Goal: Use online tool/utility: Utilize a website feature to perform a specific function

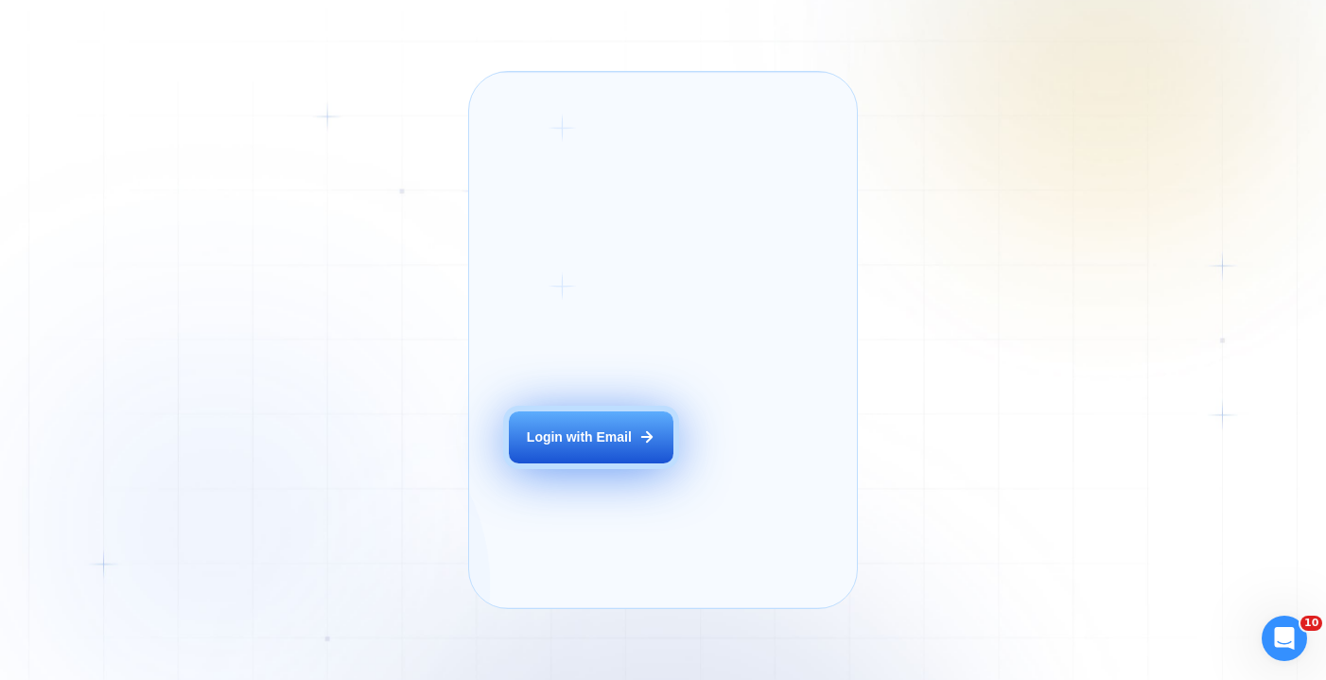
click at [586, 446] on div "Login with Email" at bounding box center [579, 438] width 105 height 18
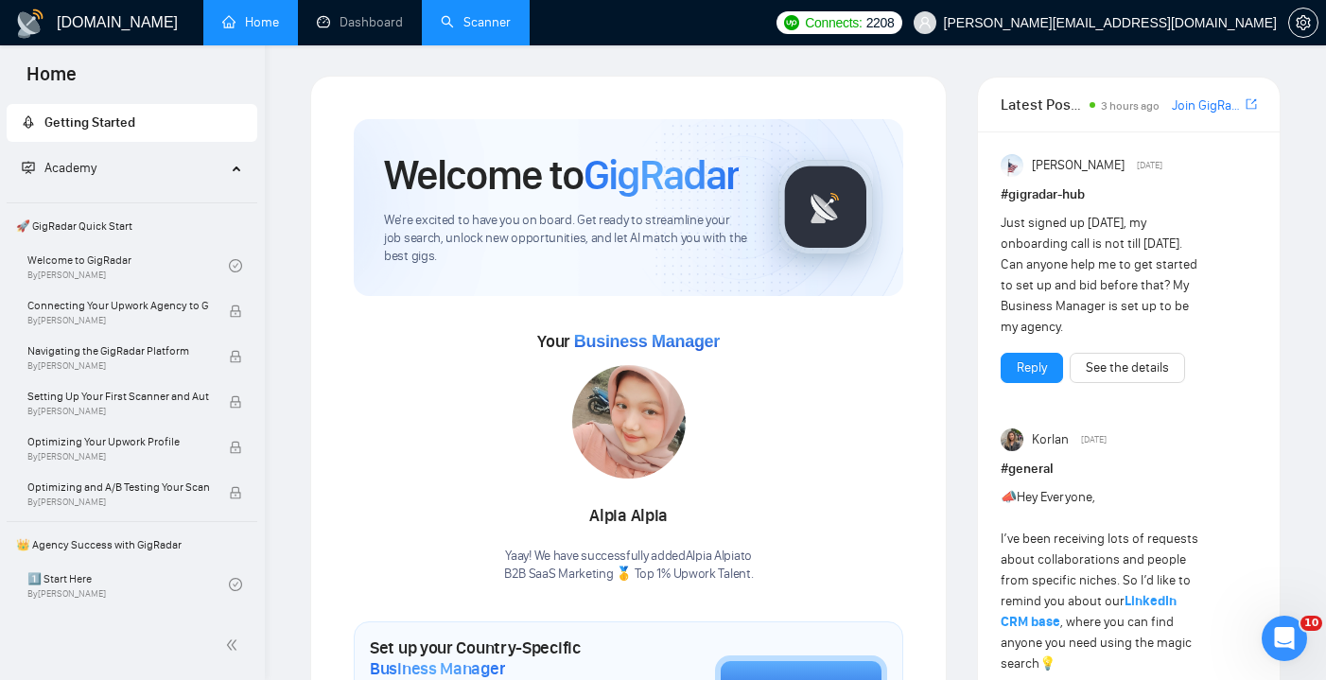
click at [508, 29] on link "Scanner" at bounding box center [476, 22] width 70 height 16
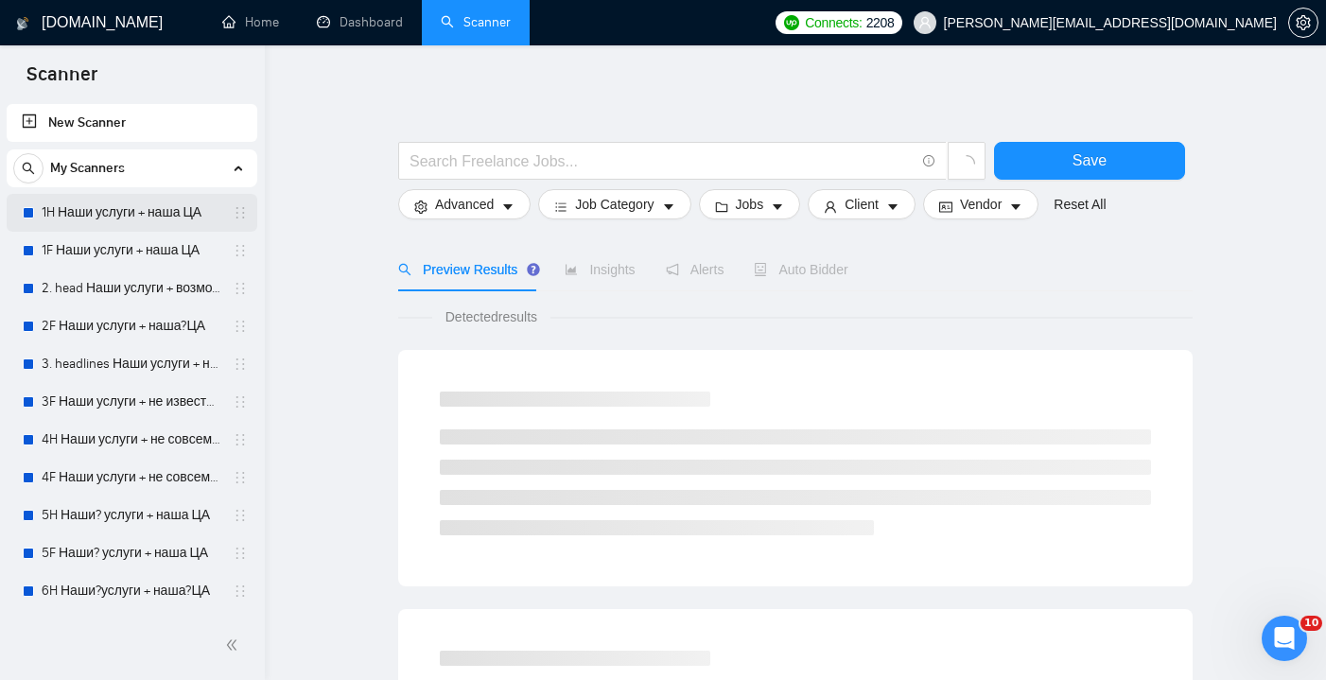
click at [145, 208] on link "1H Наши услуги + наша ЦА" at bounding box center [132, 213] width 180 height 38
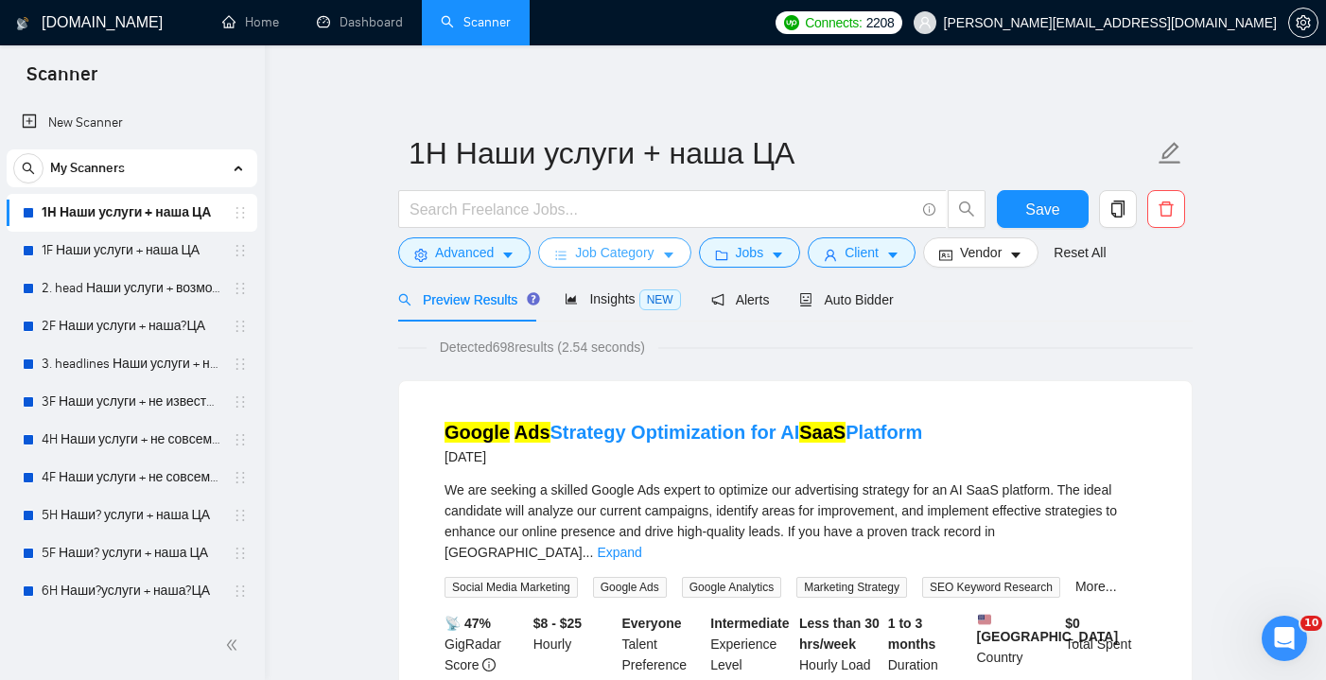
click at [636, 256] on span "Job Category" at bounding box center [614, 252] width 79 height 21
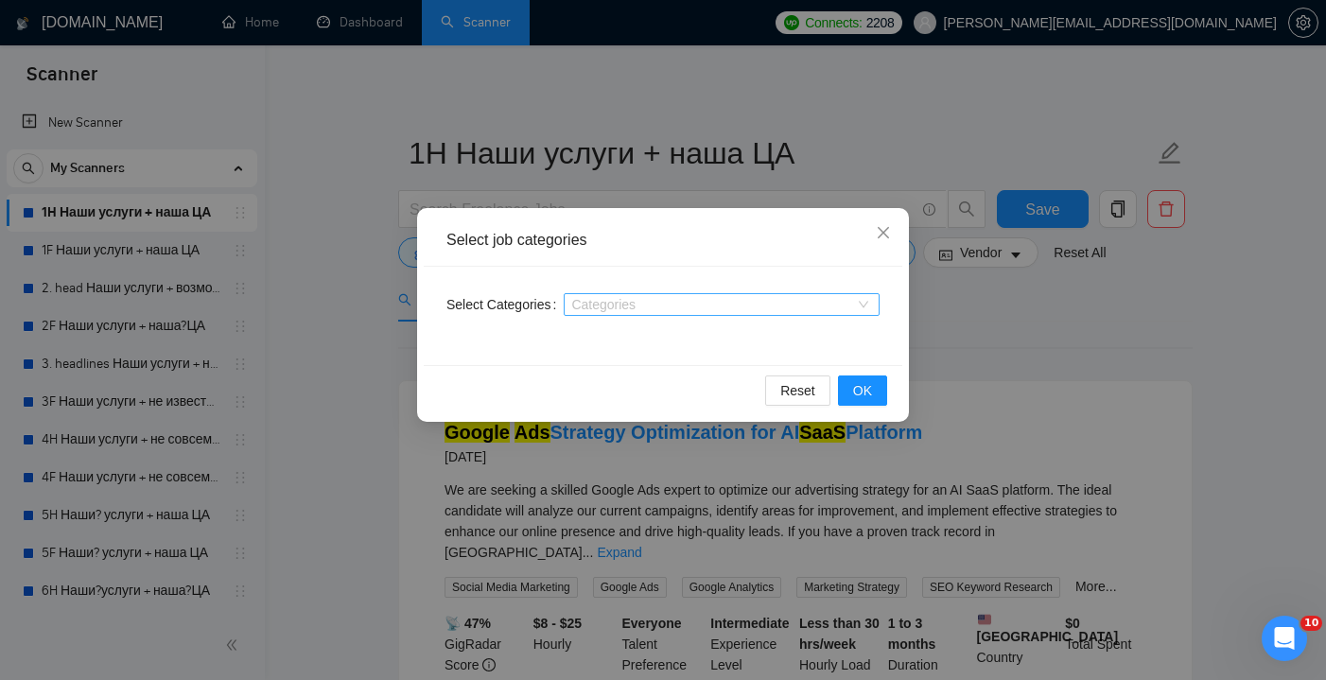
click at [685, 299] on div at bounding box center [713, 304] width 288 height 15
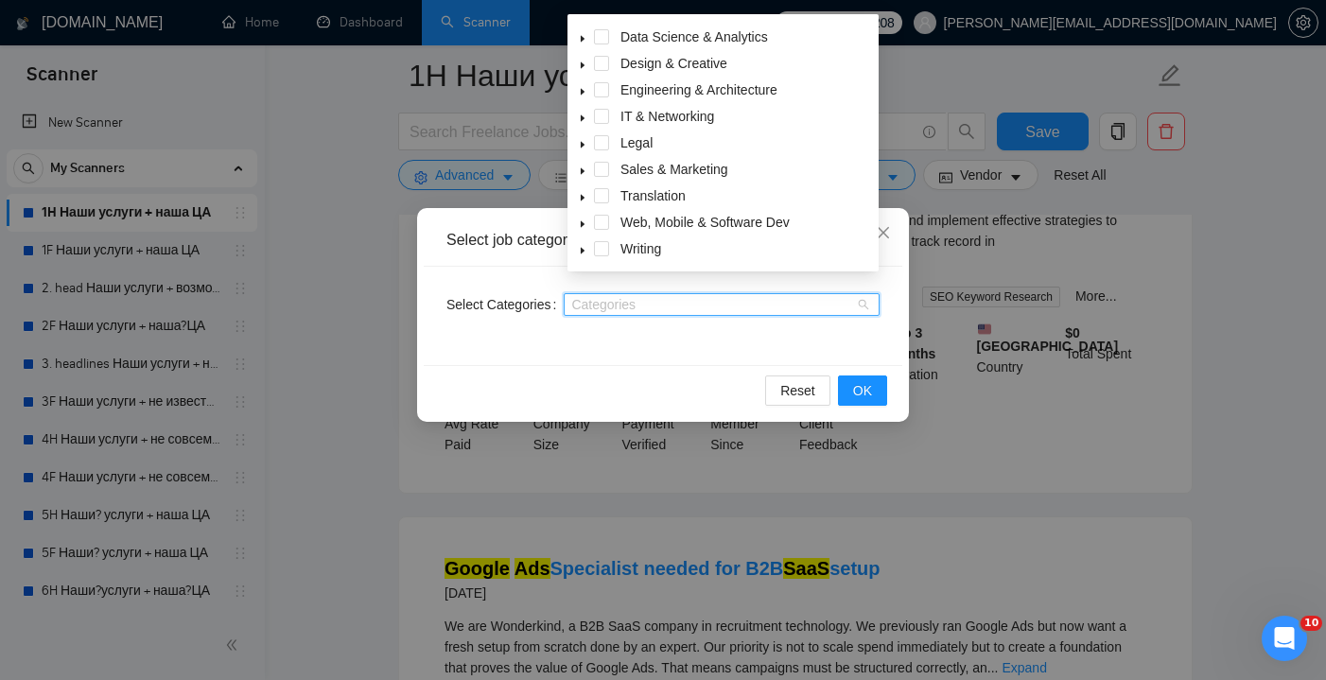
scroll to position [290, 0]
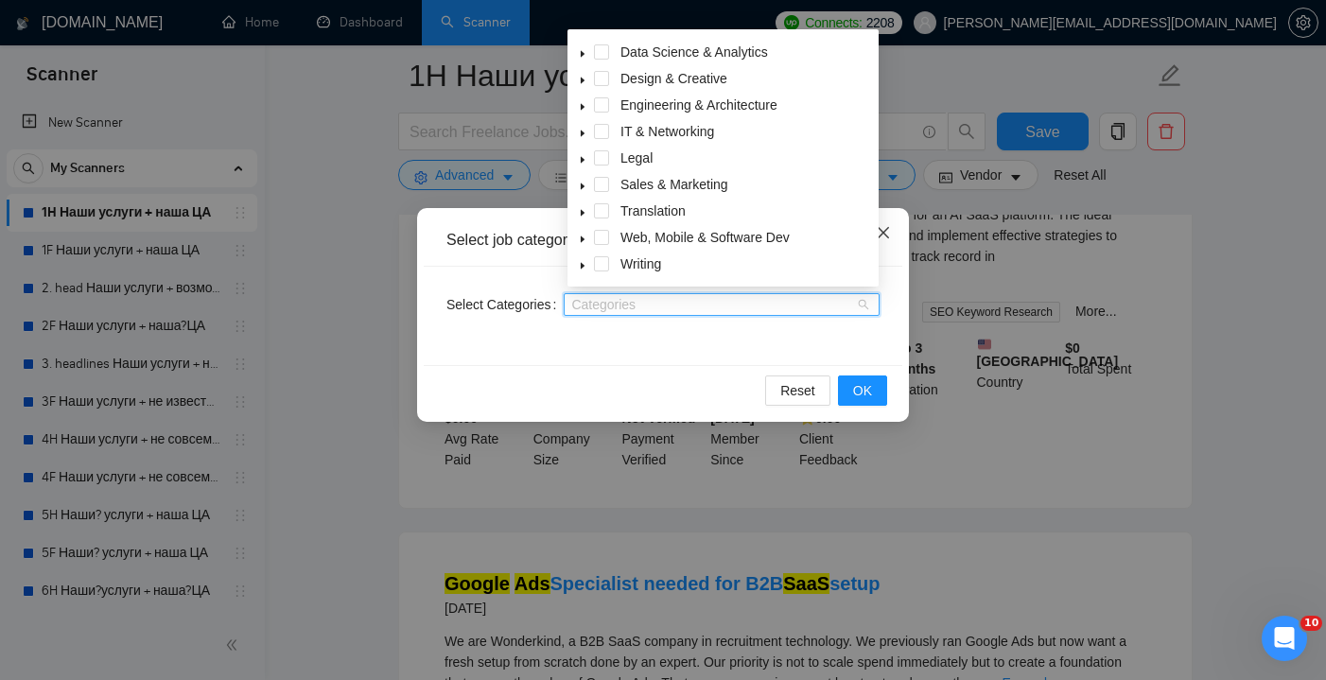
click at [887, 235] on icon "close" at bounding box center [883, 232] width 15 height 15
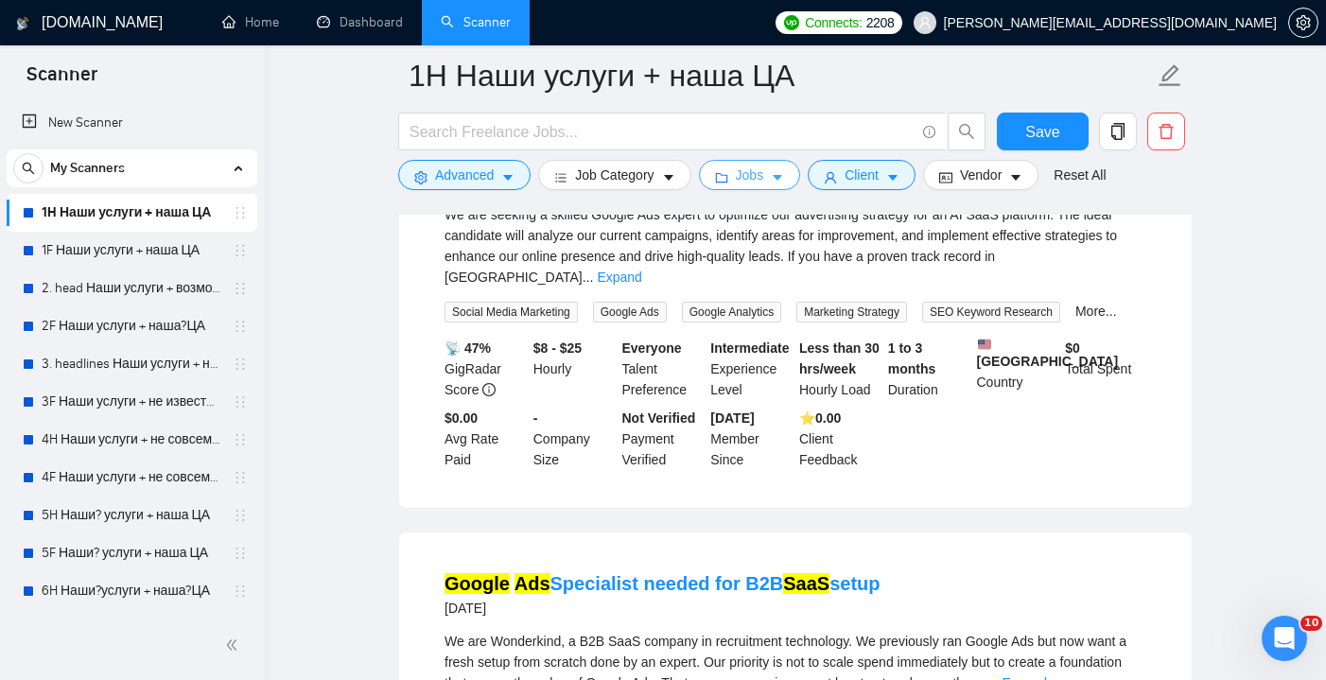
click at [778, 187] on button "Jobs" at bounding box center [750, 175] width 102 height 30
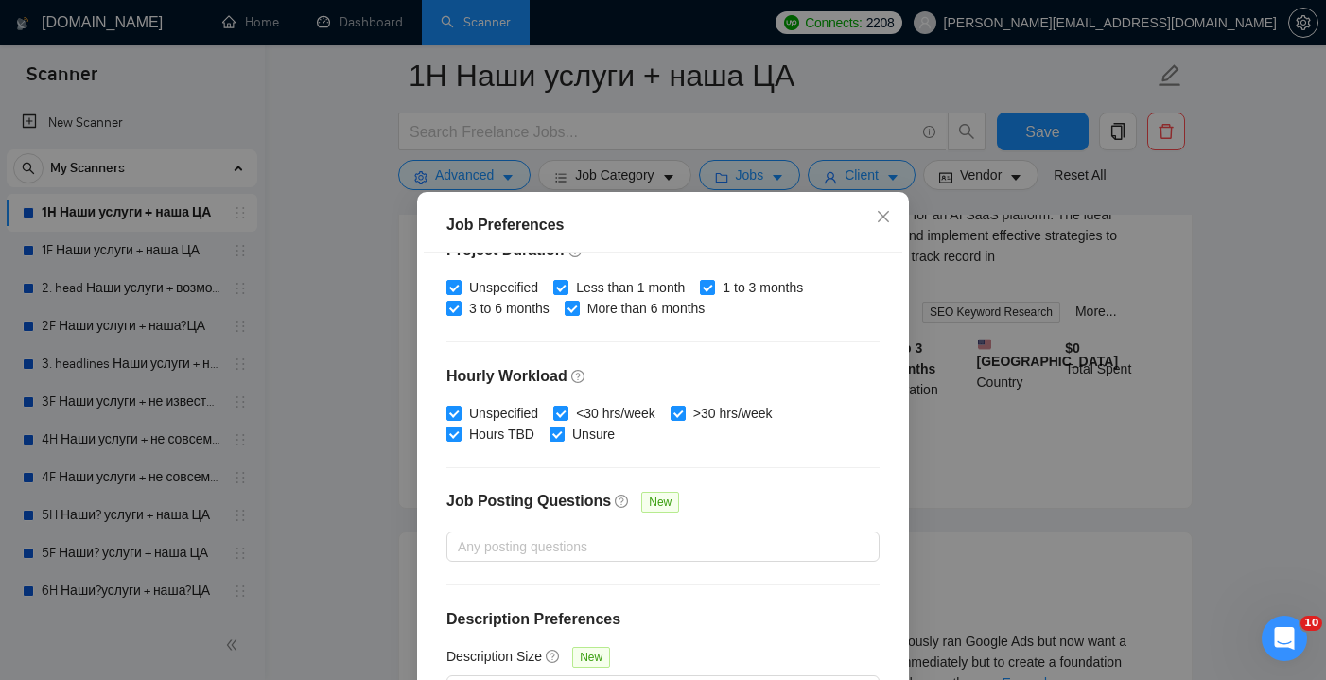
scroll to position [591, 0]
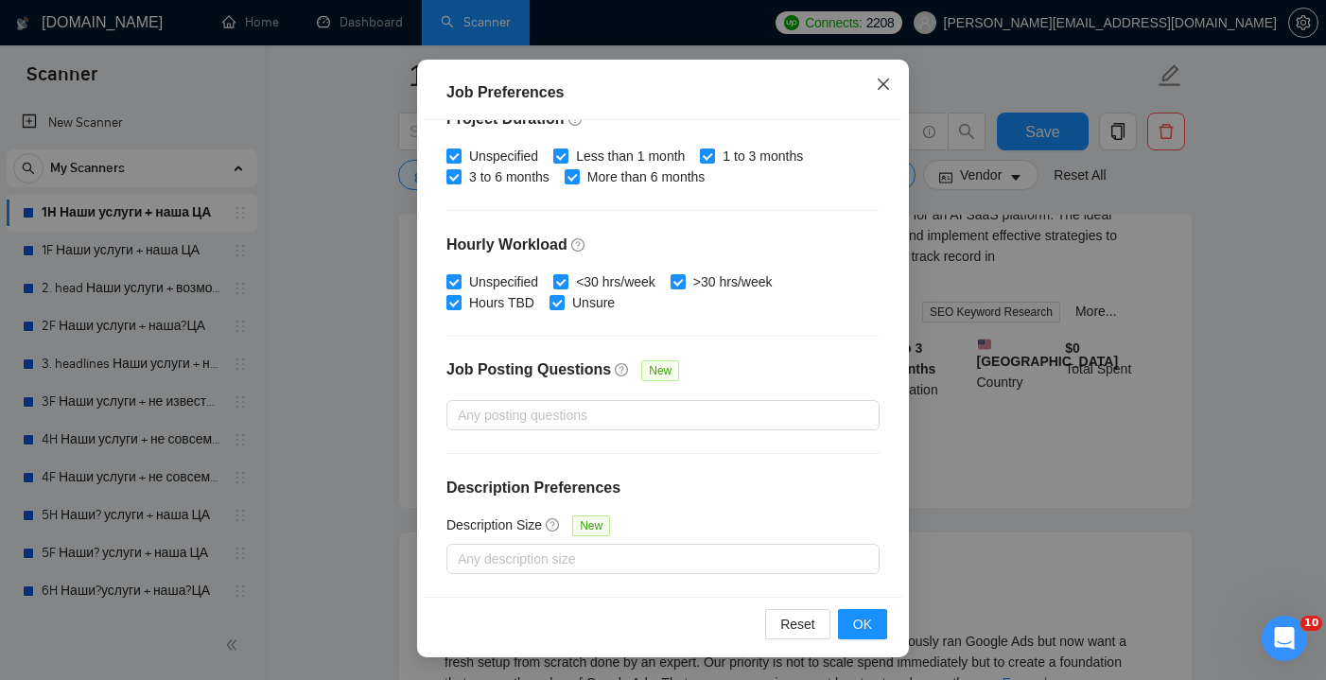
click at [875, 83] on span "Close" at bounding box center [883, 85] width 51 height 51
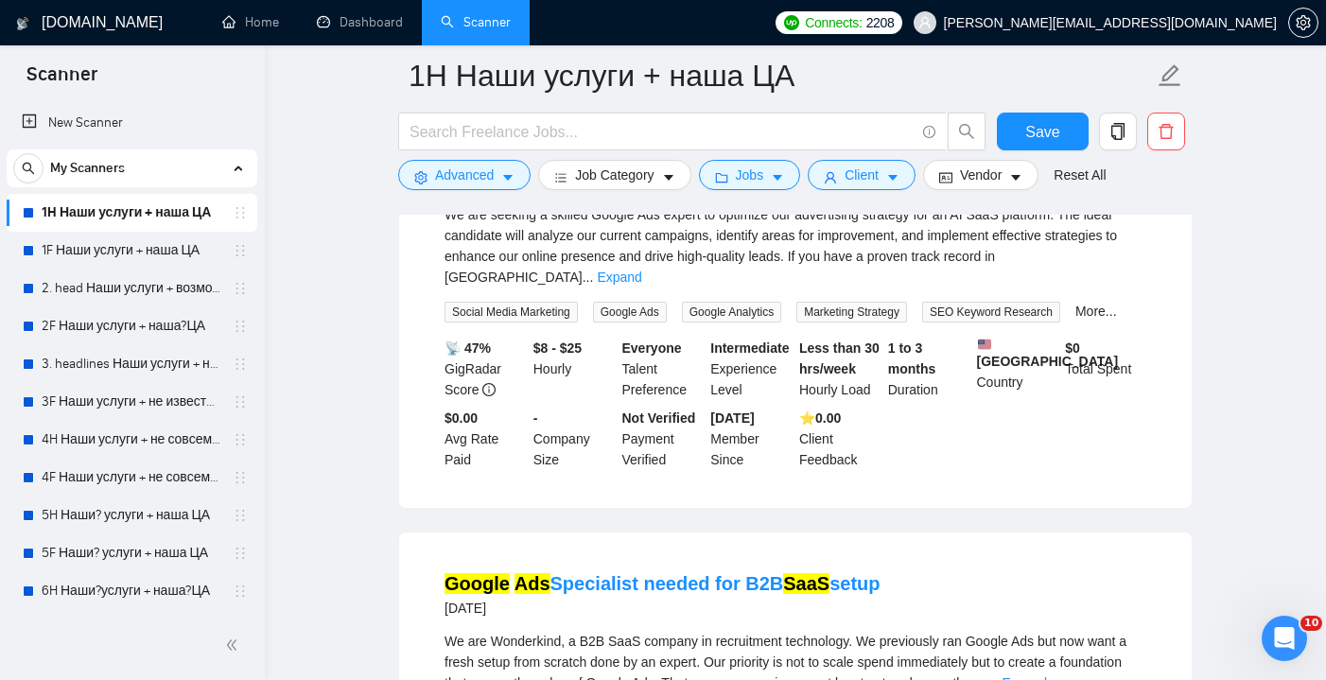
scroll to position [0, 0]
click at [508, 180] on icon "caret-down" at bounding box center [507, 177] width 13 height 13
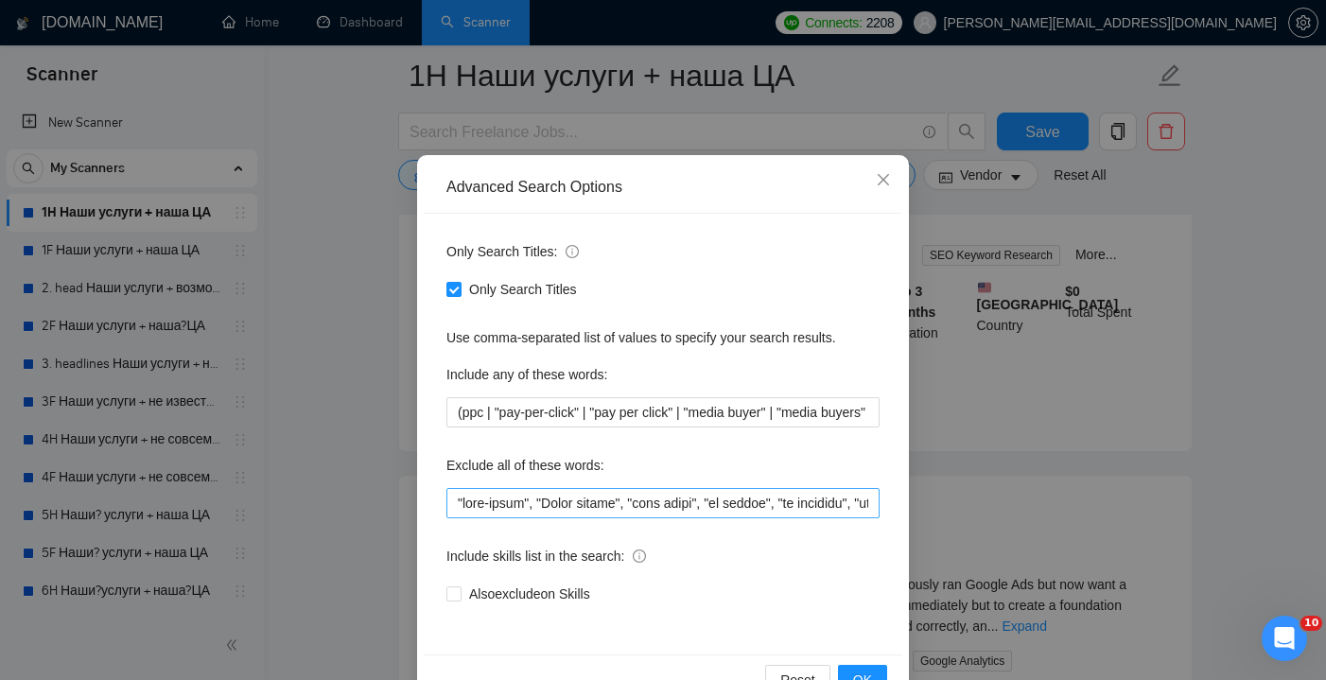
scroll to position [55, 0]
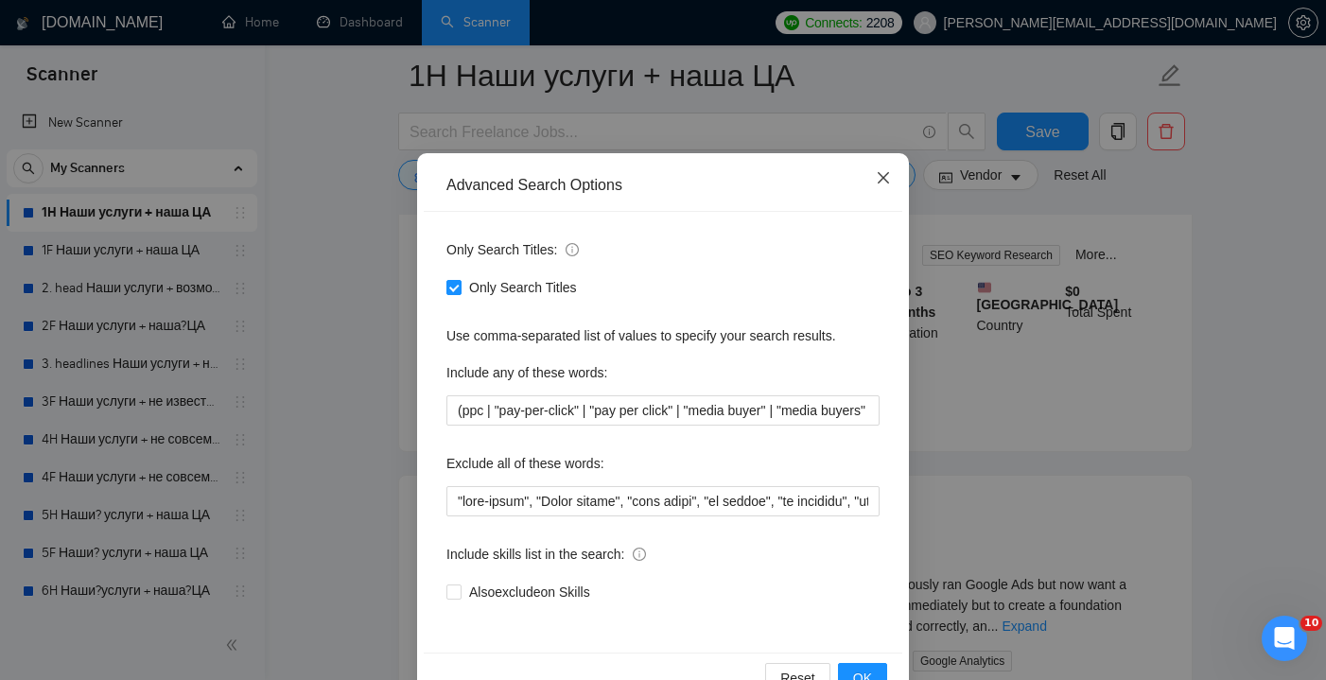
click at [883, 184] on icon "close" at bounding box center [883, 177] width 15 height 15
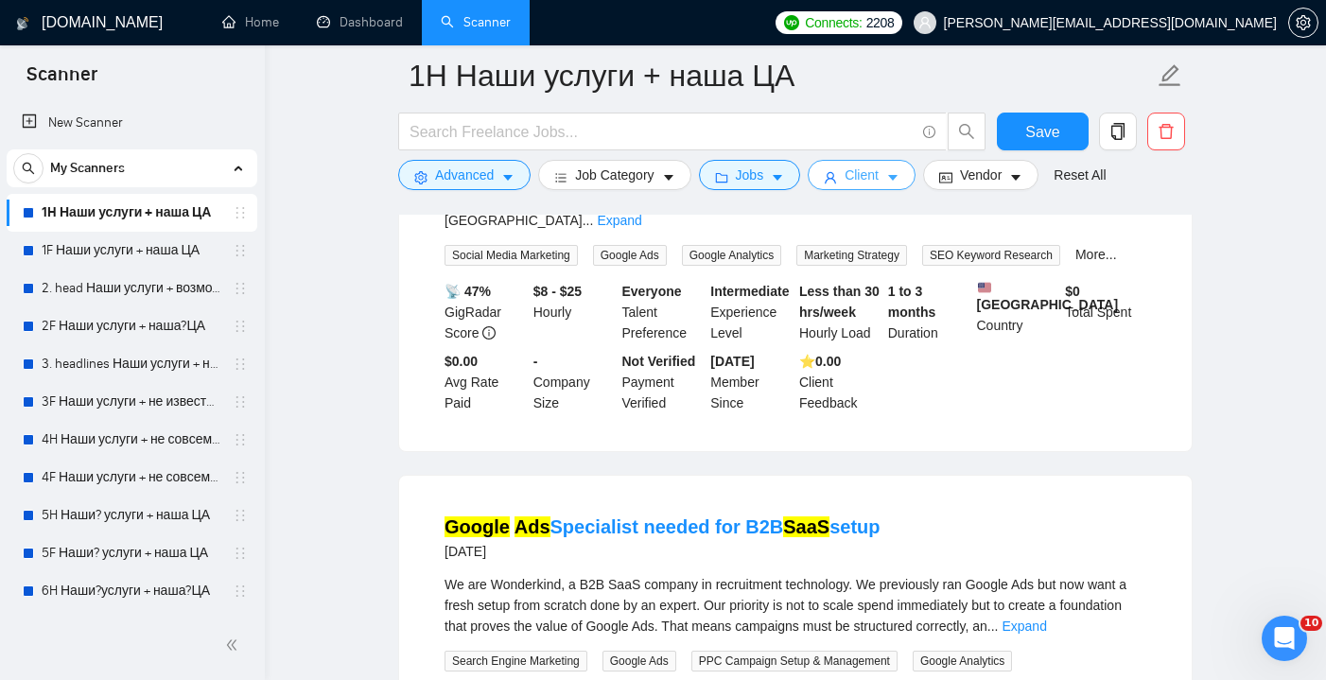
scroll to position [0, 0]
click at [897, 183] on icon "caret-down" at bounding box center [892, 177] width 13 height 13
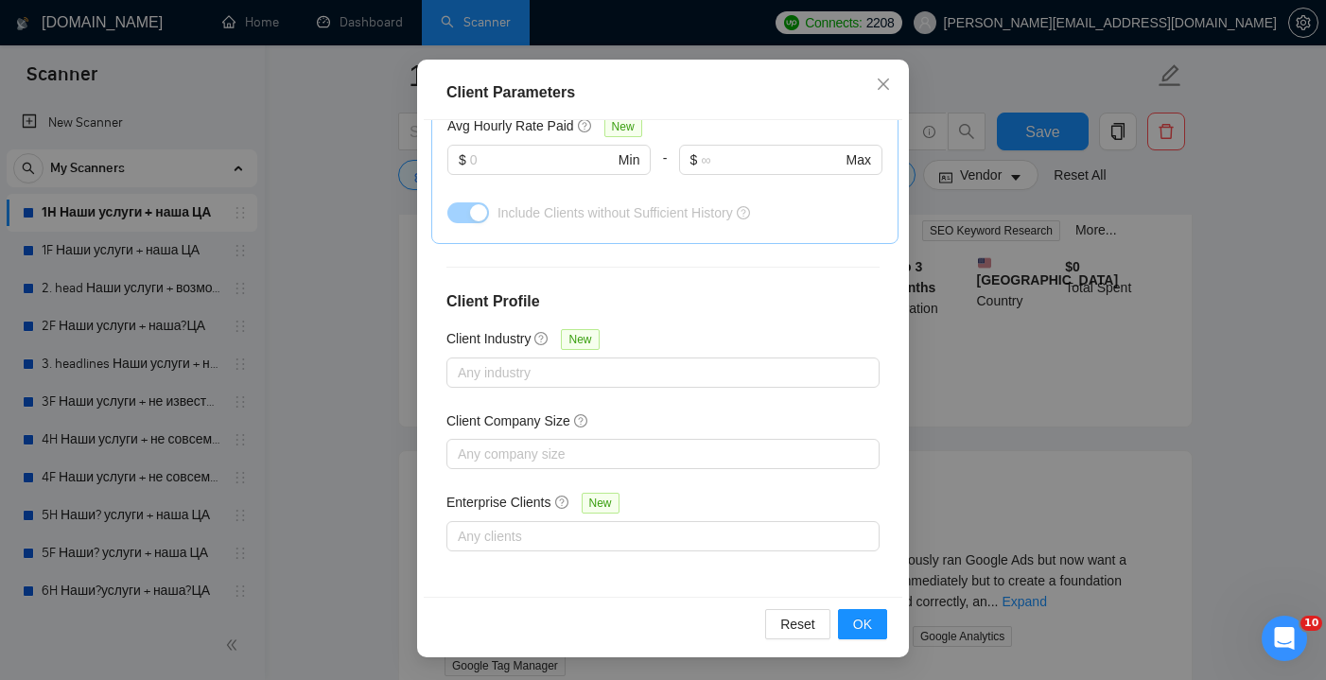
scroll to position [378, 0]
click at [882, 92] on icon "close" at bounding box center [883, 84] width 15 height 15
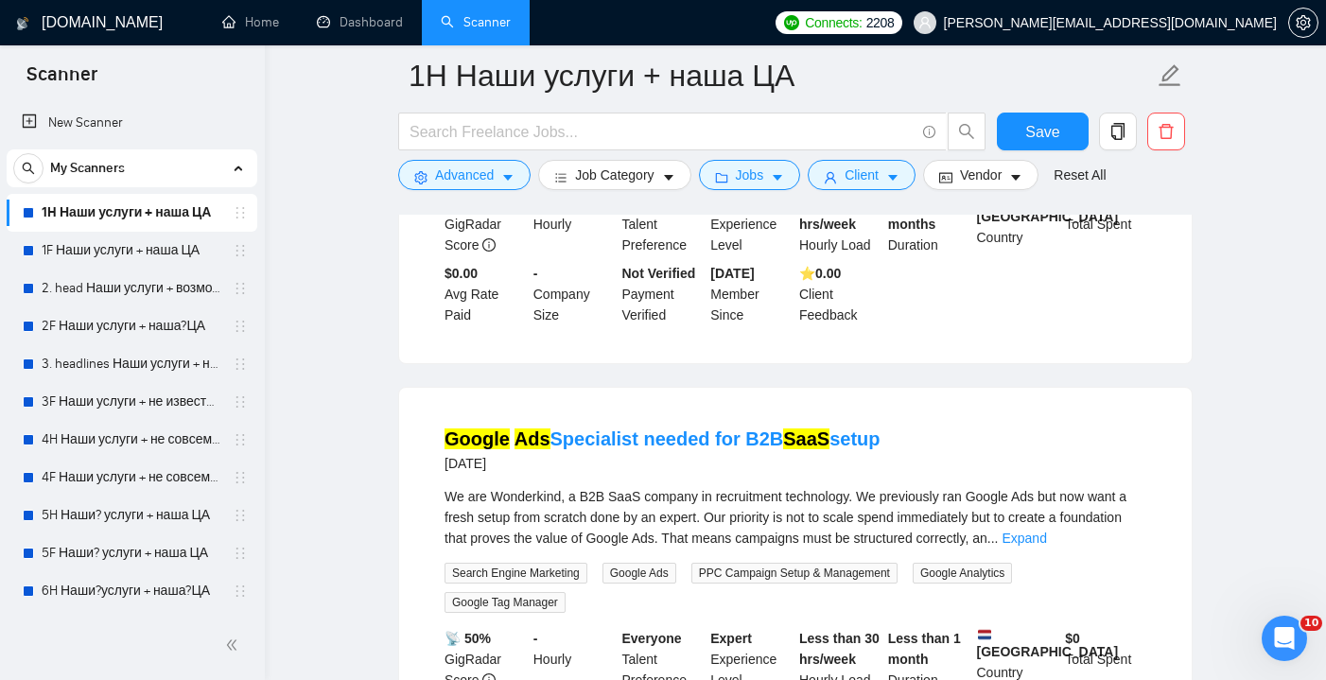
scroll to position [442, 0]
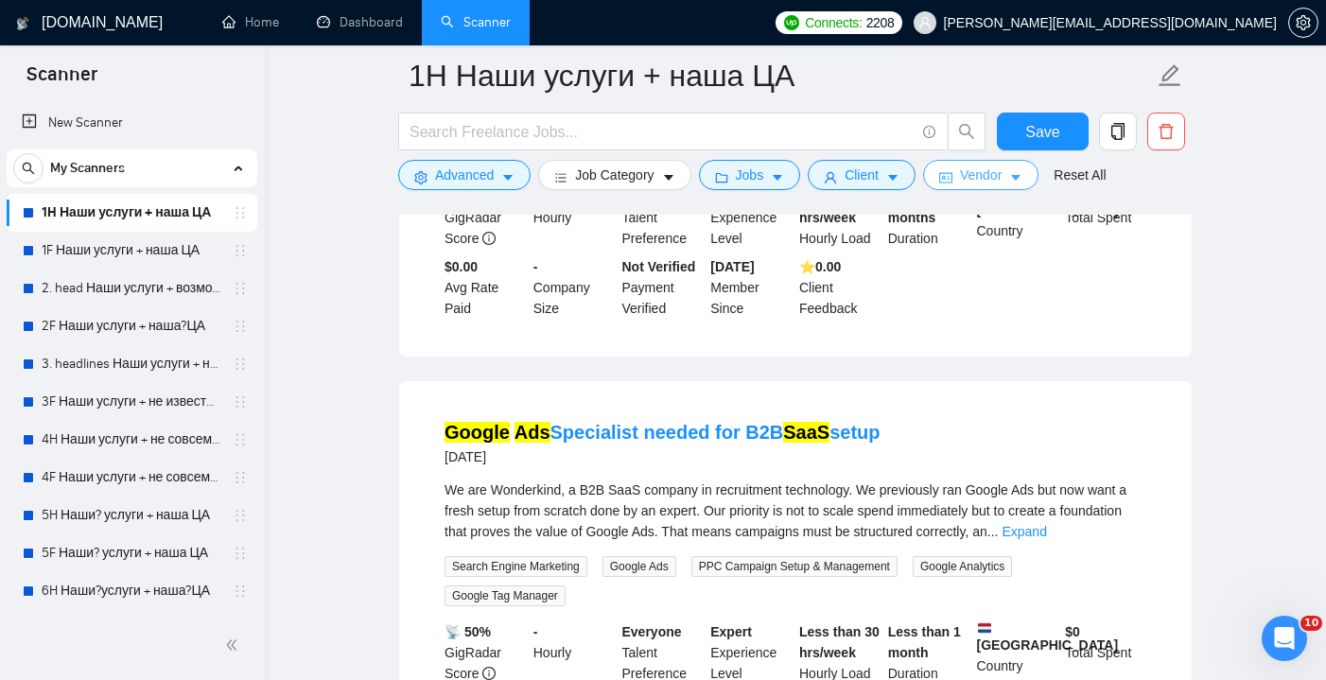
click at [1002, 171] on span "Vendor" at bounding box center [981, 175] width 42 height 21
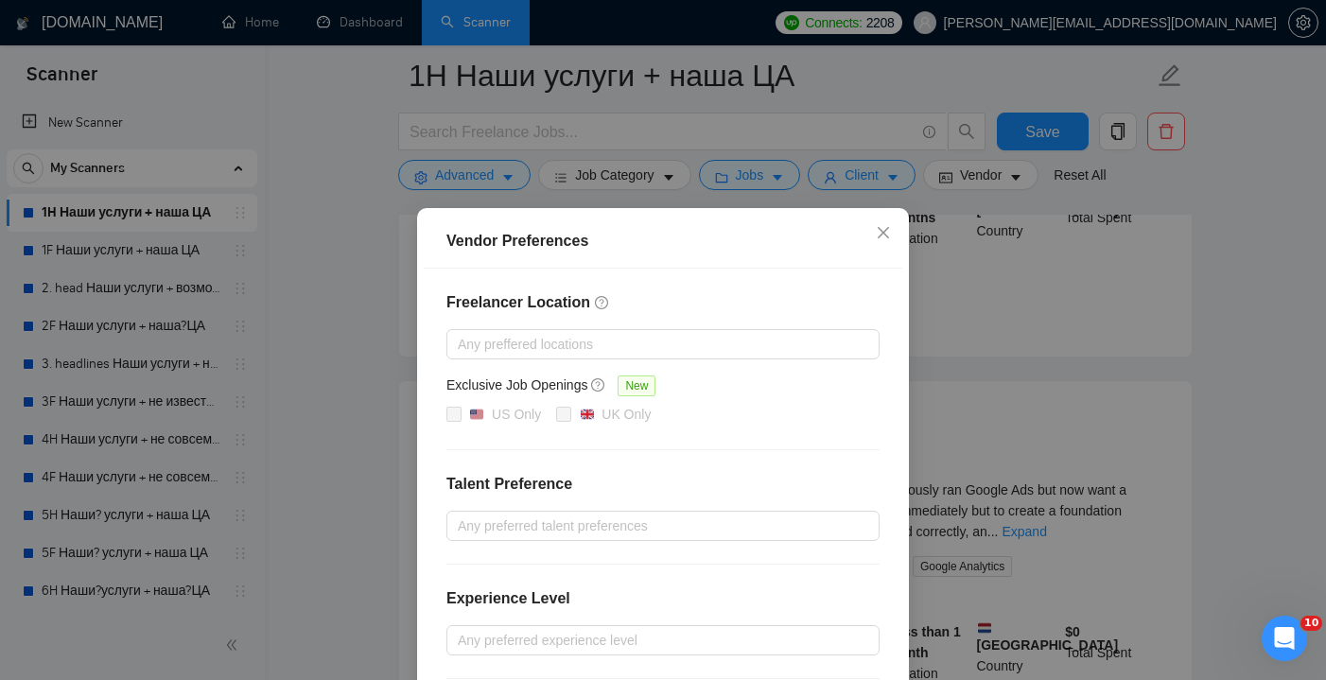
click at [1016, 174] on div "Vendor Preferences Freelancer Location Any preffered locations Exclusive Job Op…" at bounding box center [663, 340] width 1326 height 680
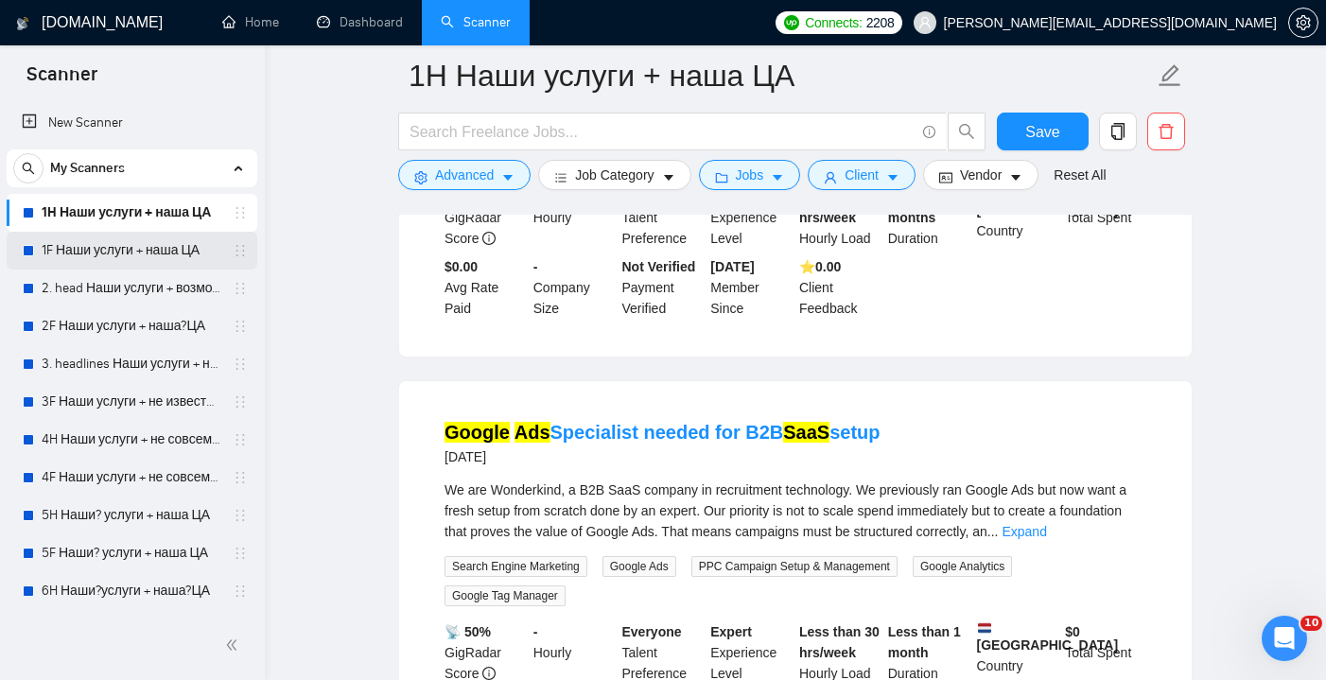
click at [166, 246] on link "1F Наши услуги + наша ЦА" at bounding box center [132, 251] width 180 height 38
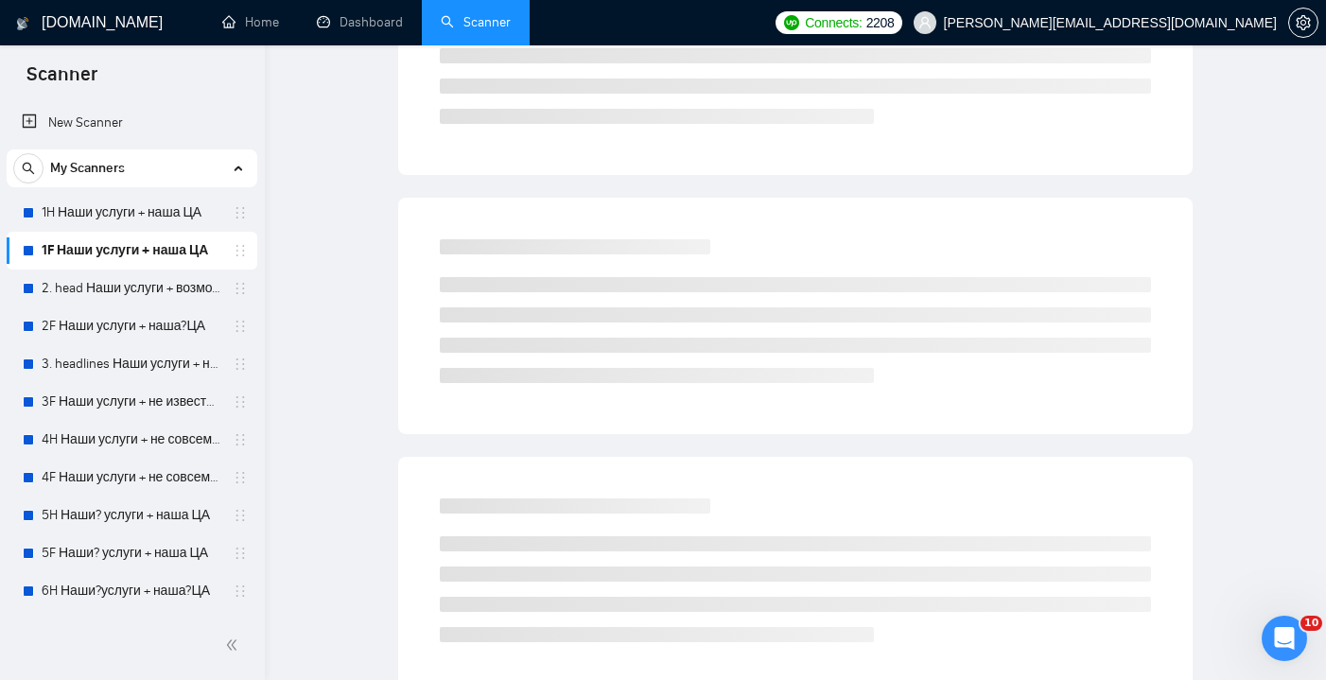
scroll to position [10, 0]
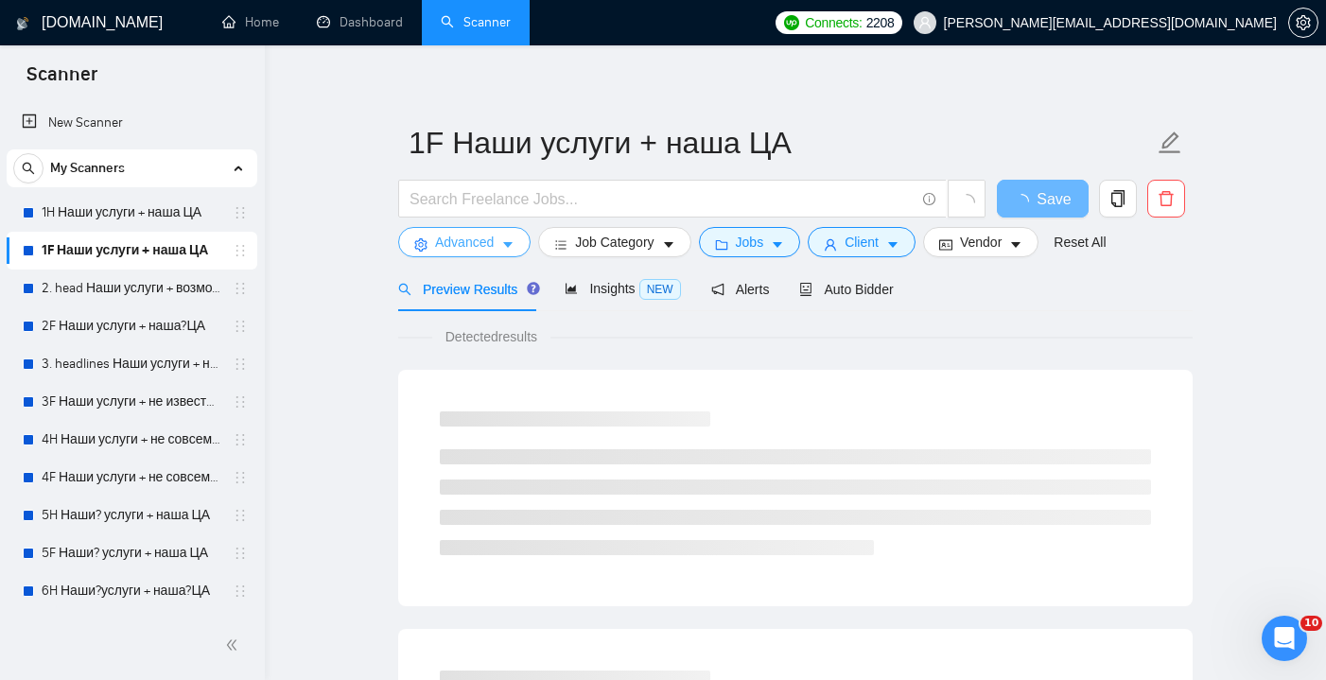
click at [500, 245] on button "Advanced" at bounding box center [464, 242] width 132 height 30
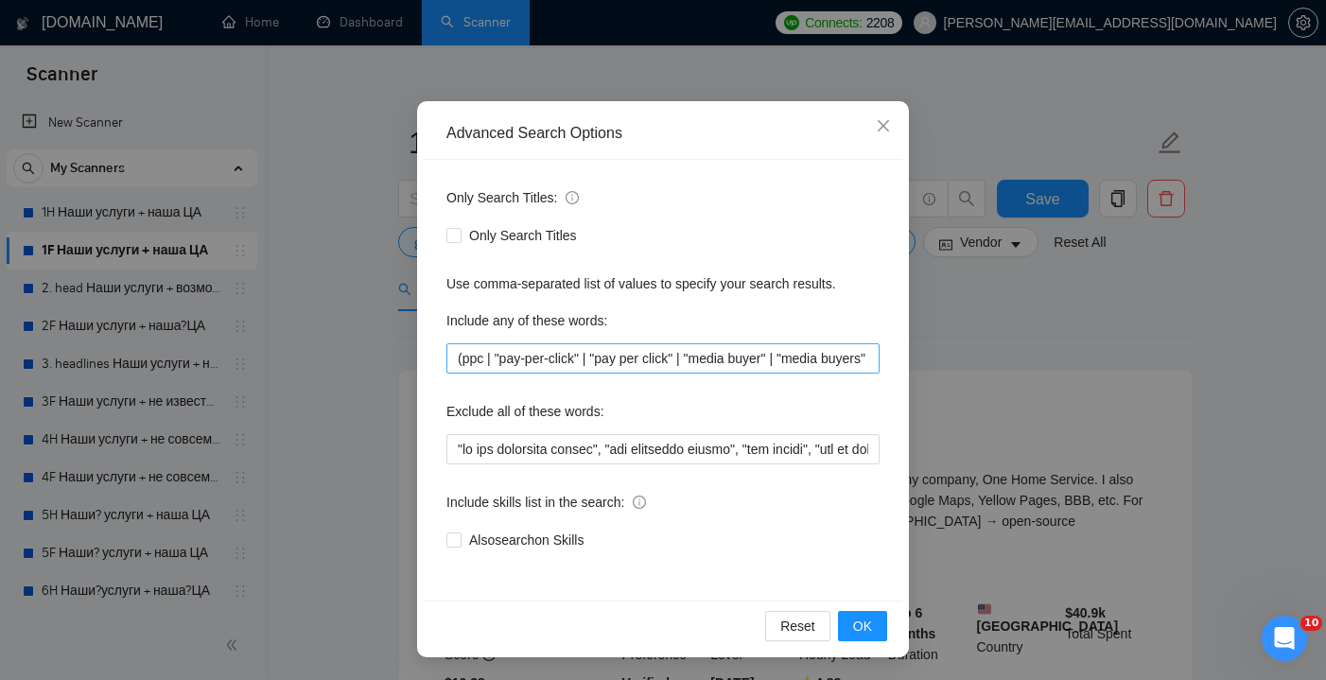
scroll to position [107, 0]
click at [877, 128] on icon "close" at bounding box center [883, 125] width 15 height 15
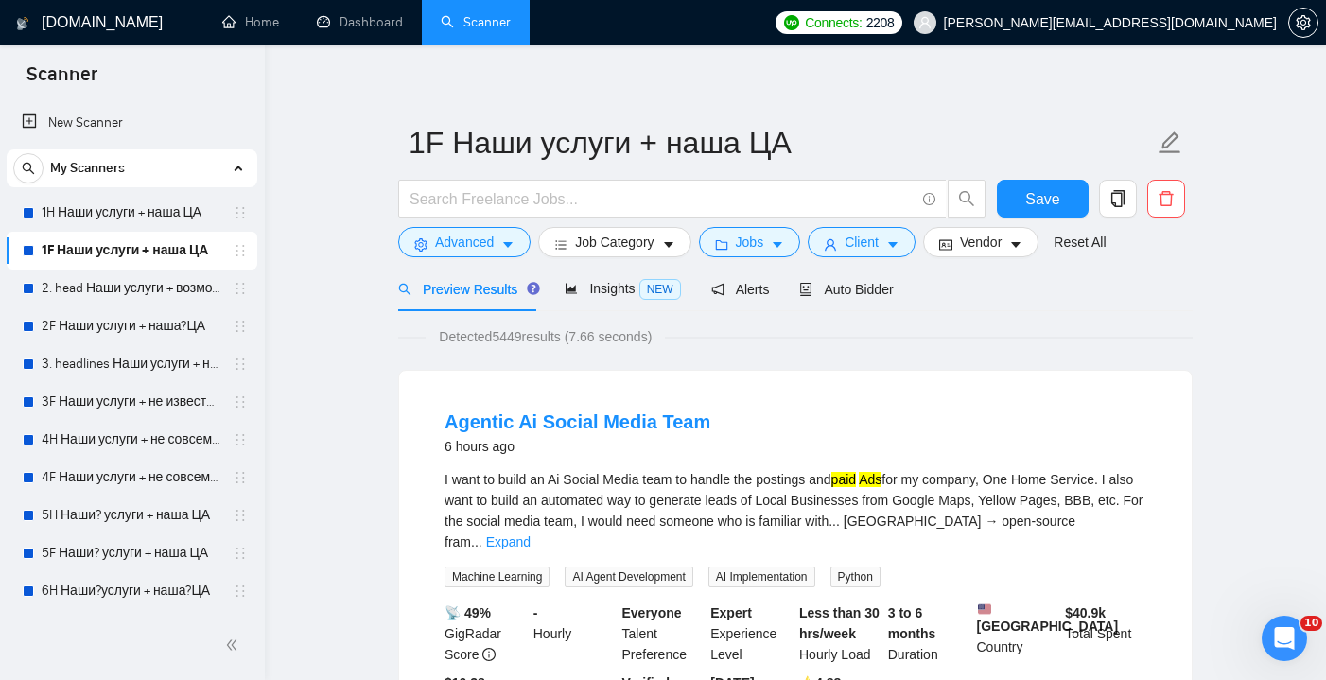
scroll to position [0, 0]
click at [644, 246] on span "Job Category" at bounding box center [614, 242] width 79 height 21
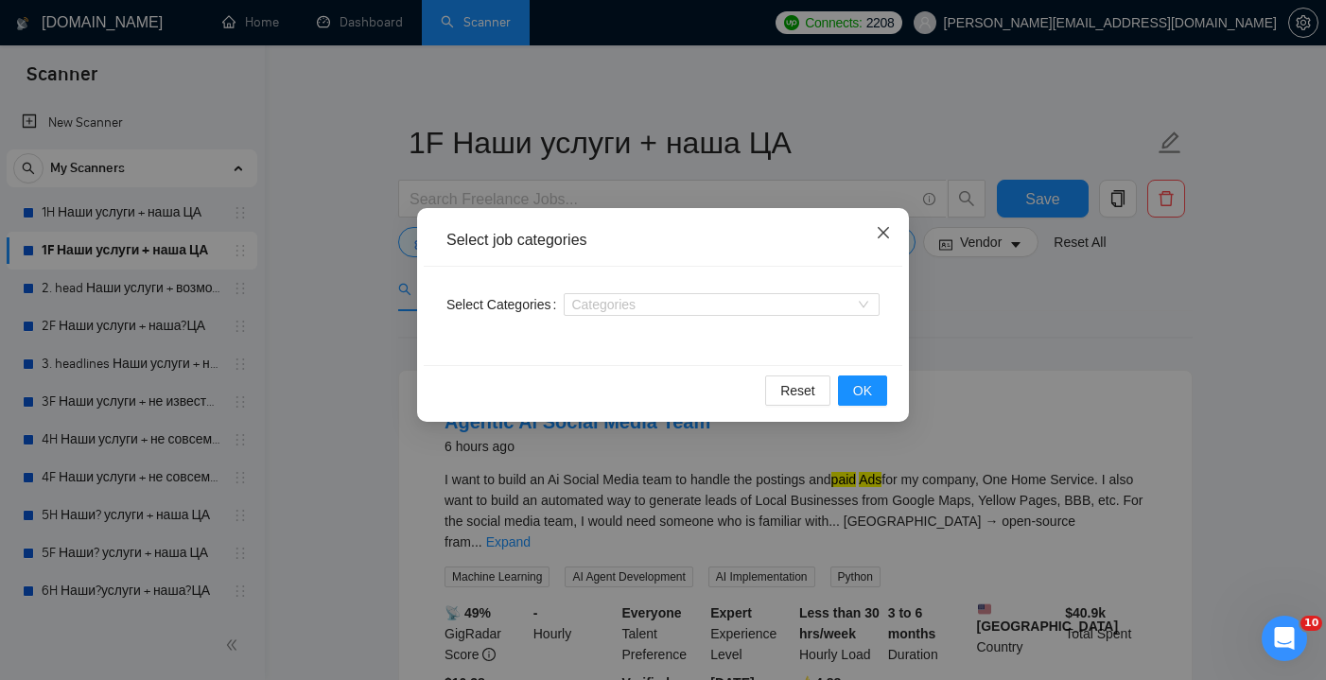
click at [882, 238] on icon "close" at bounding box center [883, 232] width 15 height 15
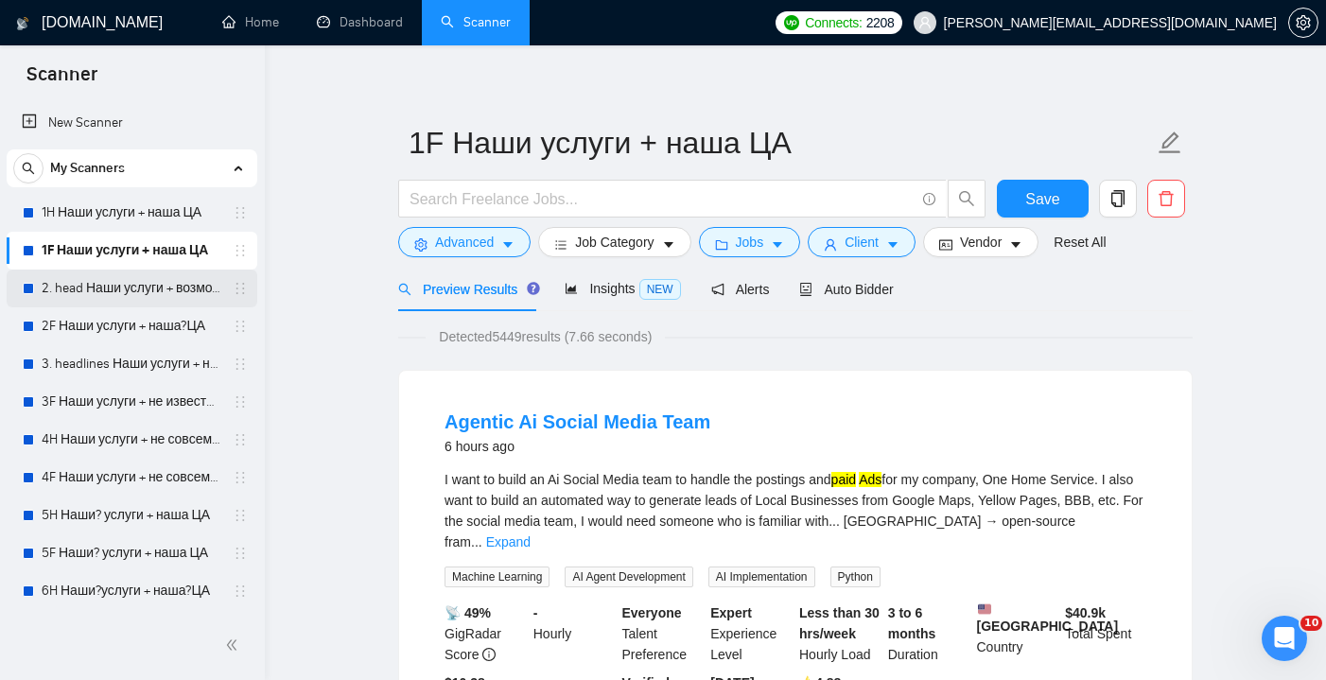
click at [135, 289] on link "2. head Наши услуги + возможно наша ЦА" at bounding box center [132, 289] width 180 height 38
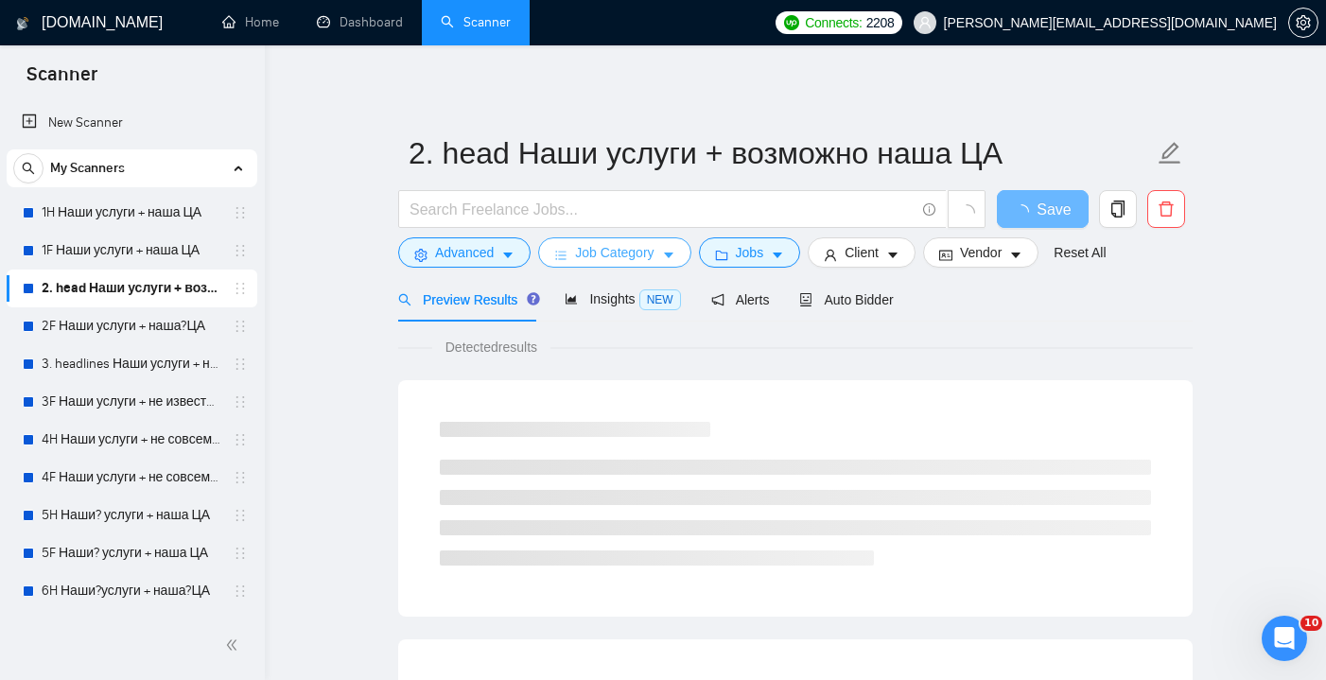
click at [666, 254] on button "Job Category" at bounding box center [614, 252] width 152 height 30
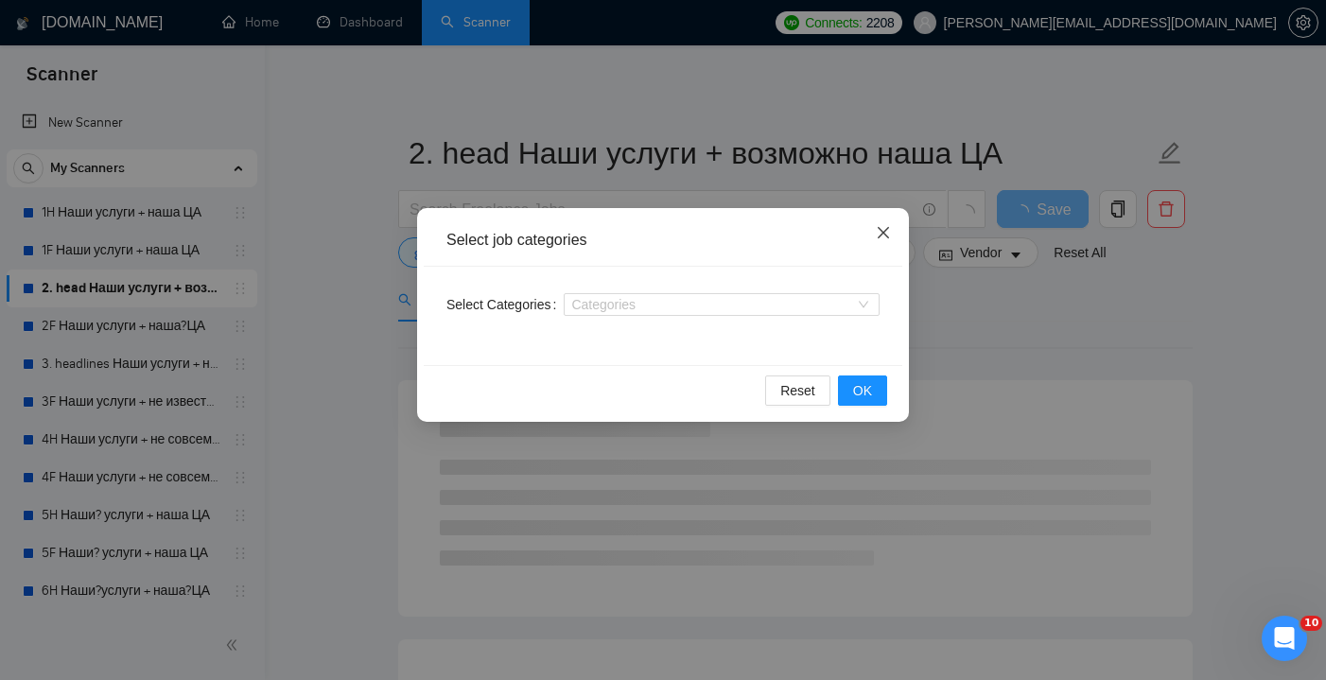
click at [882, 235] on icon "close" at bounding box center [883, 232] width 11 height 11
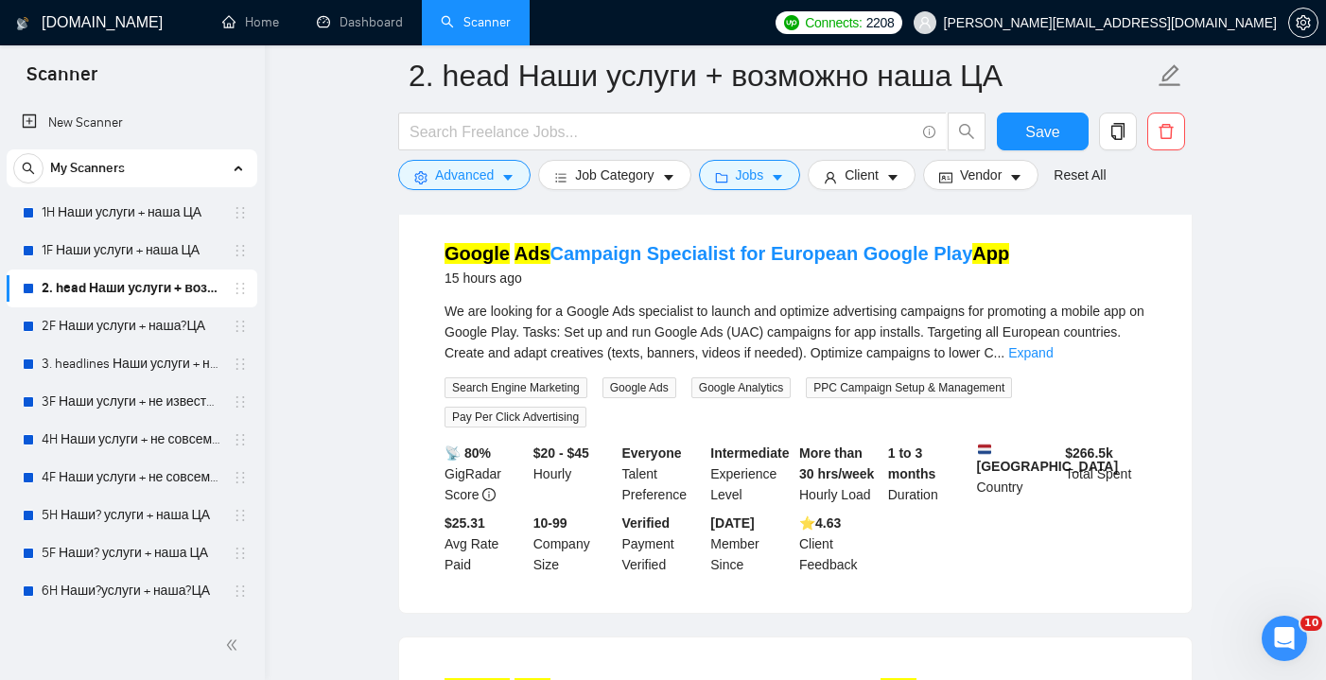
scroll to position [196, 0]
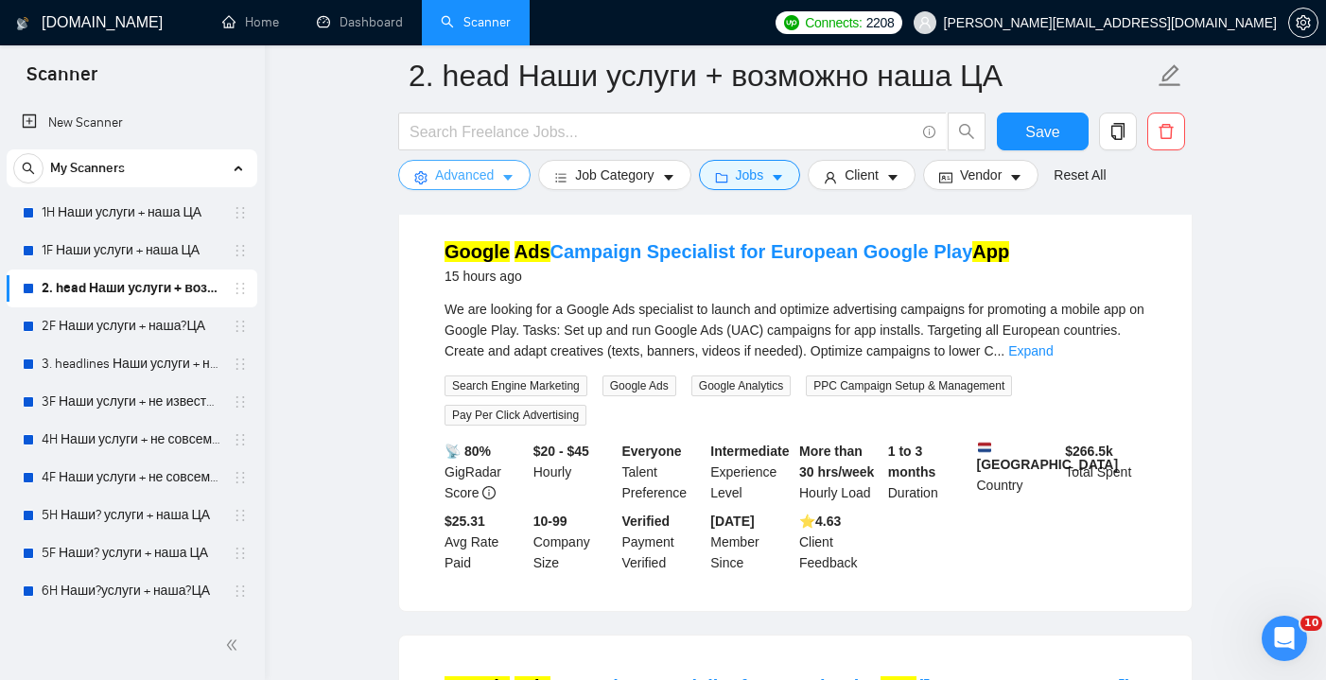
click at [509, 176] on icon "caret-down" at bounding box center [507, 179] width 9 height 6
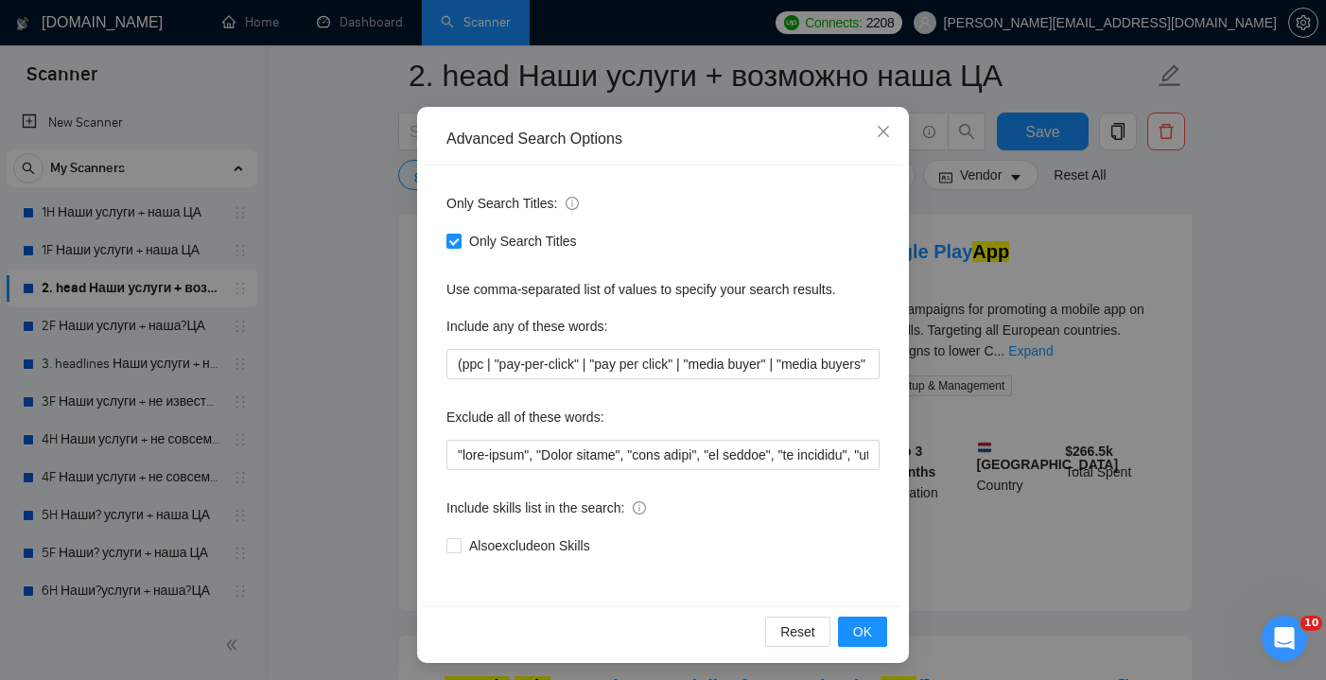
scroll to position [102, 0]
click at [877, 137] on icon "close" at bounding box center [883, 130] width 15 height 15
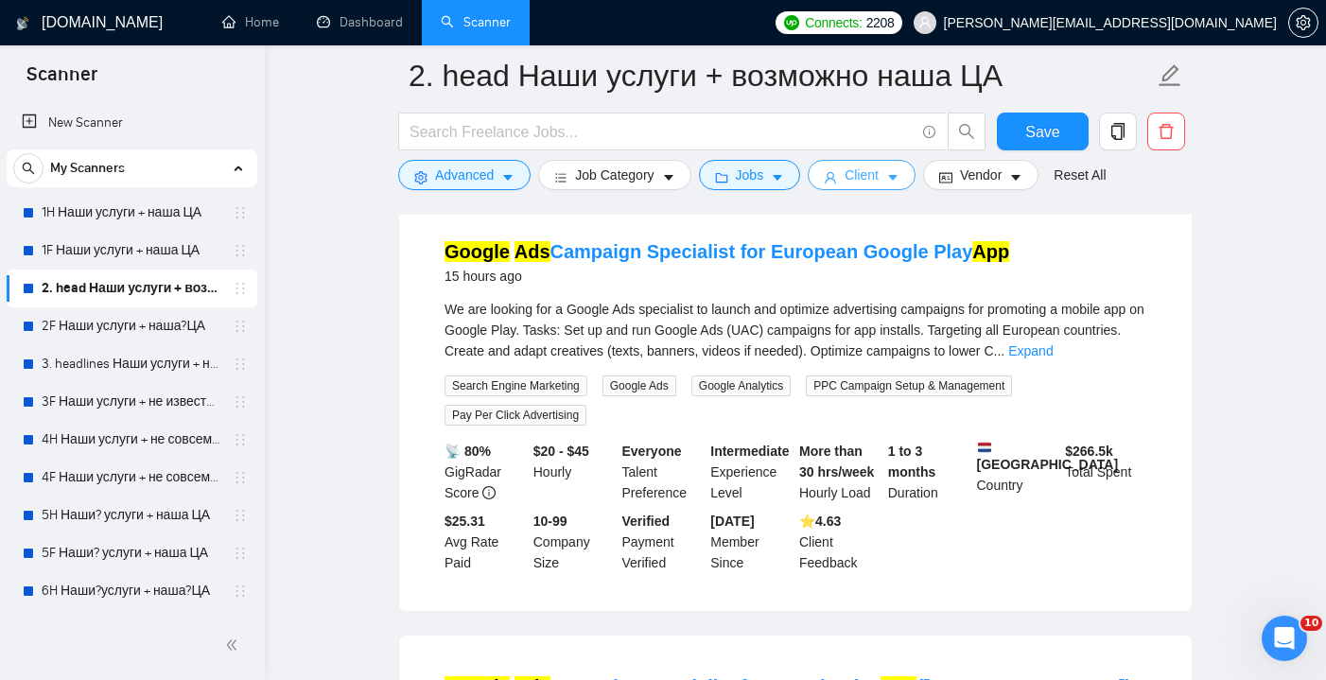
scroll to position [0, 0]
click at [778, 184] on icon "caret-down" at bounding box center [777, 177] width 13 height 13
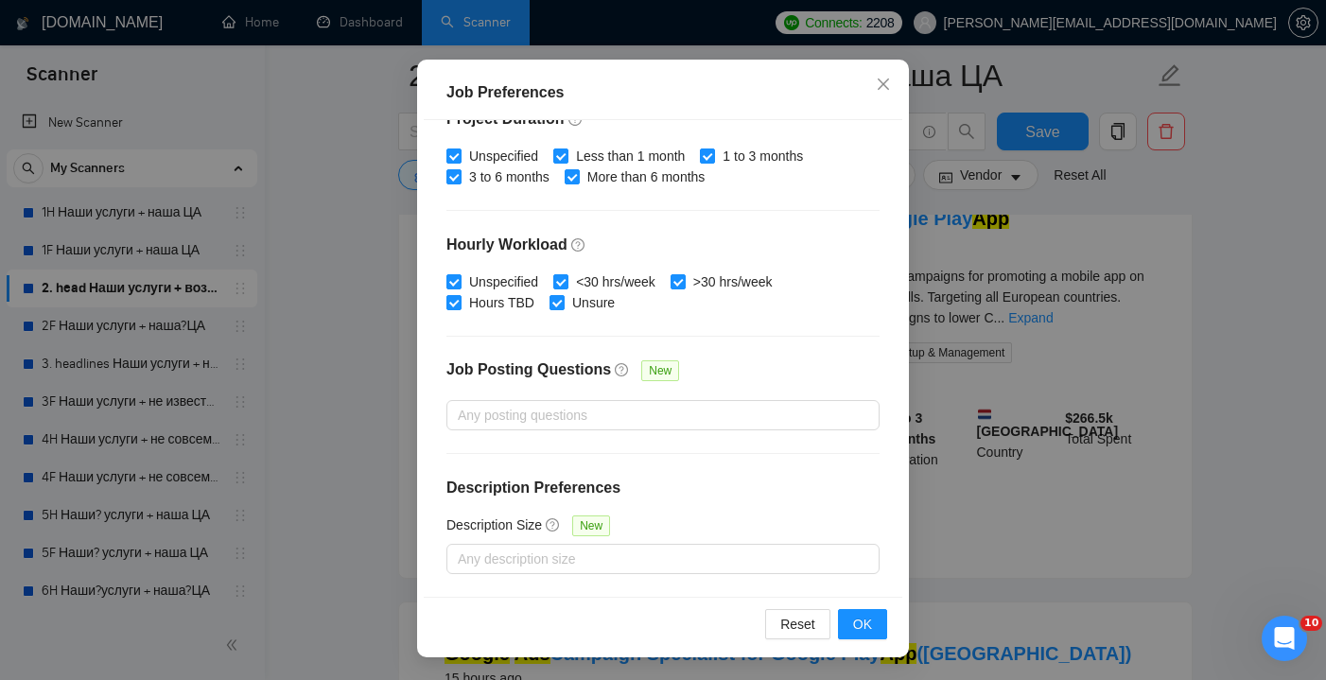
scroll to position [232, 0]
click at [880, 82] on icon "close" at bounding box center [883, 84] width 11 height 11
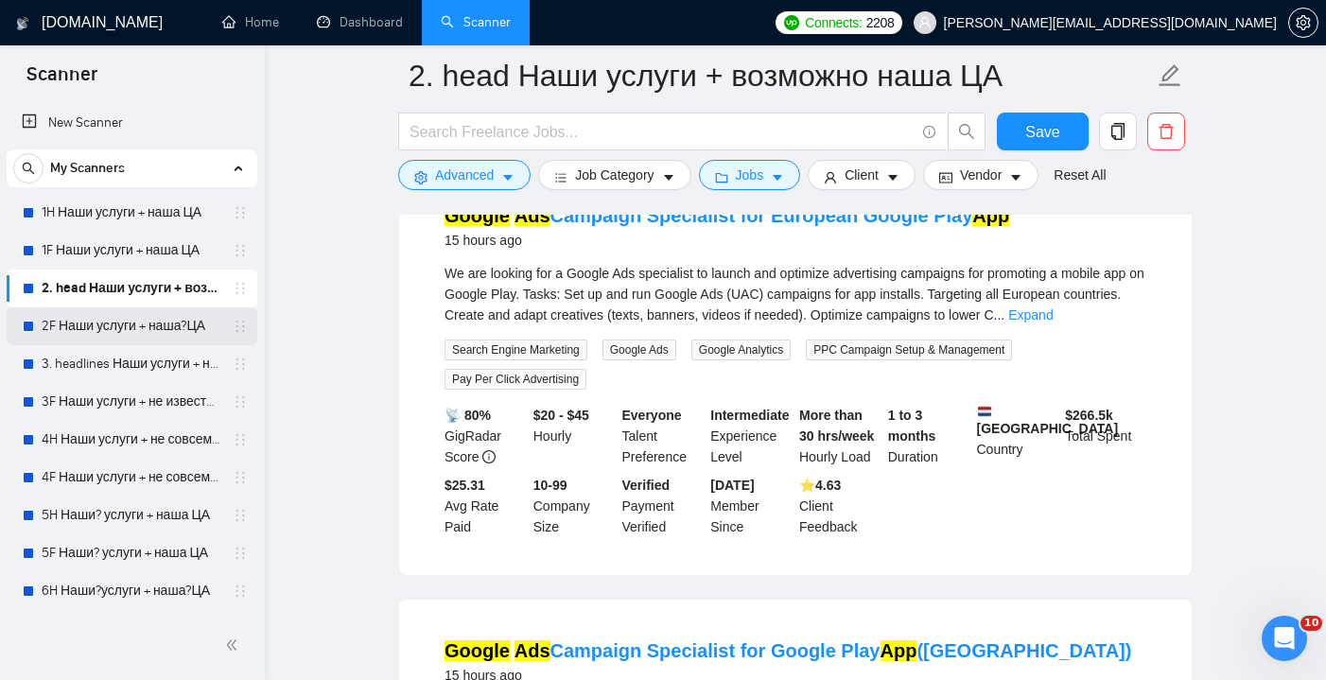
click at [118, 327] on link "2F Наши услуги + наша?ЦА" at bounding box center [132, 326] width 180 height 38
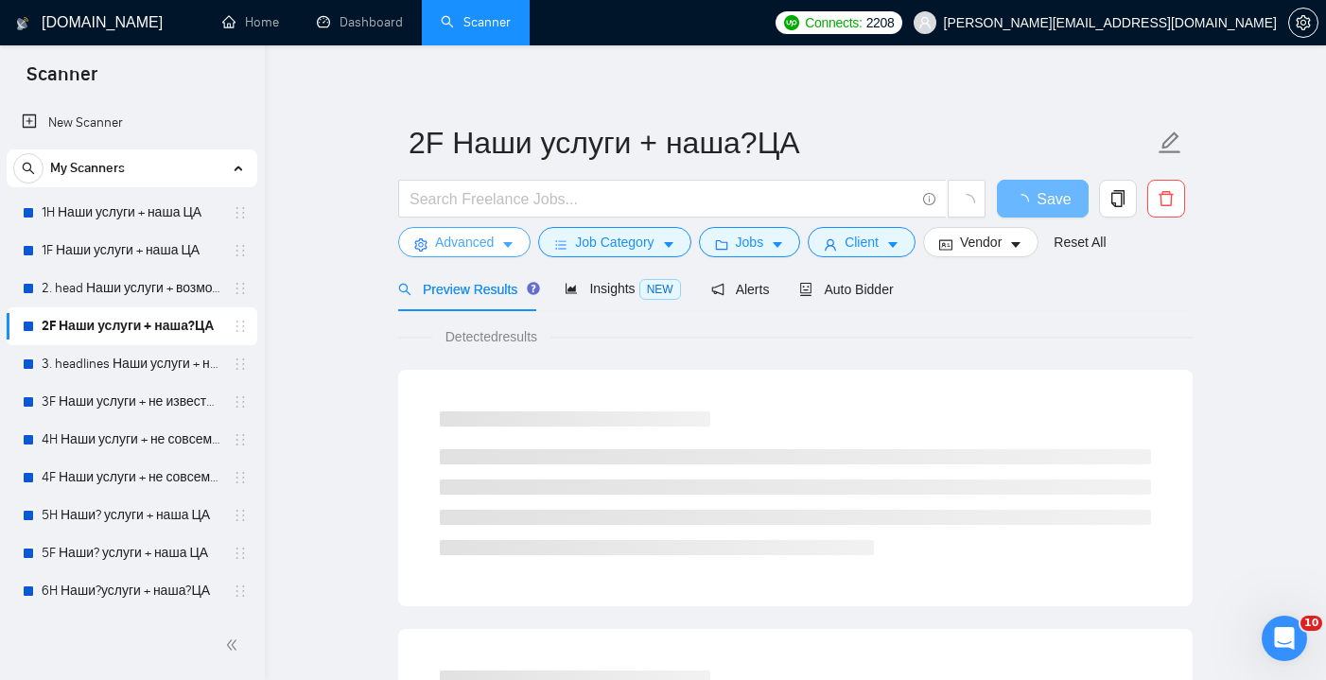
click at [508, 247] on icon "caret-down" at bounding box center [507, 244] width 13 height 13
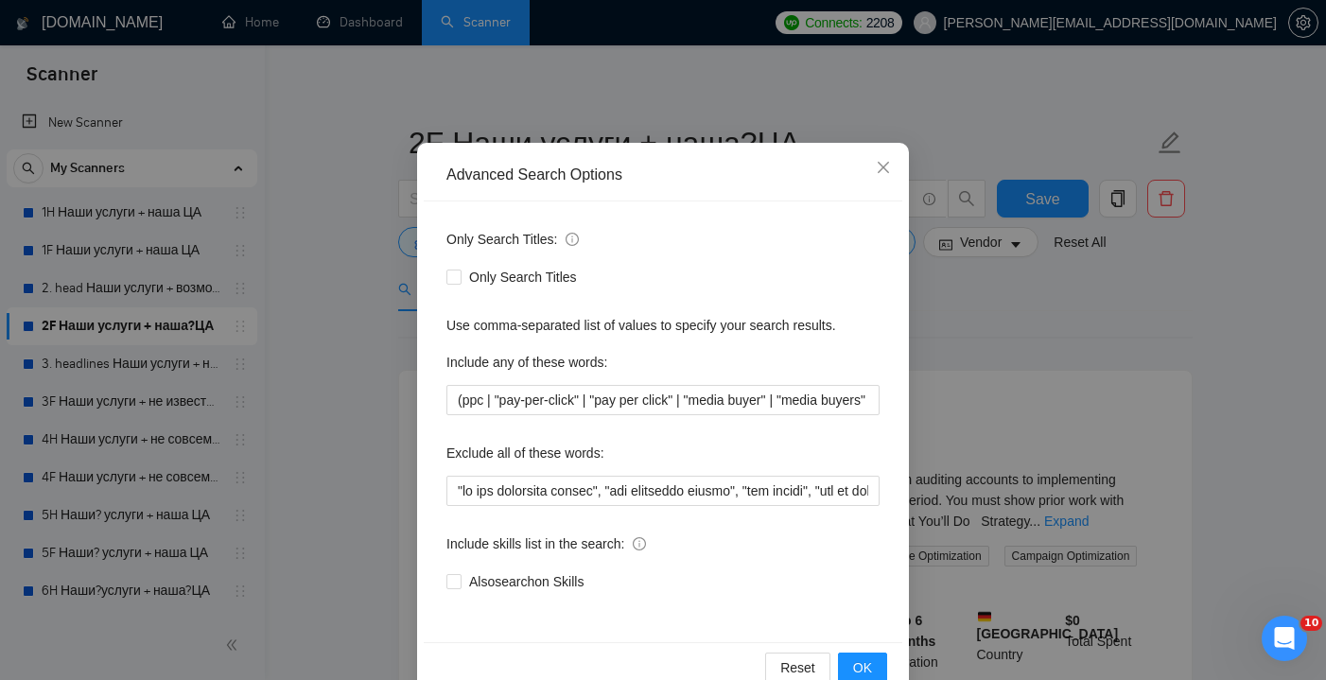
scroll to position [66, 0]
click at [470, 395] on input "(ppc | "pay-per-click" | "pay per click" | "media buyer" | "media buyers" | "pa…" at bounding box center [662, 399] width 433 height 30
click at [879, 160] on icon "close" at bounding box center [883, 166] width 15 height 15
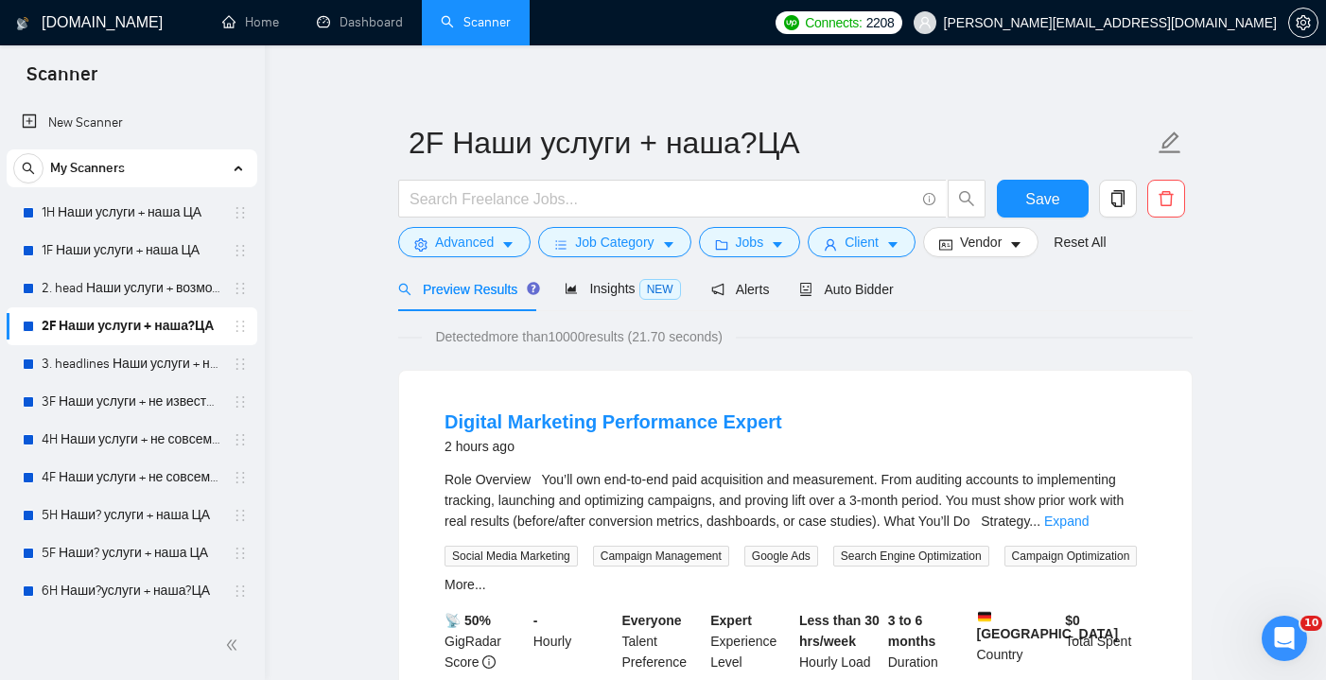
scroll to position [0, 0]
click at [764, 236] on span "Jobs" at bounding box center [750, 242] width 28 height 21
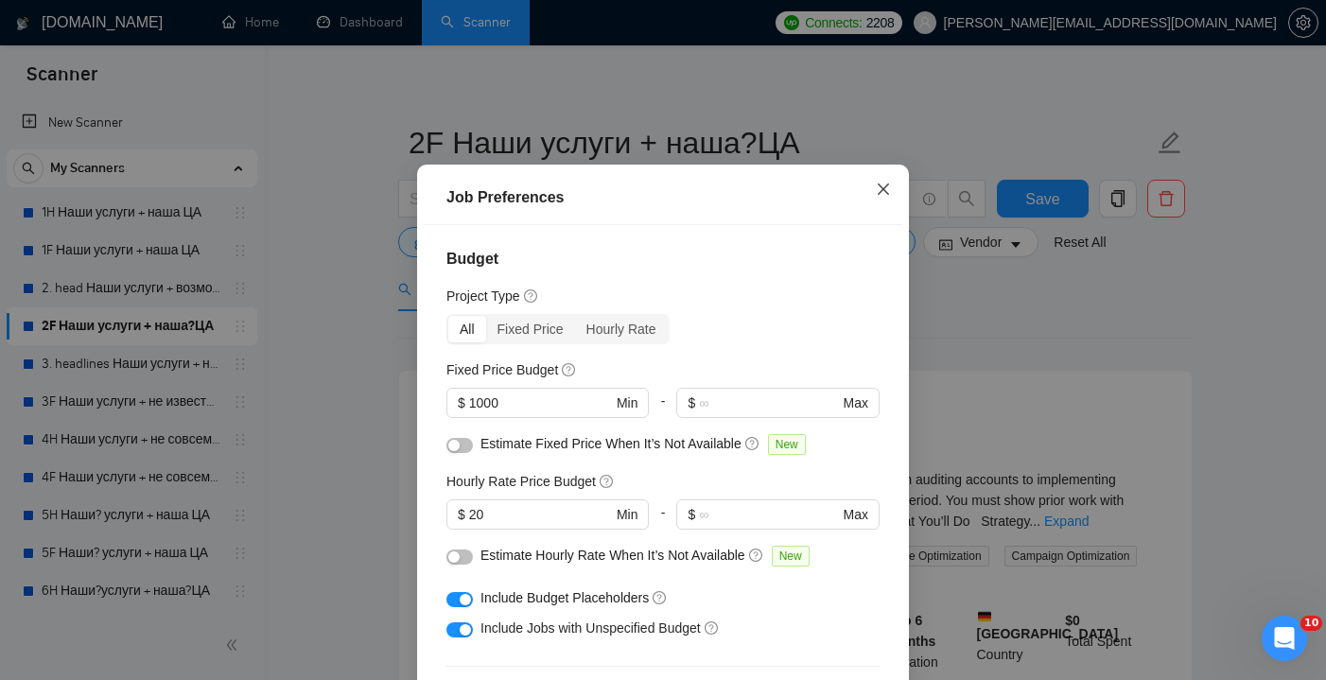
click at [886, 194] on icon "close" at bounding box center [883, 189] width 11 height 11
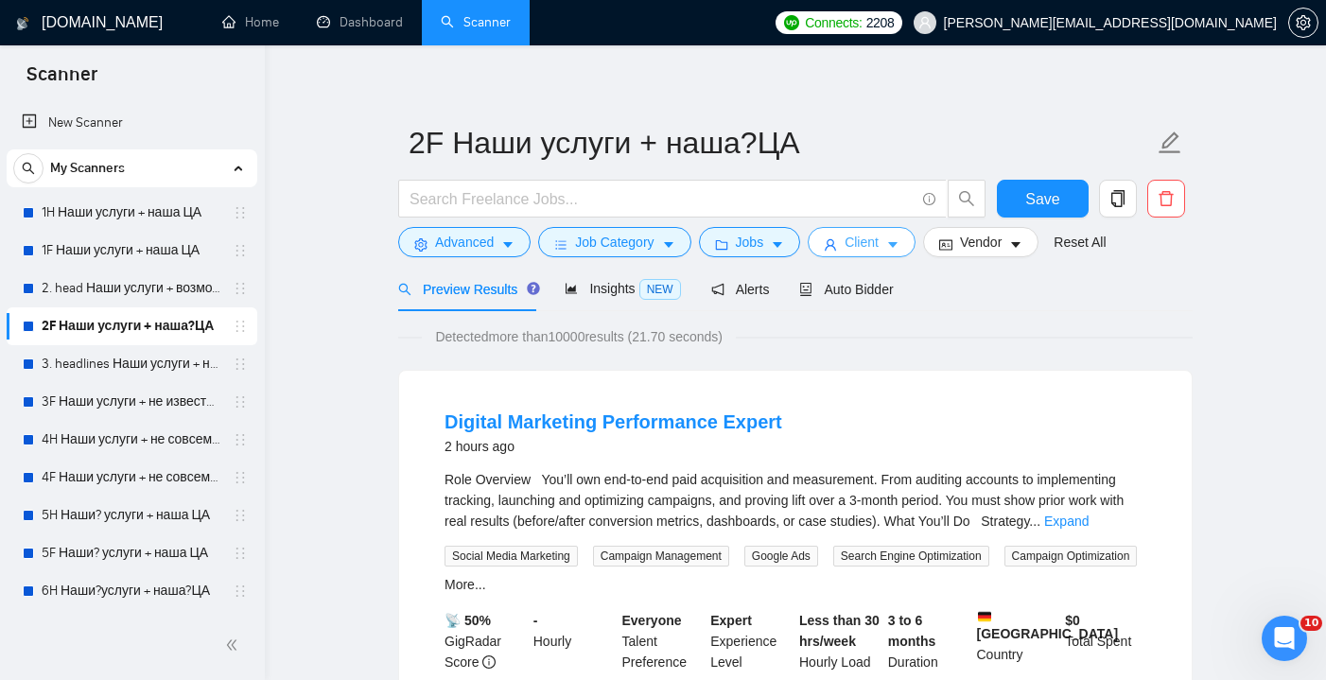
click at [891, 244] on button "Client" at bounding box center [862, 242] width 108 height 30
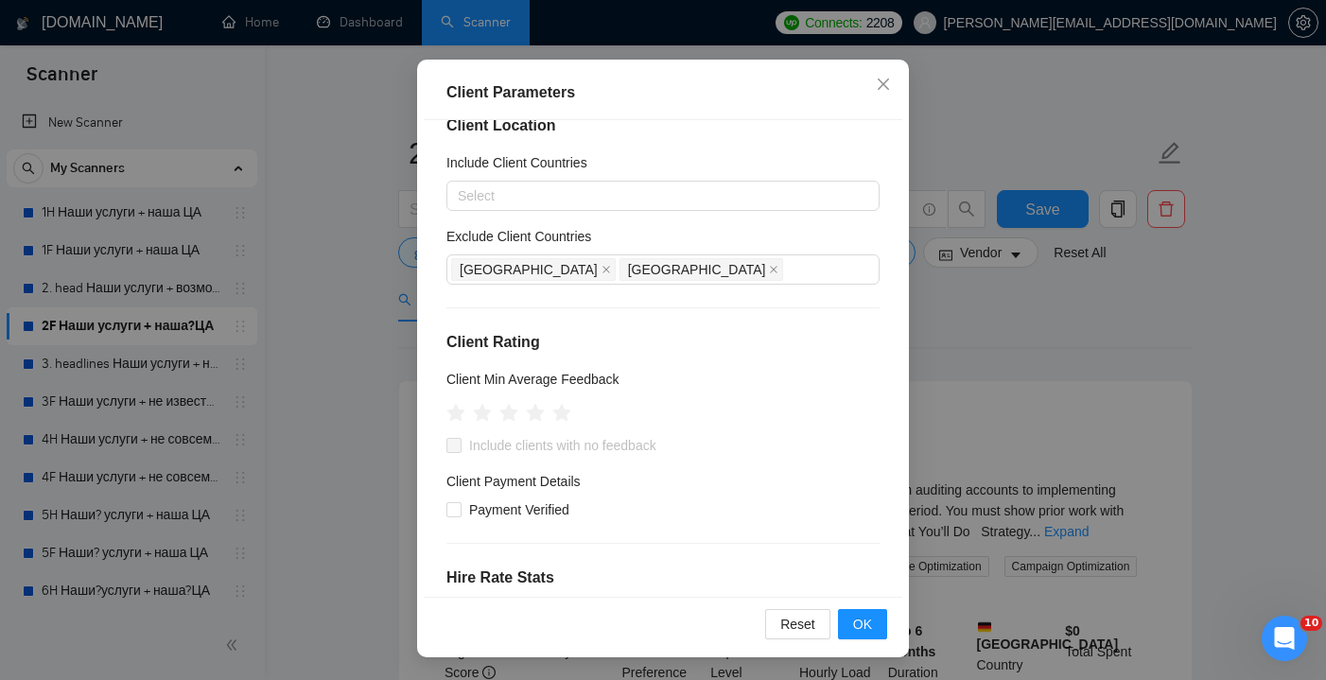
scroll to position [41, 0]
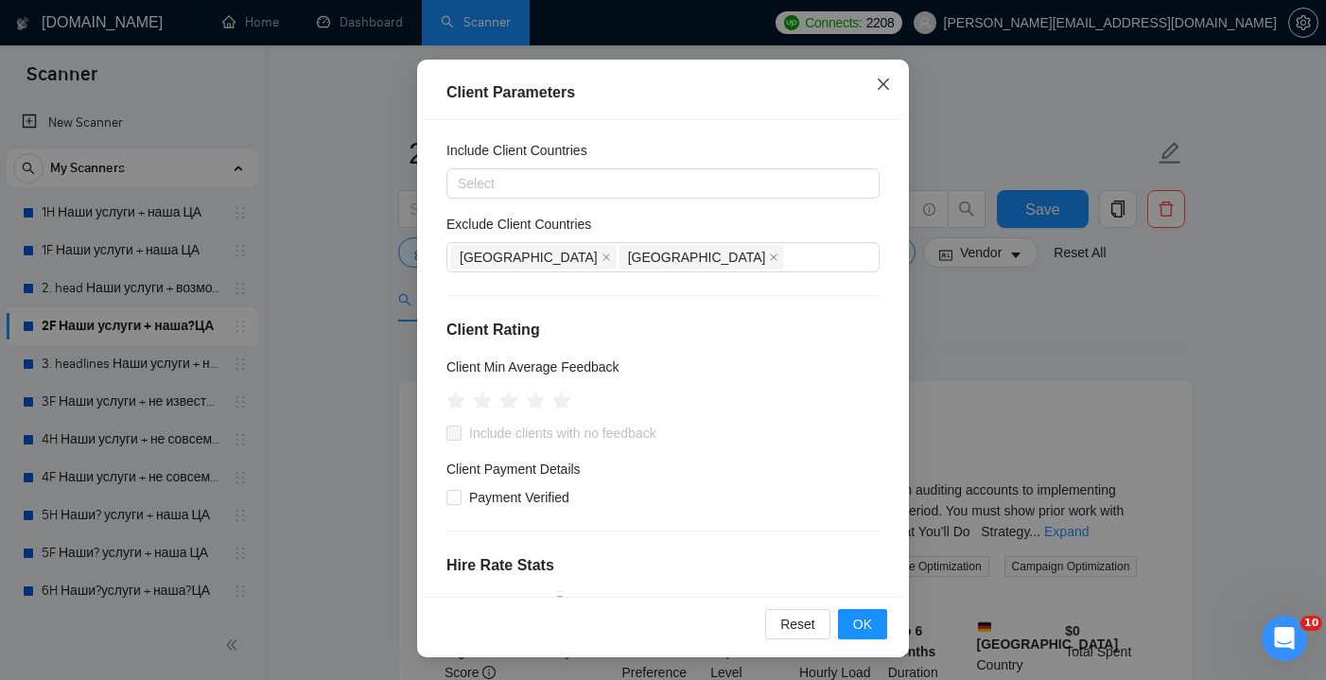
click at [884, 86] on icon "close" at bounding box center [883, 84] width 11 height 11
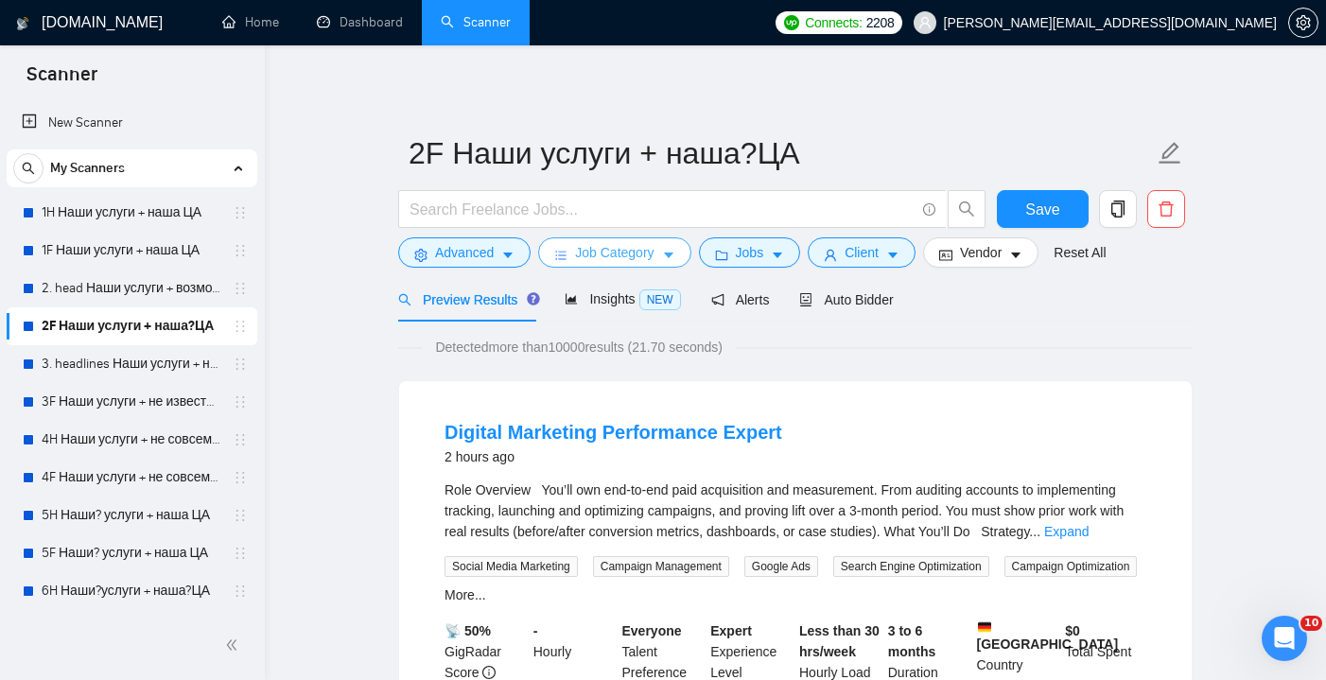
click at [683, 254] on button "Job Category" at bounding box center [614, 252] width 152 height 30
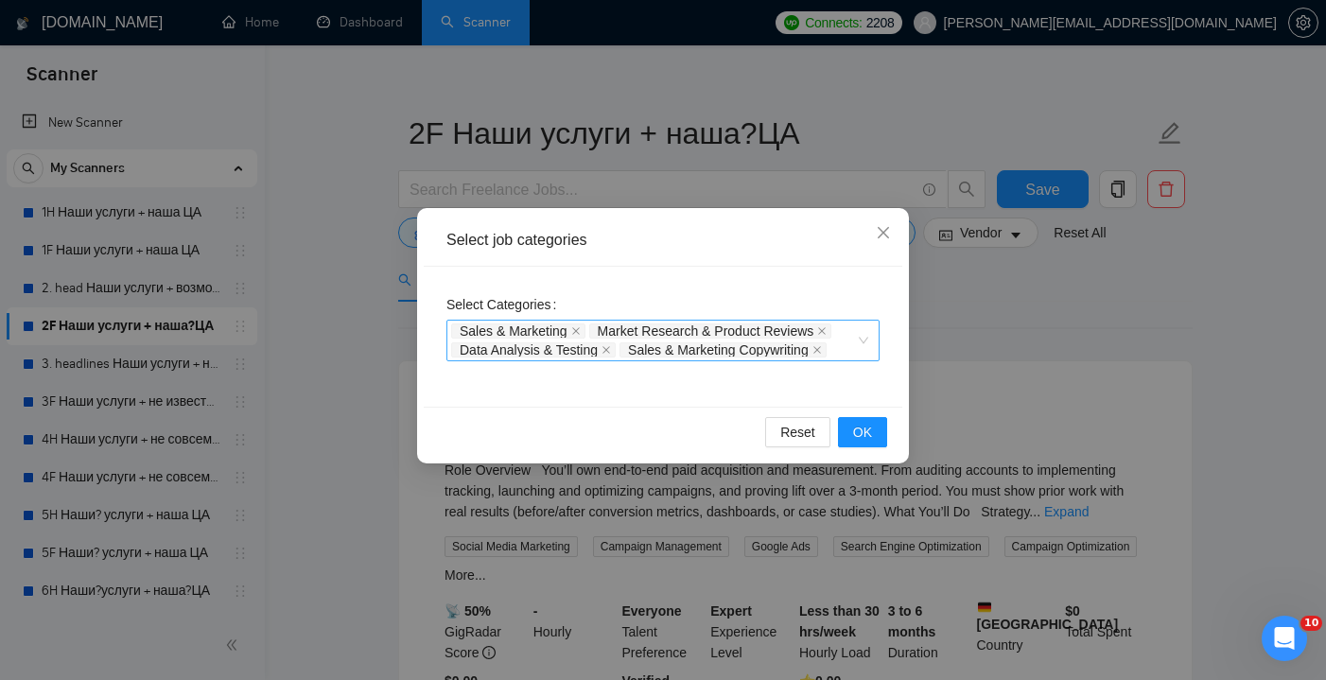
scroll to position [14, 0]
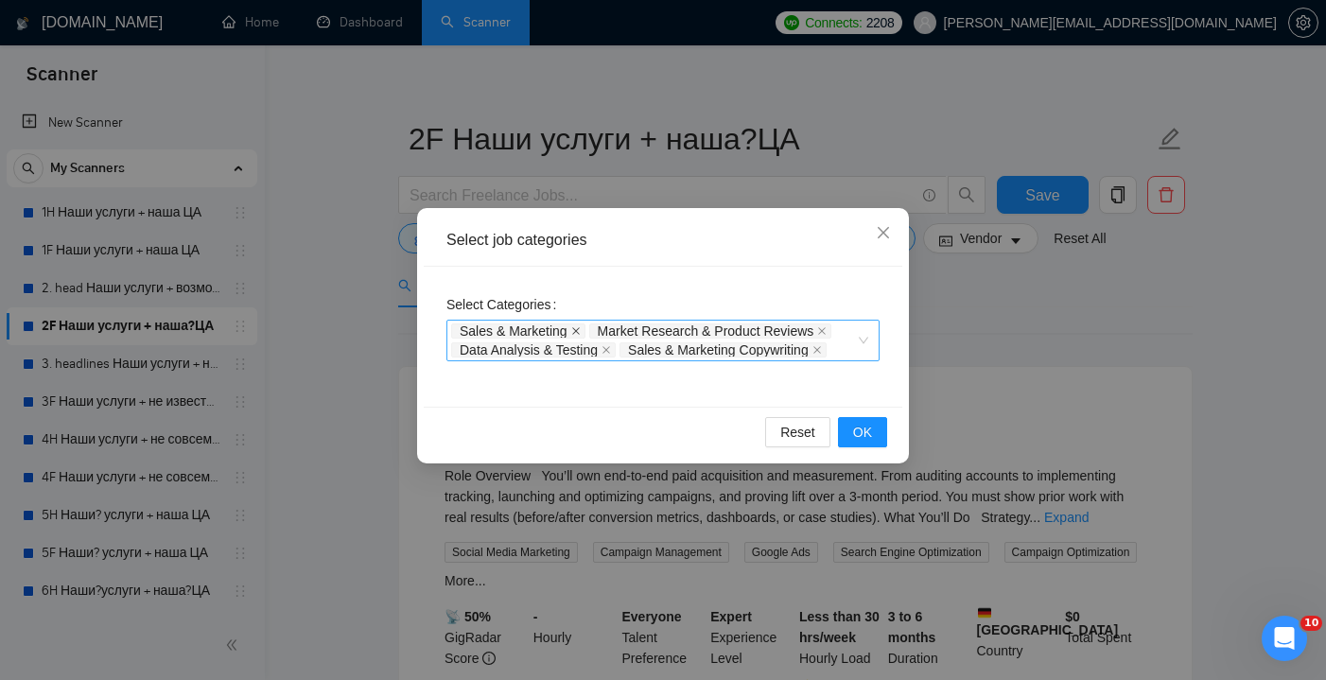
click at [575, 335] on icon "close" at bounding box center [575, 330] width 9 height 9
click at [687, 326] on span at bounding box center [684, 330] width 9 height 13
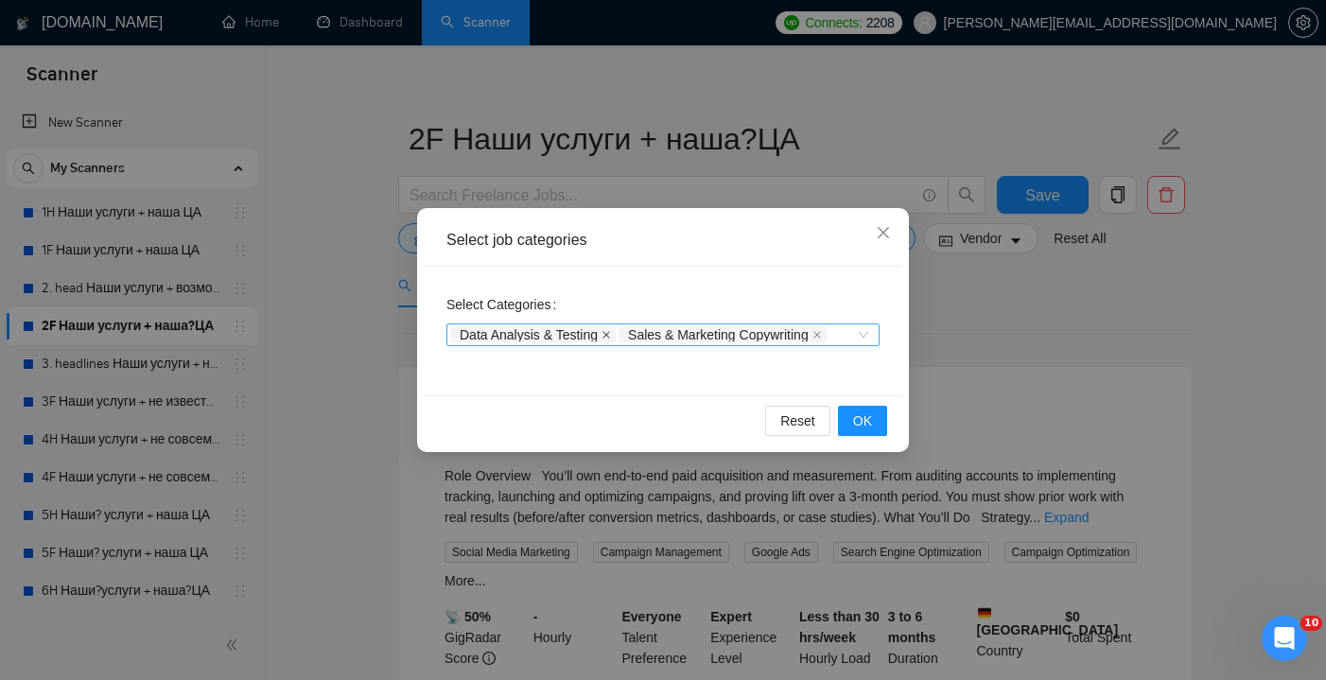
click at [610, 337] on icon "close" at bounding box center [607, 335] width 8 height 8
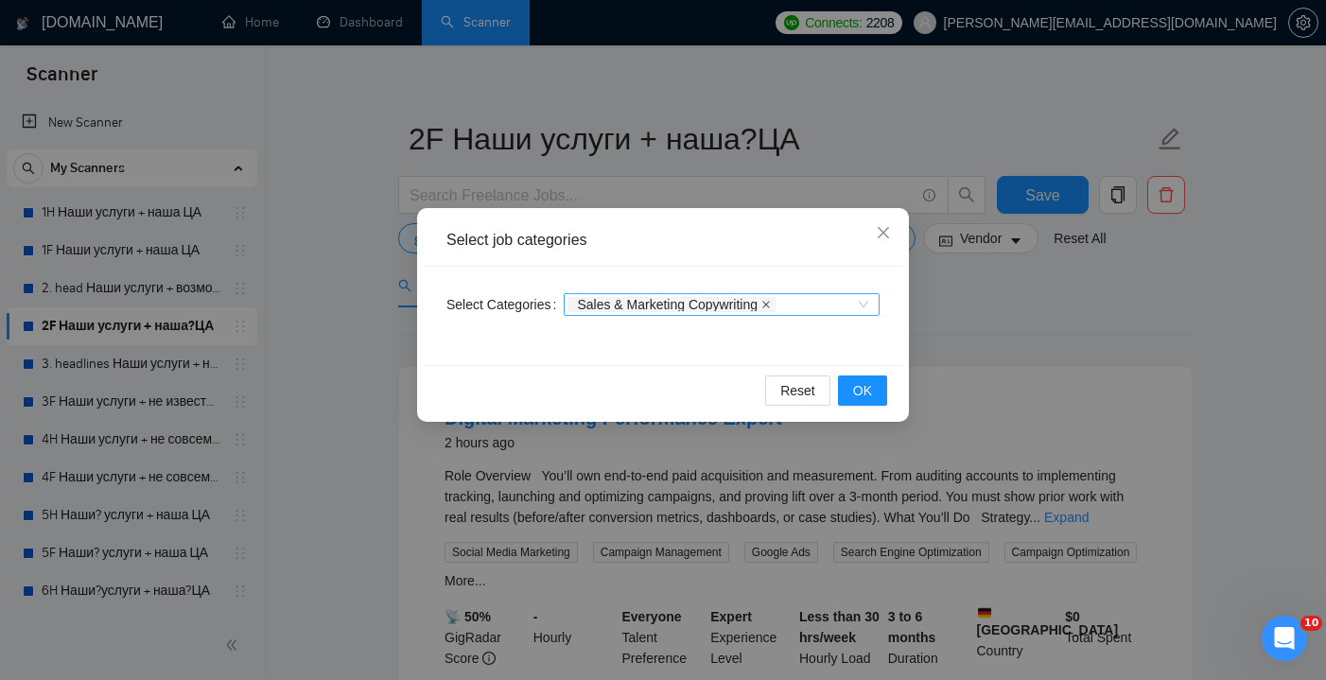
click at [771, 305] on icon "close" at bounding box center [765, 304] width 9 height 9
click at [863, 389] on span "OK" at bounding box center [862, 390] width 19 height 21
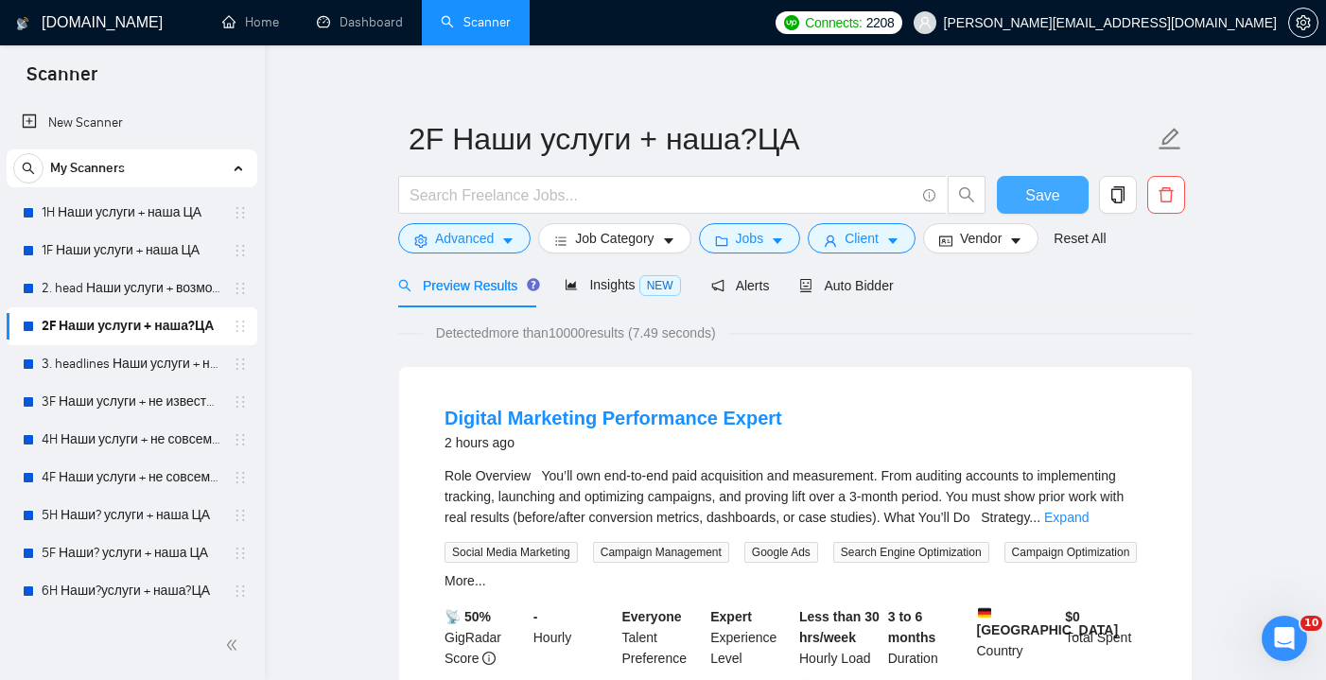
click at [1047, 200] on span "Save" at bounding box center [1042, 196] width 34 height 24
click at [1045, 201] on span "Save" at bounding box center [1042, 196] width 34 height 24
click at [155, 283] on link "2. head Наши услуги + возможно наша ЦА" at bounding box center [132, 289] width 180 height 38
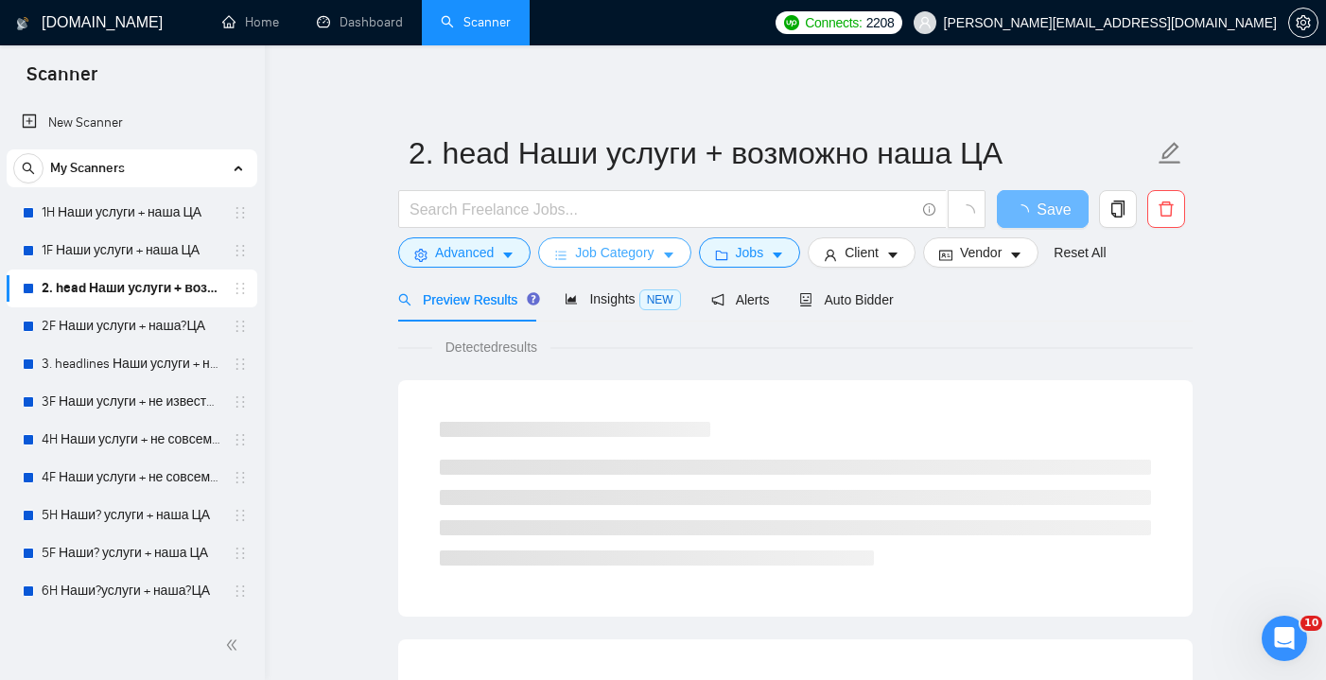
click at [645, 254] on span "Job Category" at bounding box center [614, 252] width 79 height 21
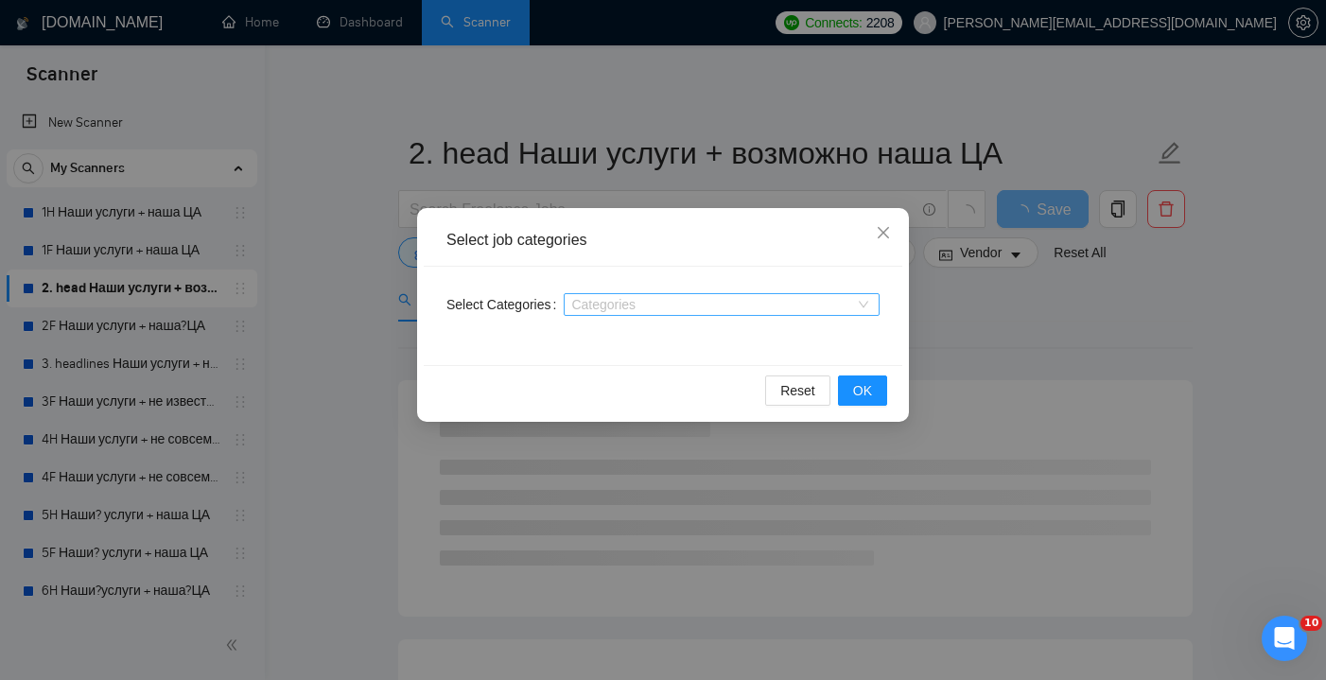
click at [699, 306] on div at bounding box center [713, 304] width 288 height 15
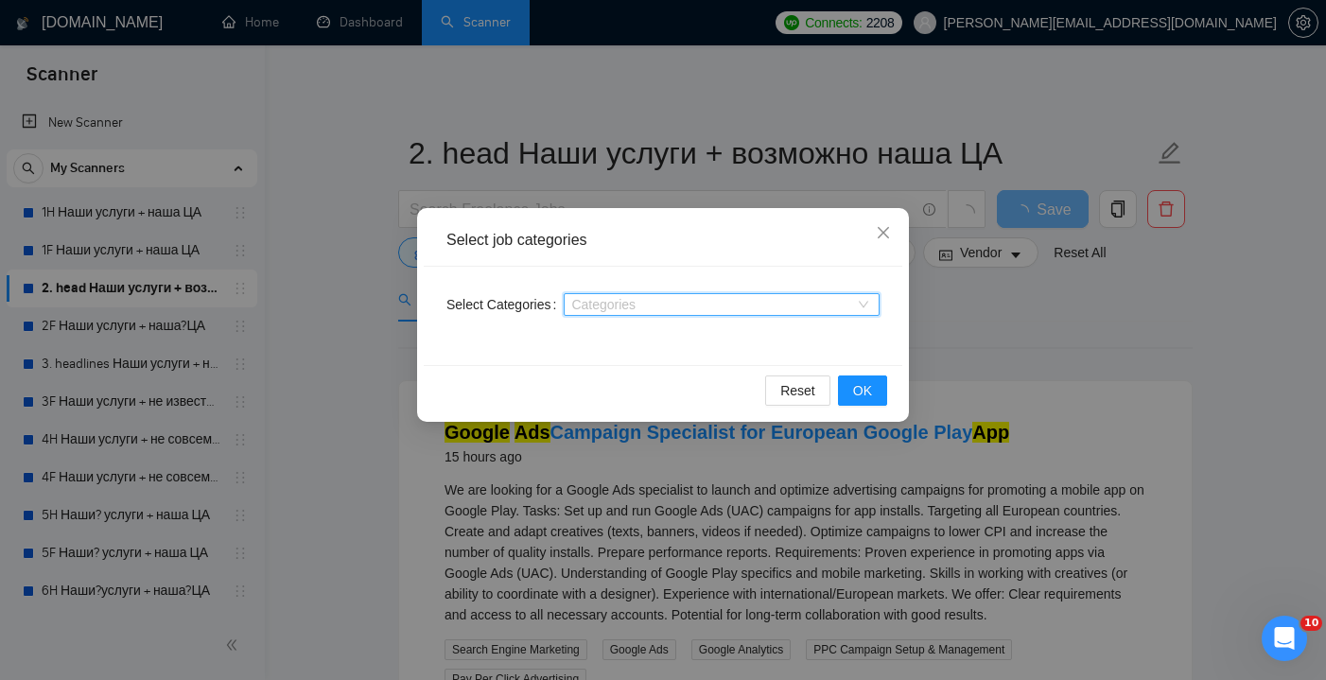
click at [699, 306] on div at bounding box center [713, 304] width 288 height 15
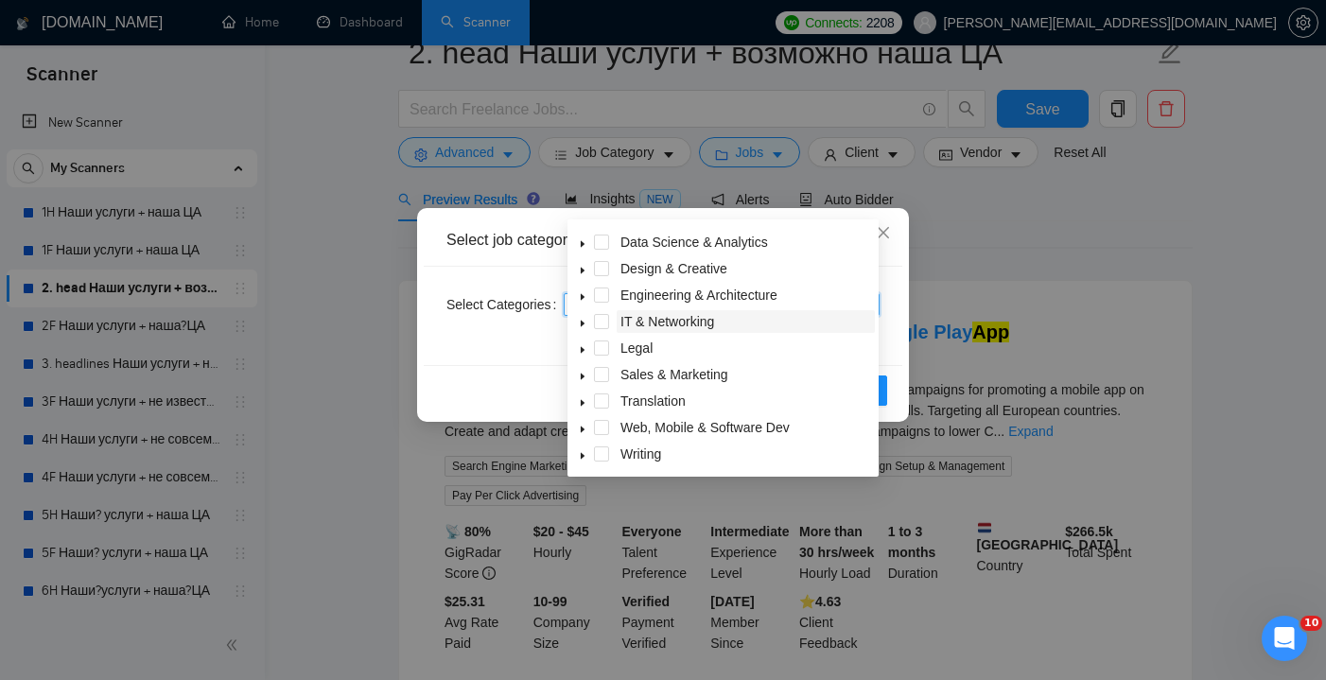
scroll to position [466, 0]
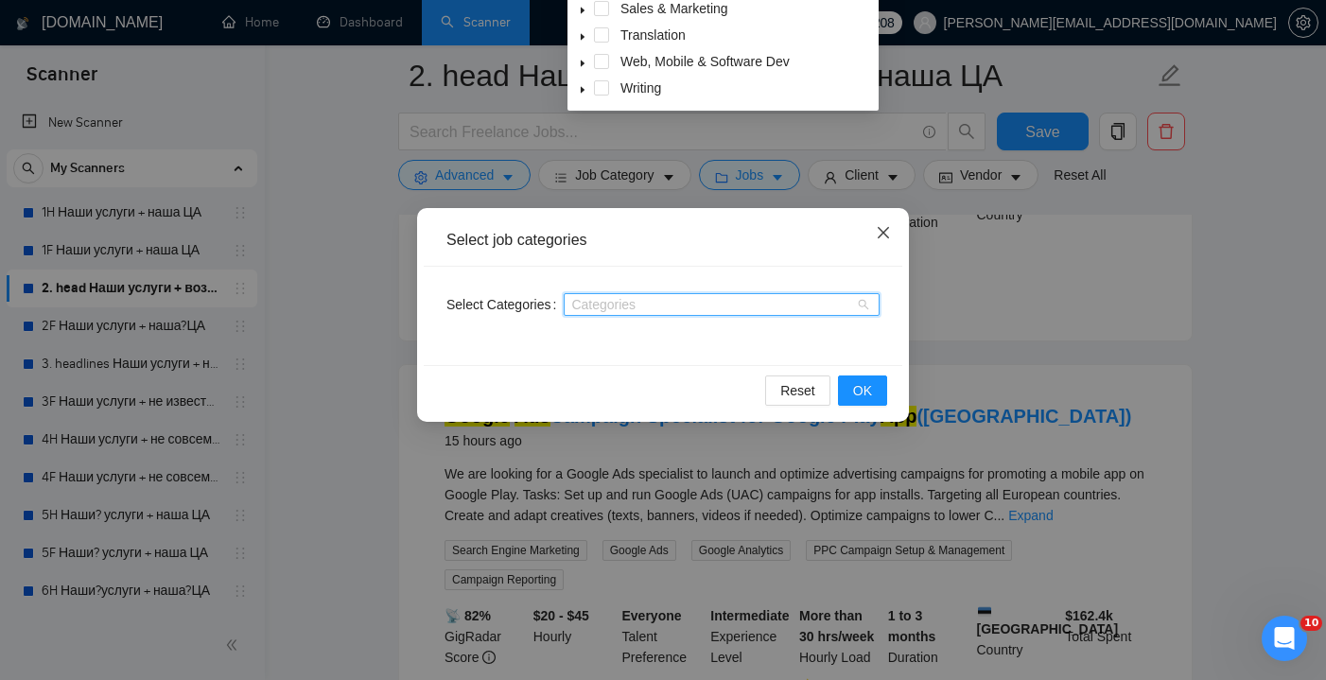
click at [881, 243] on span "Close" at bounding box center [883, 233] width 51 height 51
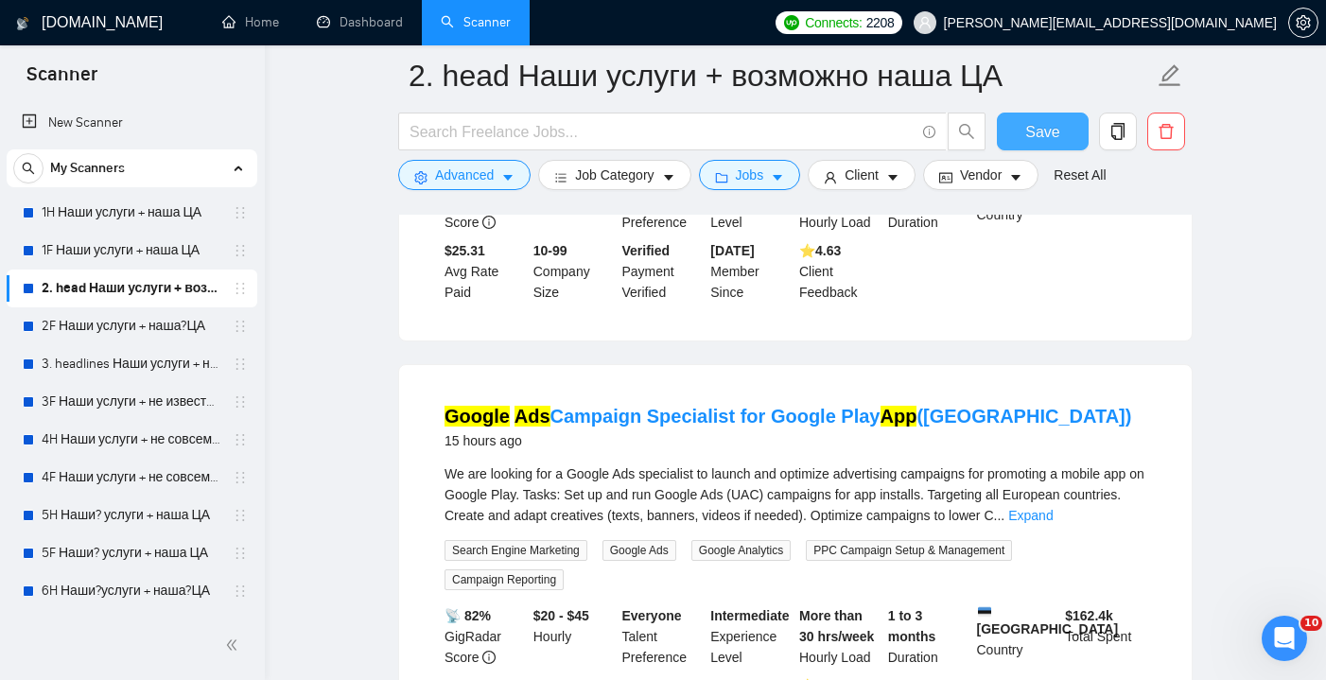
click at [1057, 132] on span "Save" at bounding box center [1042, 132] width 34 height 24
click at [126, 243] on link "1F Наши услуги + наша ЦА" at bounding box center [132, 251] width 180 height 38
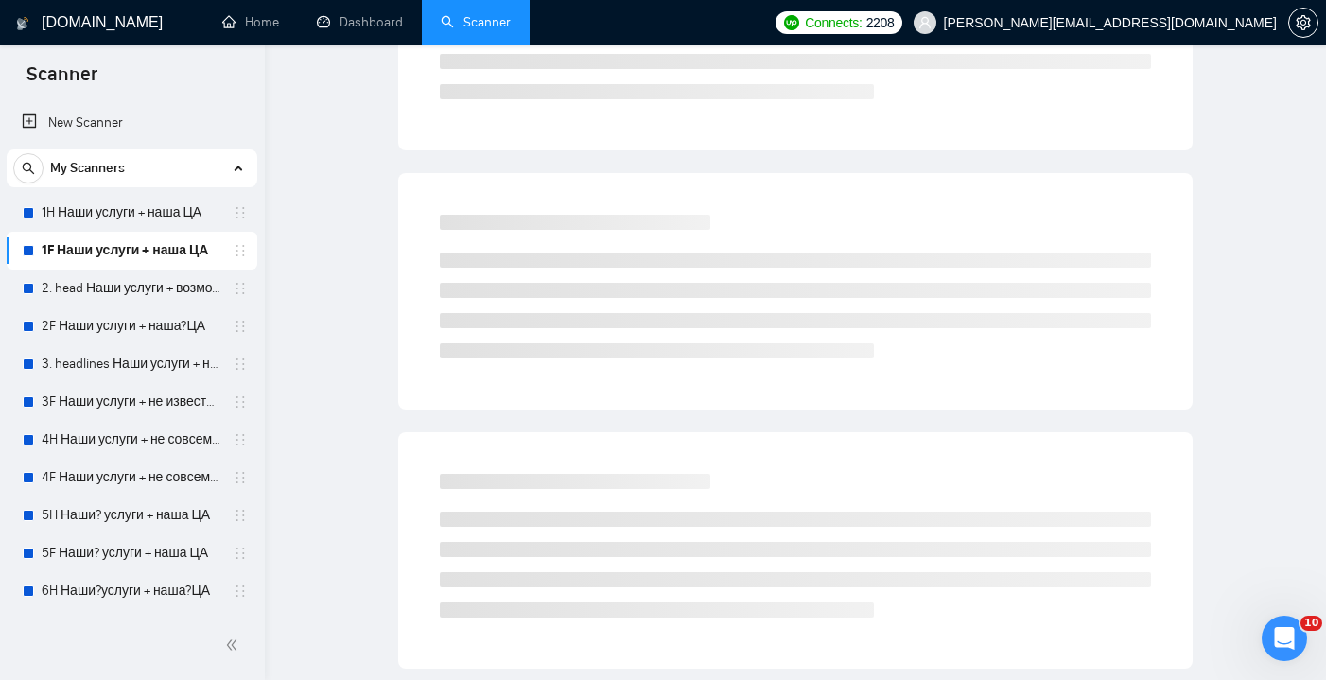
scroll to position [10, 0]
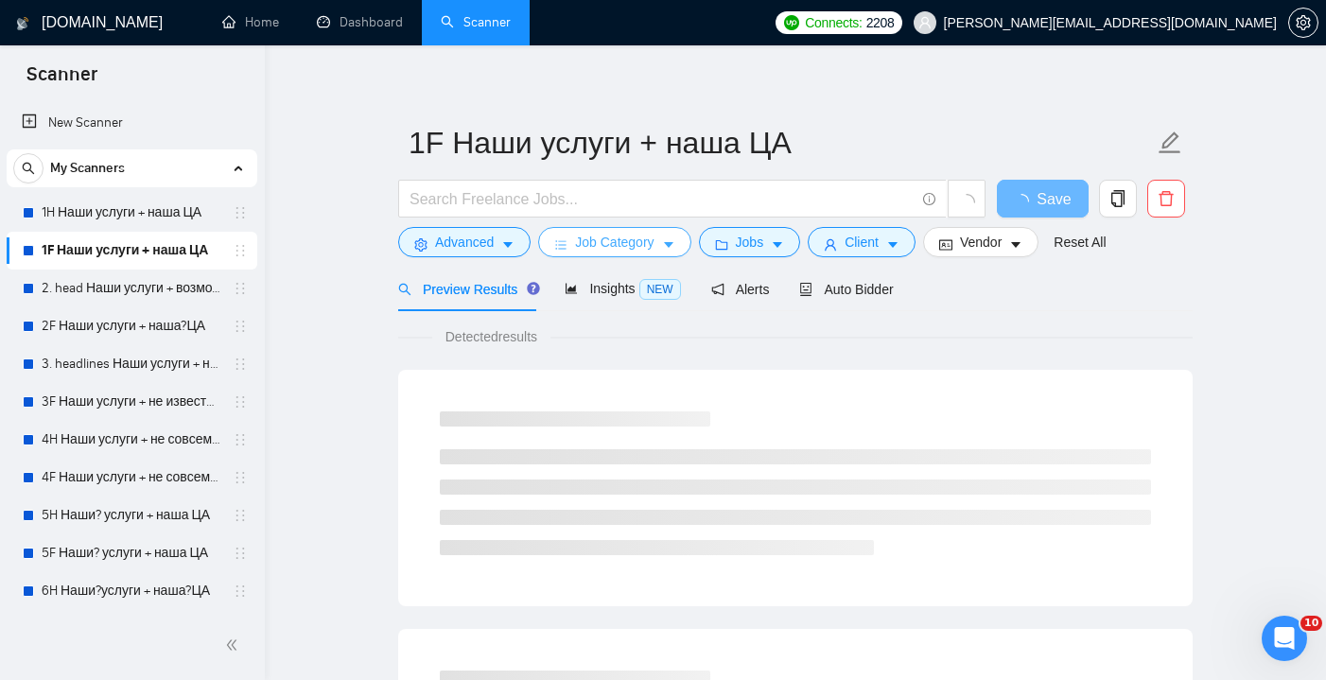
click at [654, 244] on span "Job Category" at bounding box center [614, 242] width 79 height 21
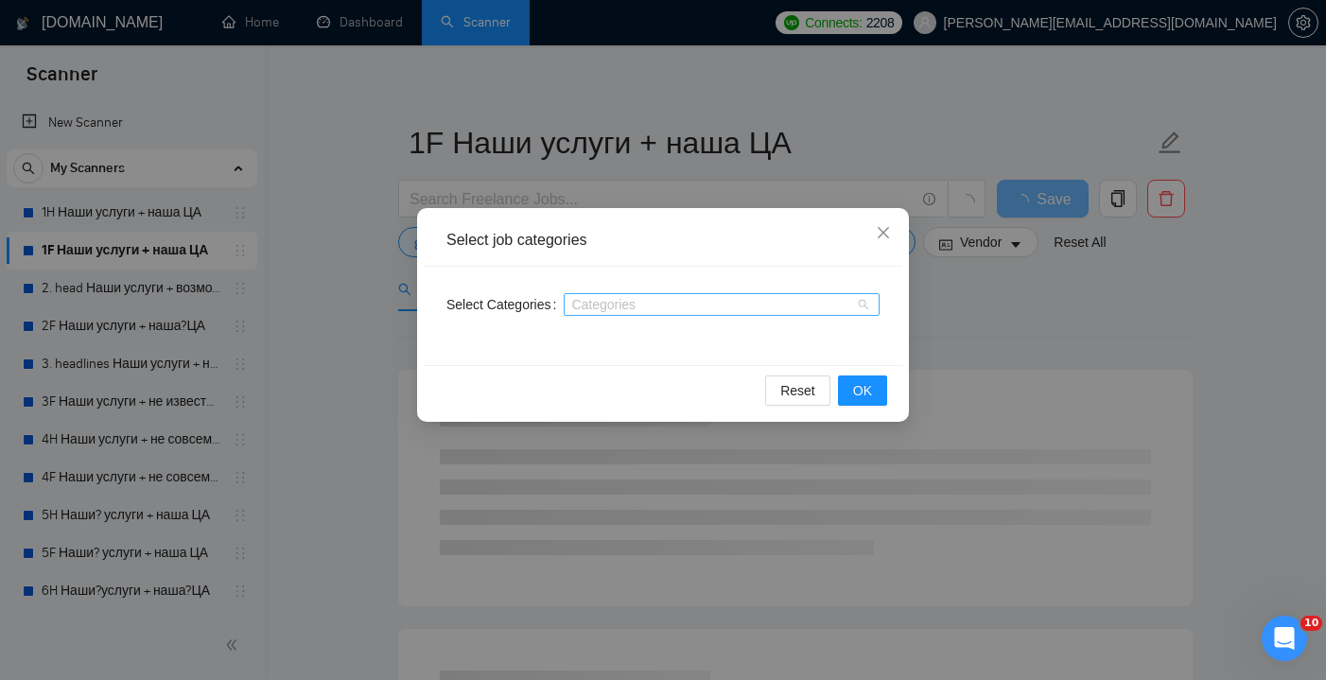
click at [713, 305] on div at bounding box center [713, 304] width 288 height 15
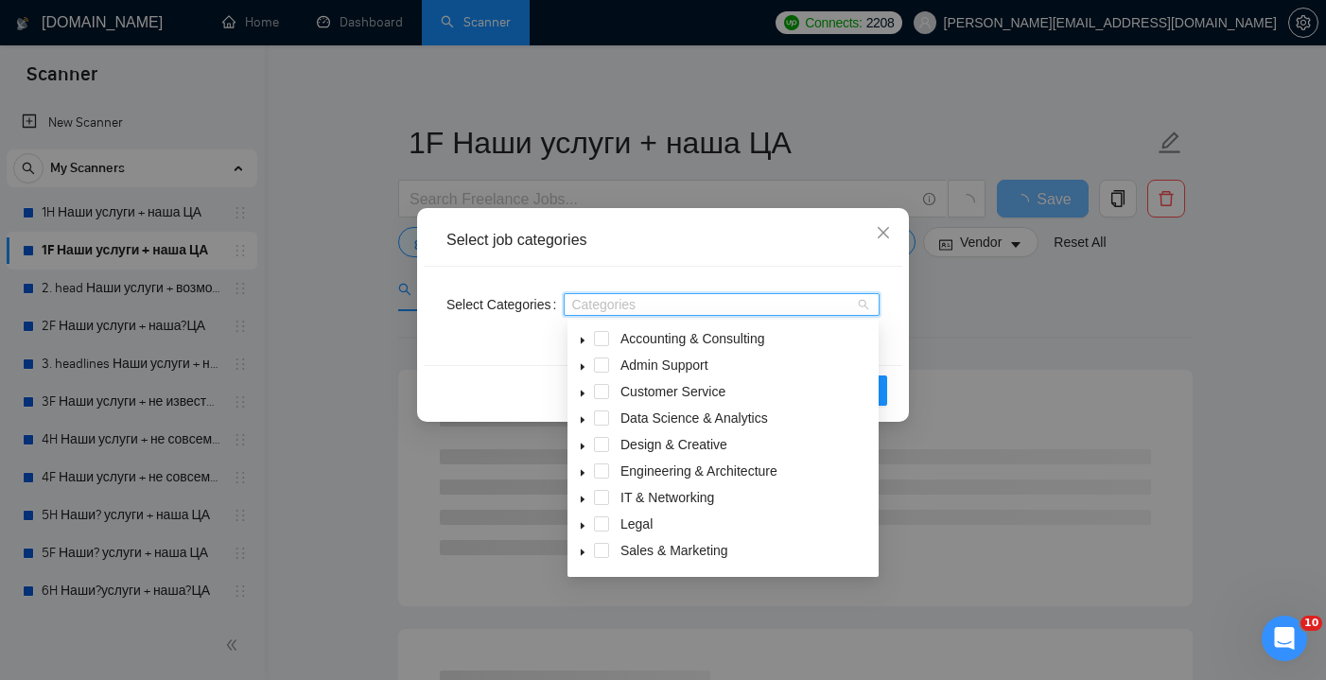
click at [713, 305] on div at bounding box center [713, 304] width 288 height 15
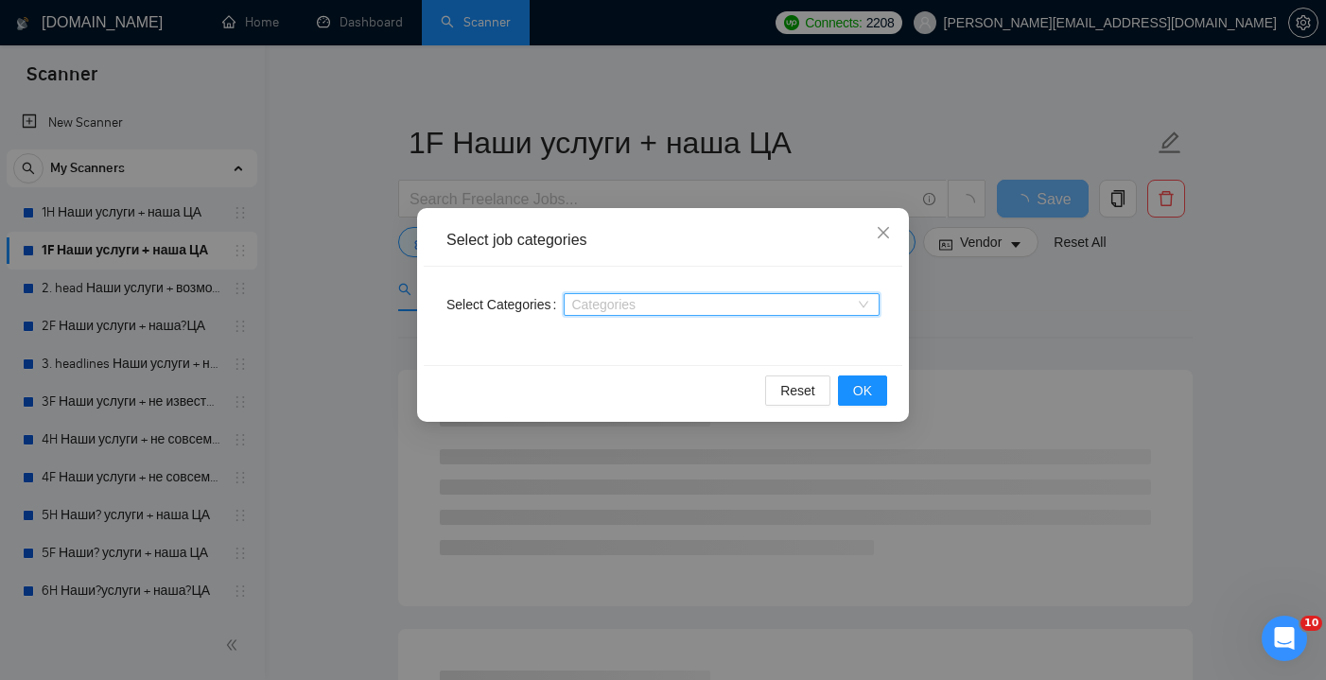
click at [713, 305] on div at bounding box center [713, 304] width 288 height 15
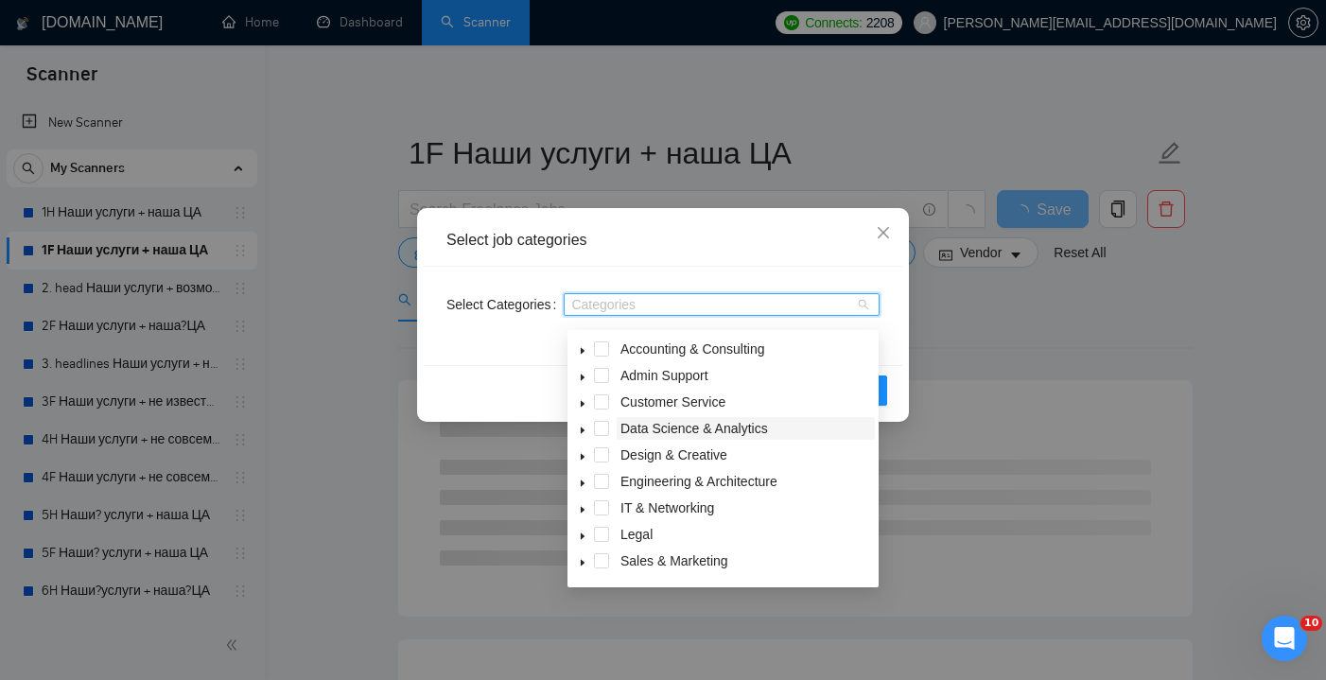
scroll to position [0, 0]
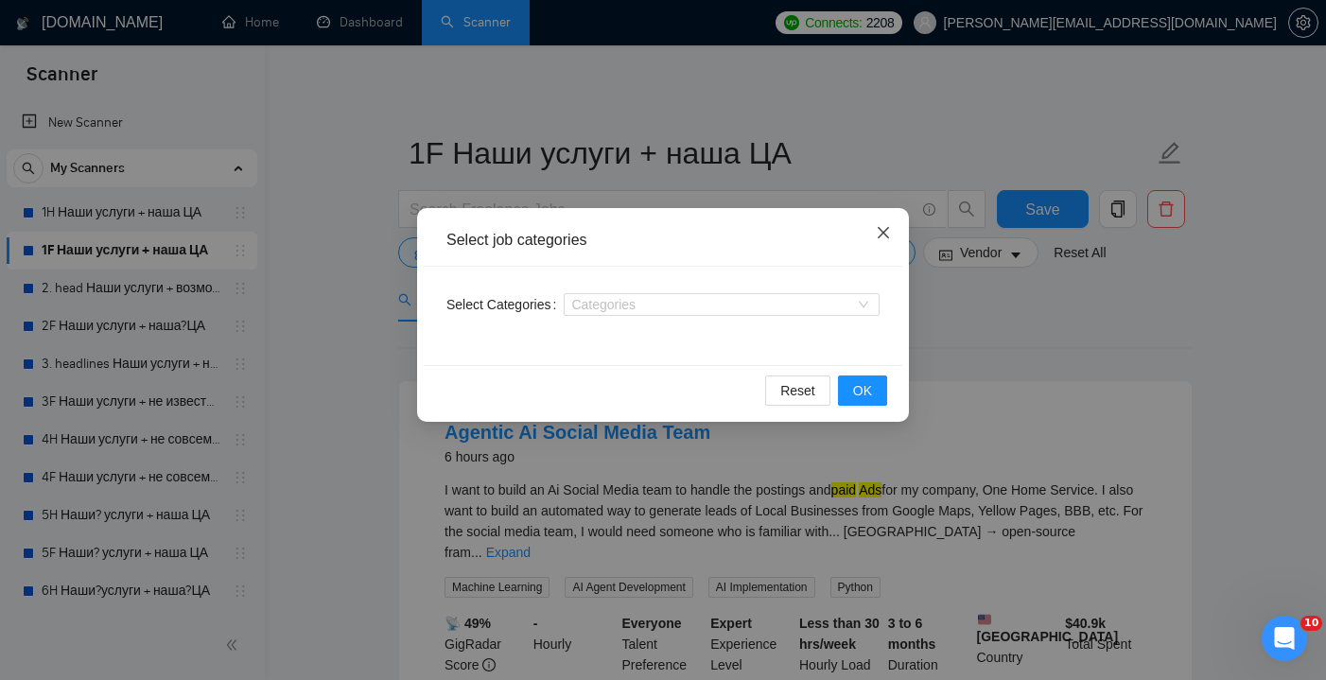
click at [881, 233] on icon "close" at bounding box center [883, 232] width 15 height 15
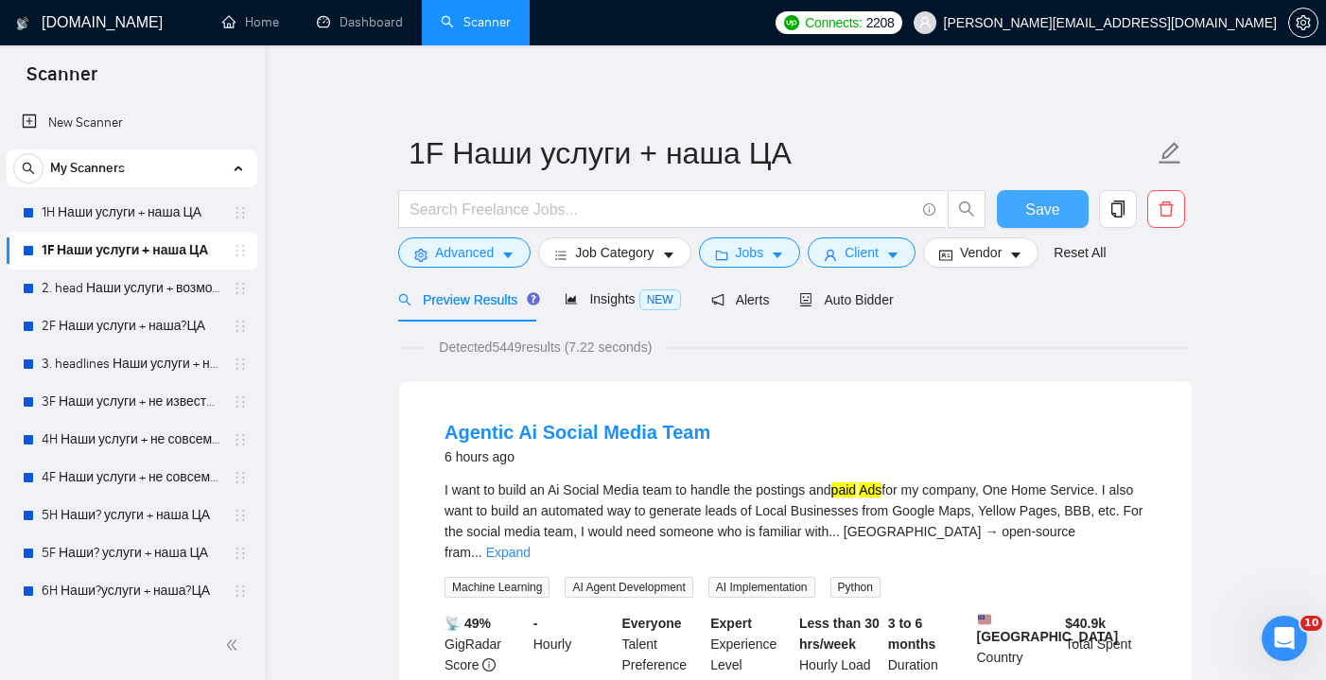
click at [1016, 206] on button "Save" at bounding box center [1043, 209] width 92 height 38
click at [151, 212] on link "1H Наши услуги + наша ЦА" at bounding box center [132, 213] width 180 height 38
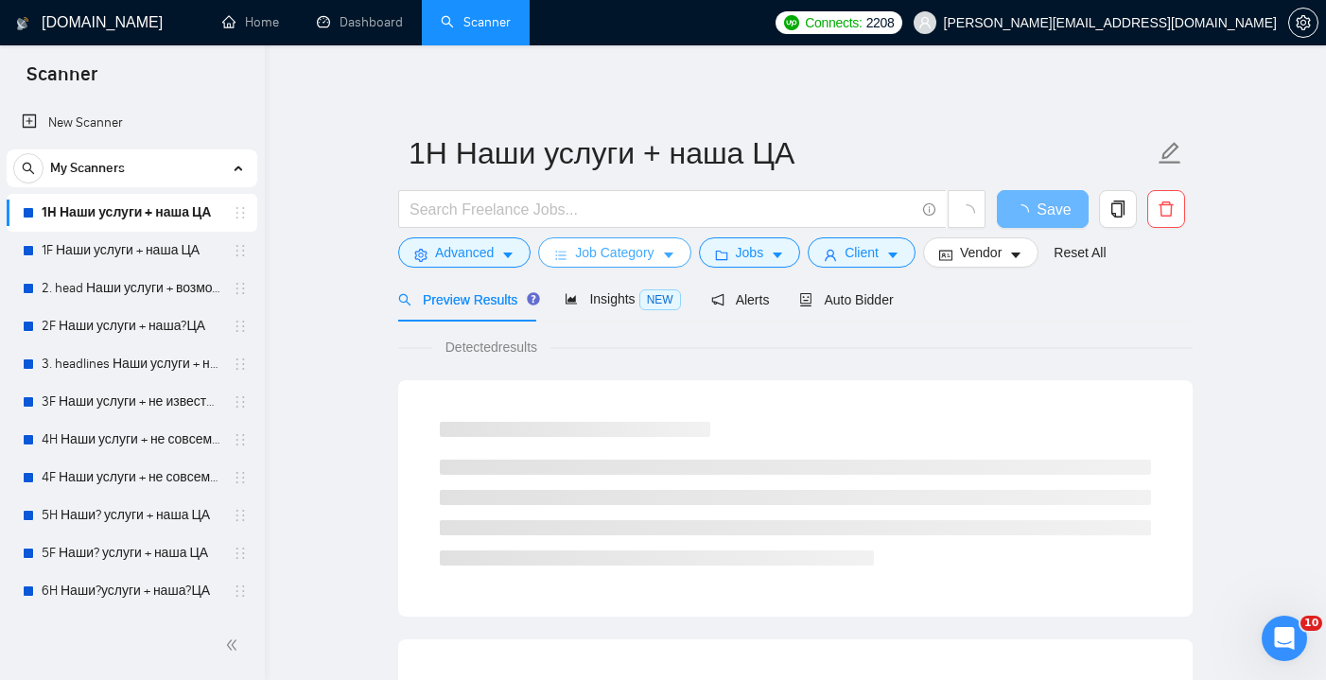
click at [654, 246] on span "Job Category" at bounding box center [614, 252] width 79 height 21
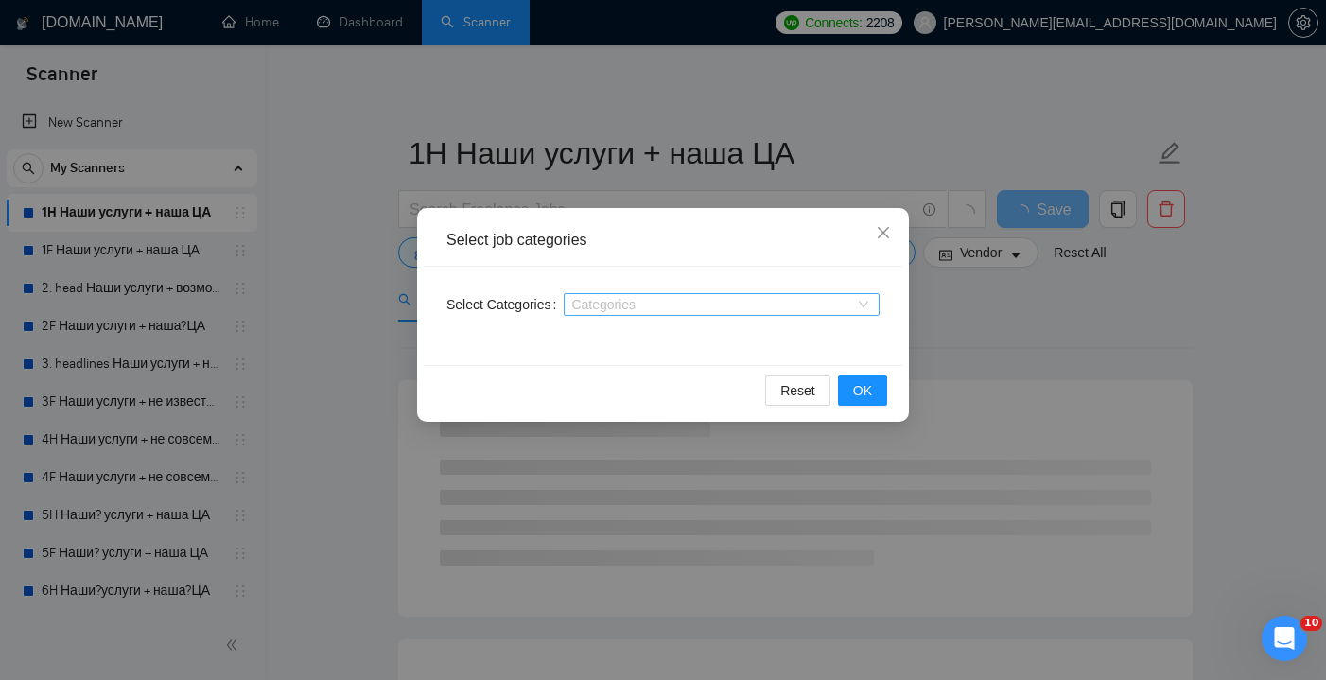
click at [688, 299] on div at bounding box center [713, 304] width 288 height 15
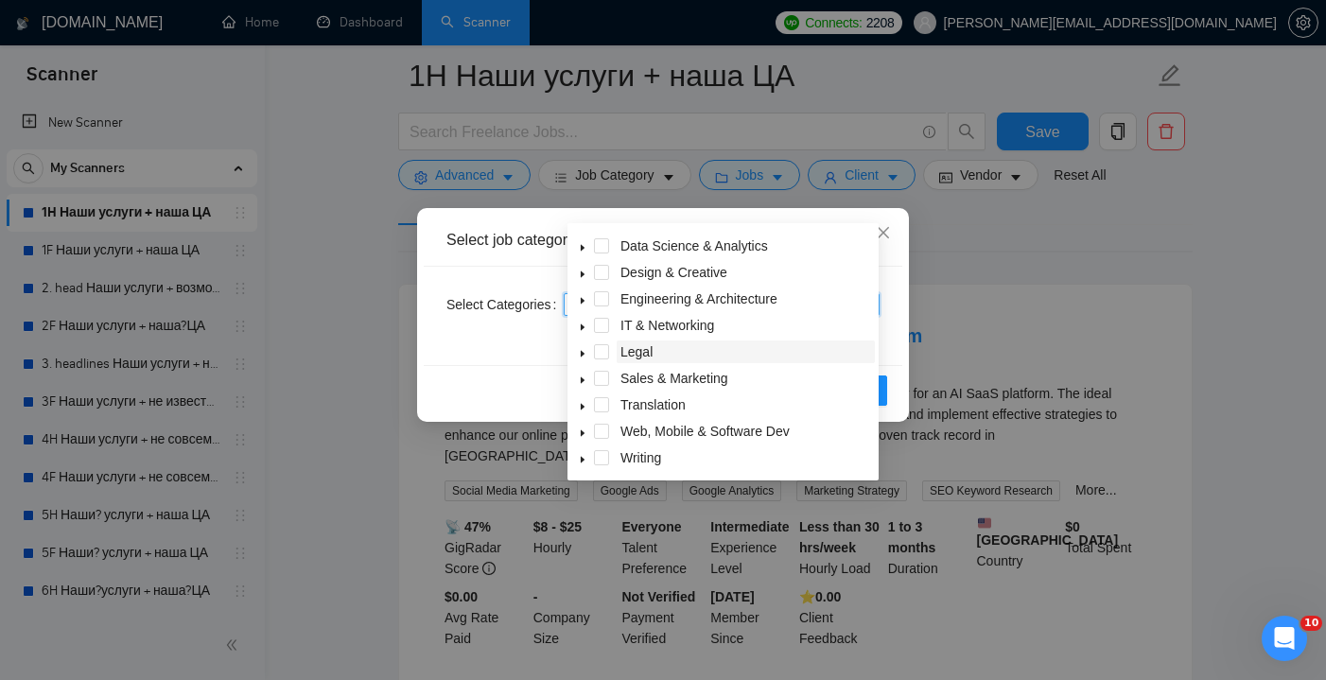
scroll to position [232, 0]
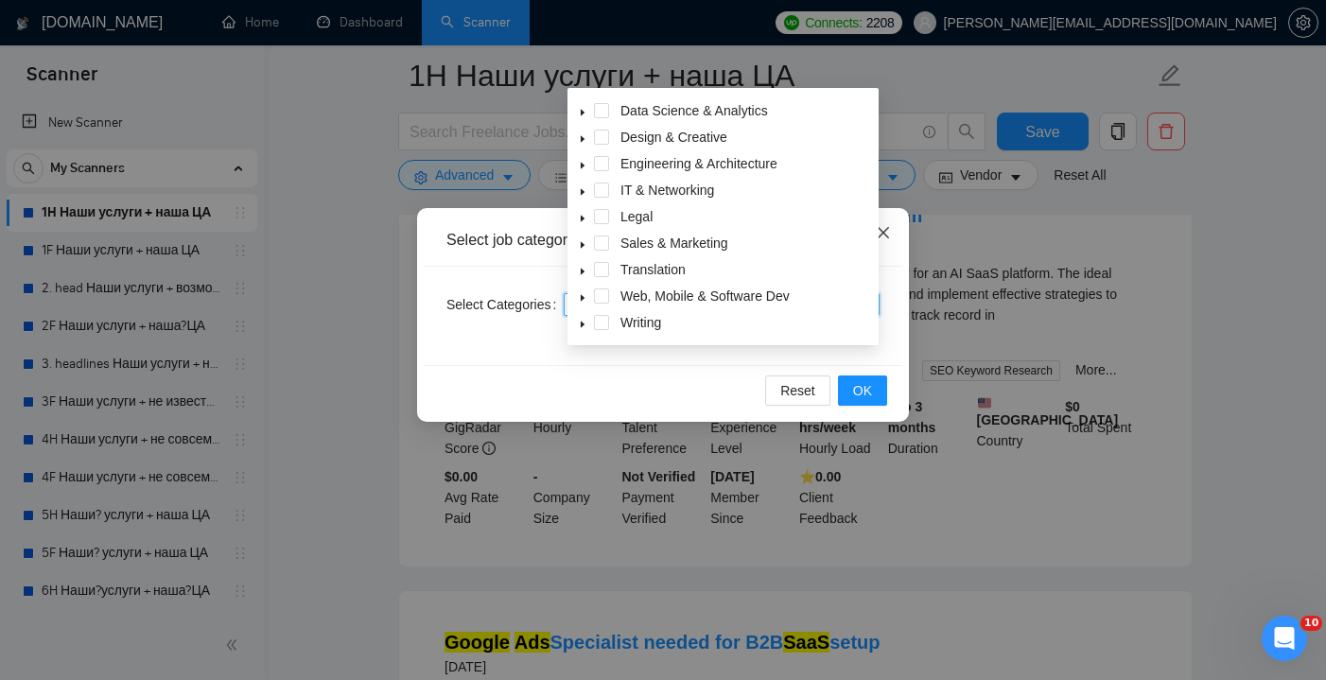
click at [885, 237] on icon "close" at bounding box center [883, 232] width 15 height 15
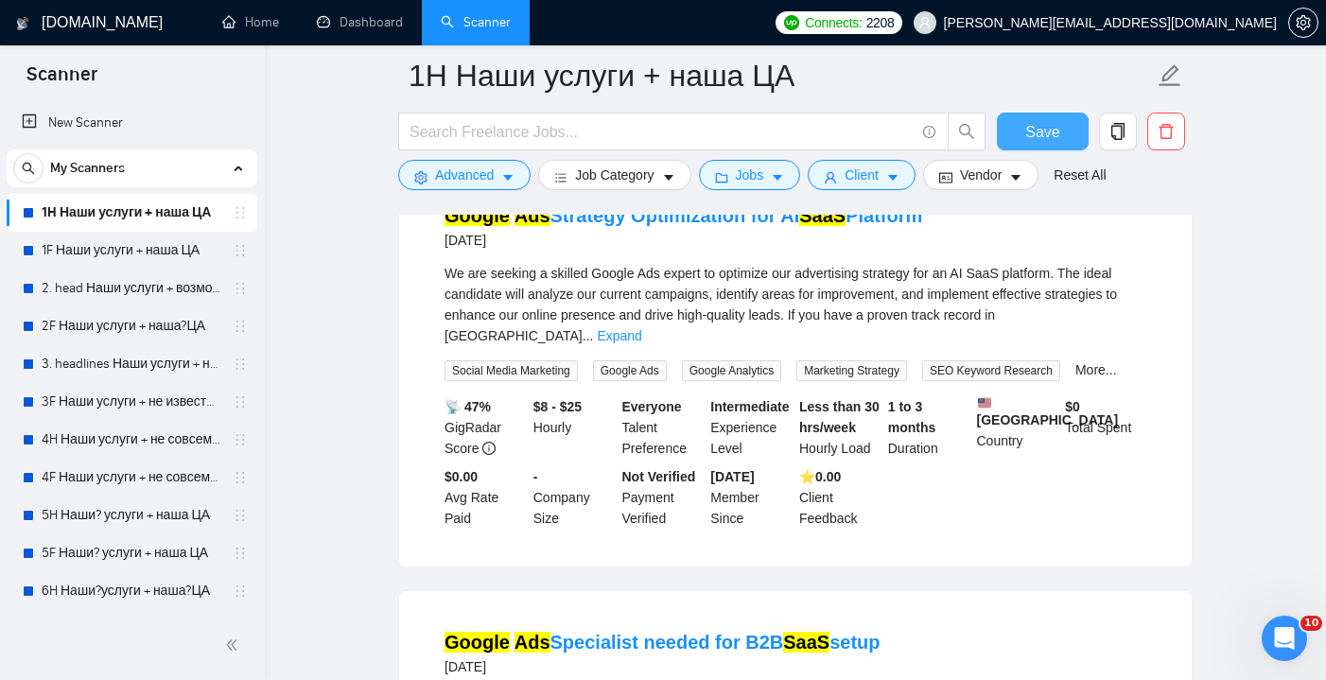
click at [1029, 132] on span "Save" at bounding box center [1042, 132] width 34 height 24
click at [124, 367] on link "3. headlines Наши услуги + не известна ЦА (минус наша ЦА)" at bounding box center [132, 364] width 180 height 38
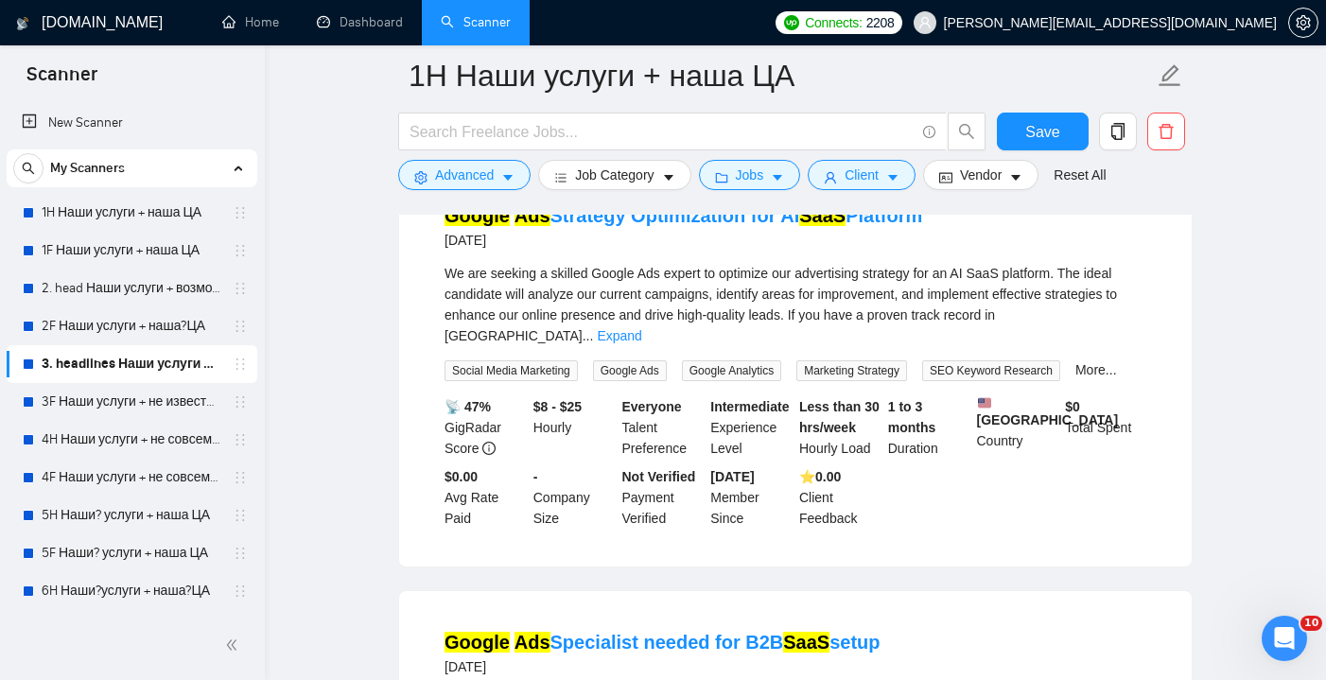
scroll to position [10, 0]
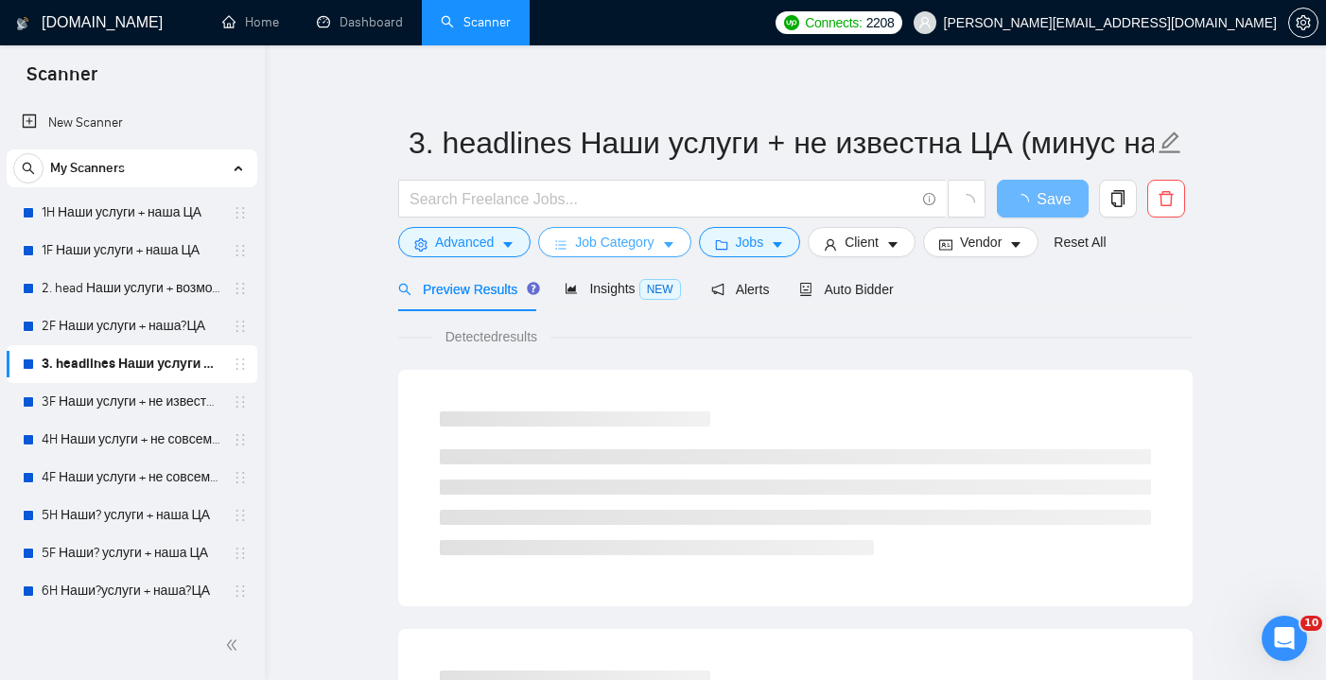
click at [647, 240] on span "Job Category" at bounding box center [614, 242] width 79 height 21
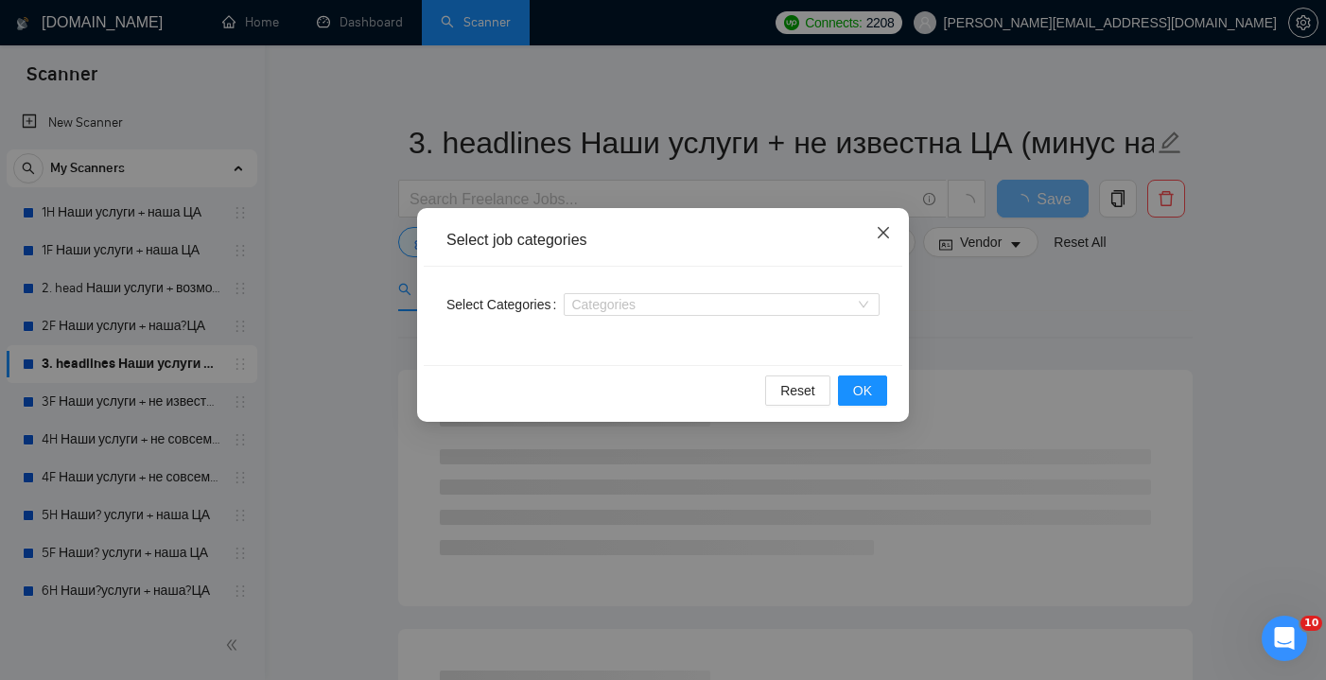
click at [890, 228] on icon "close" at bounding box center [883, 232] width 15 height 15
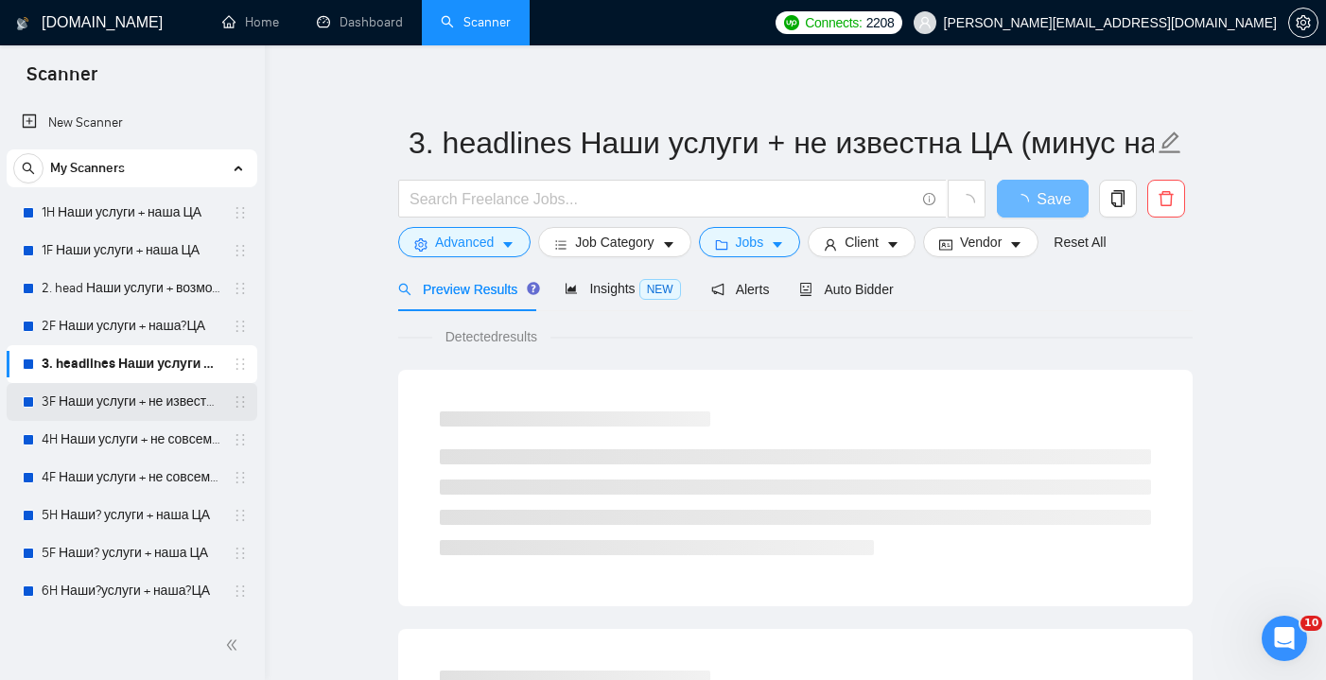
click at [110, 394] on link "3F Наши услуги + не известна ЦА (минус наша ЦА)" at bounding box center [132, 402] width 180 height 38
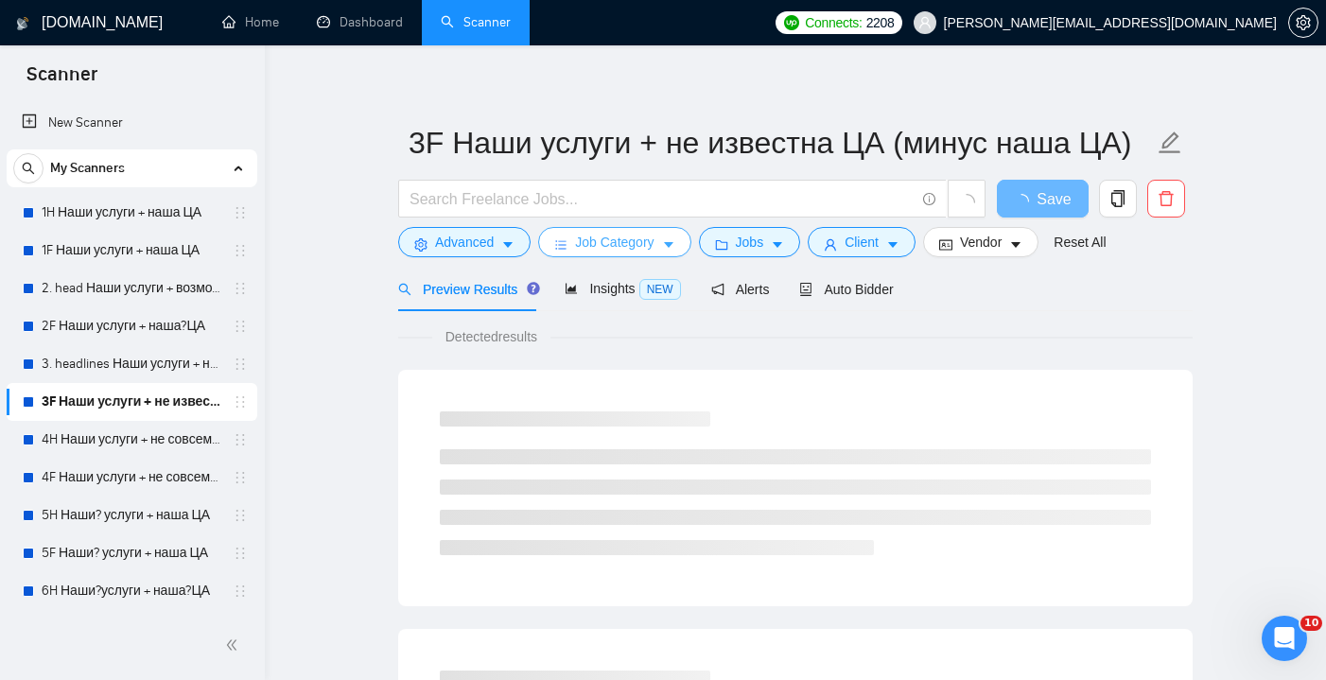
click at [666, 244] on button "Job Category" at bounding box center [614, 242] width 152 height 30
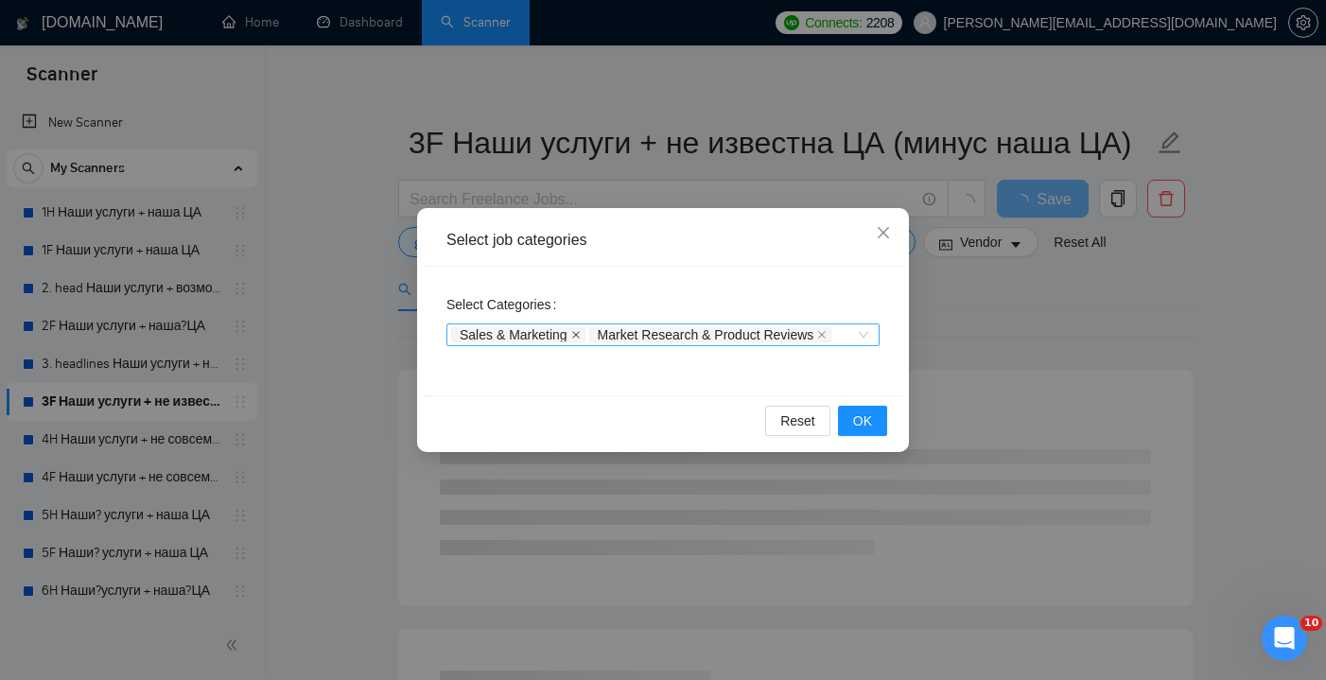
click at [580, 333] on icon "close" at bounding box center [576, 335] width 8 height 8
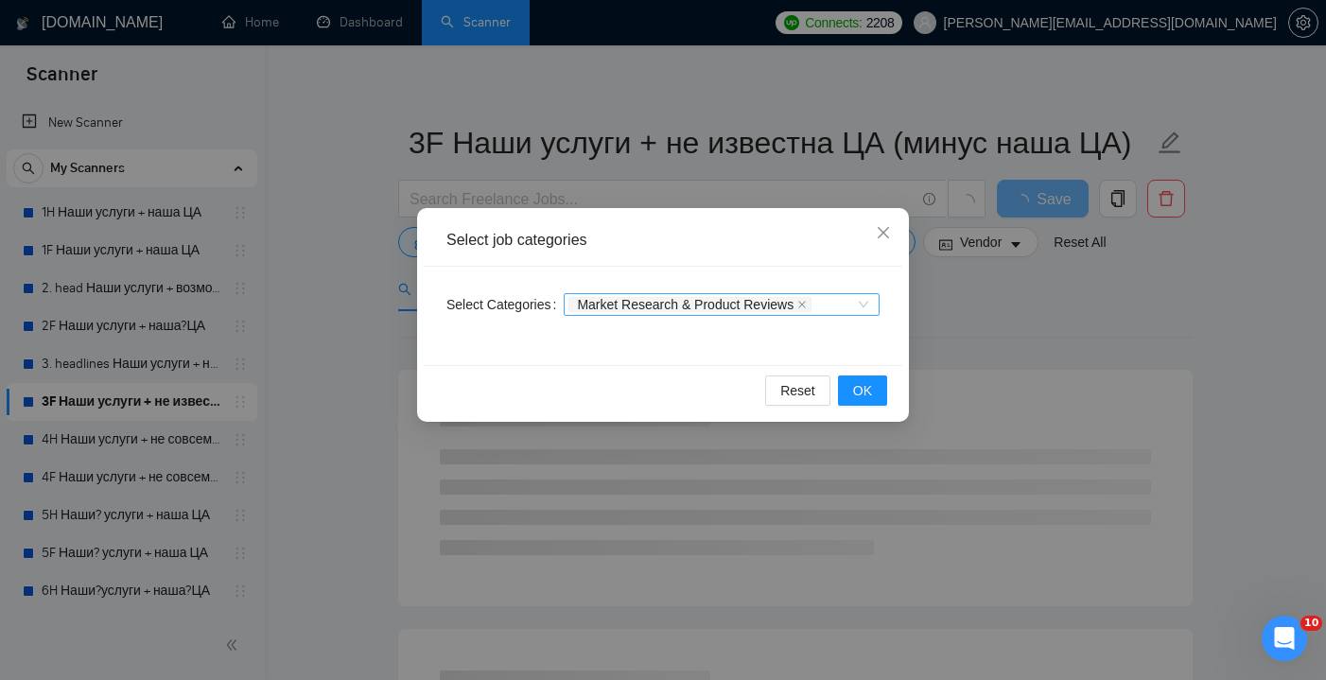
click at [794, 306] on span "Market Research & Product Reviews" at bounding box center [685, 304] width 217 height 13
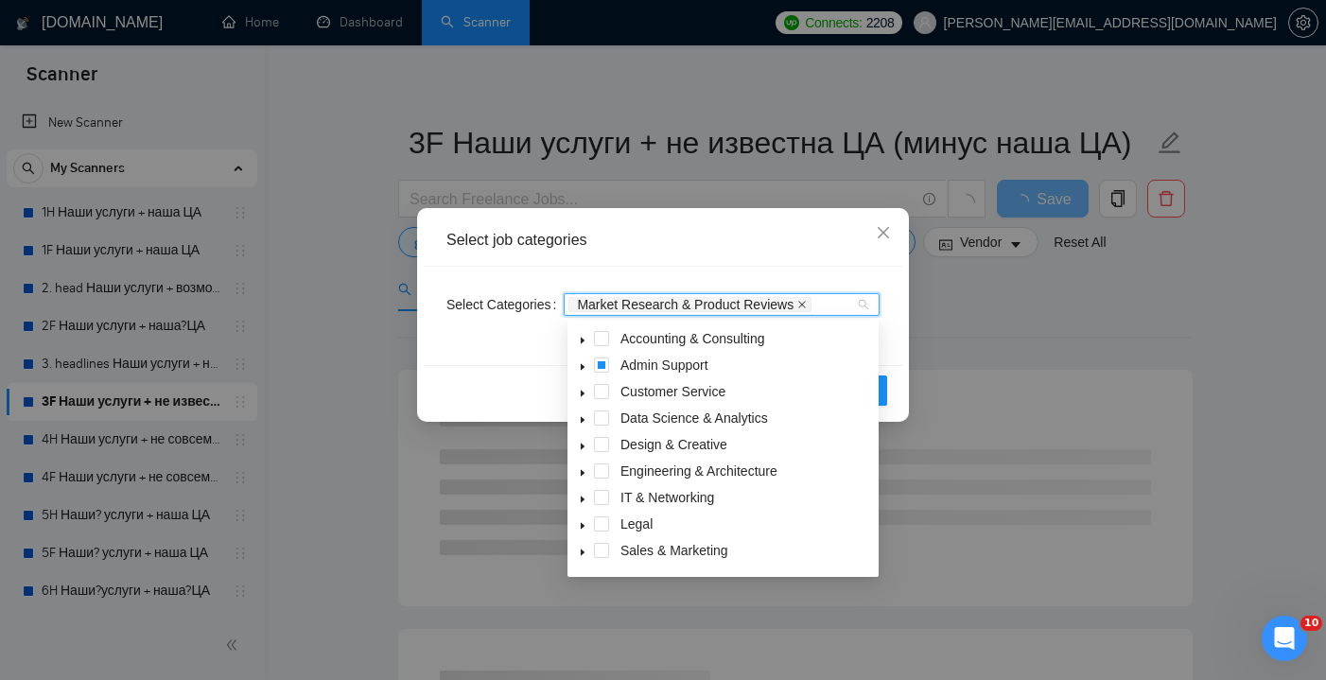
click at [807, 300] on icon "close" at bounding box center [801, 304] width 9 height 9
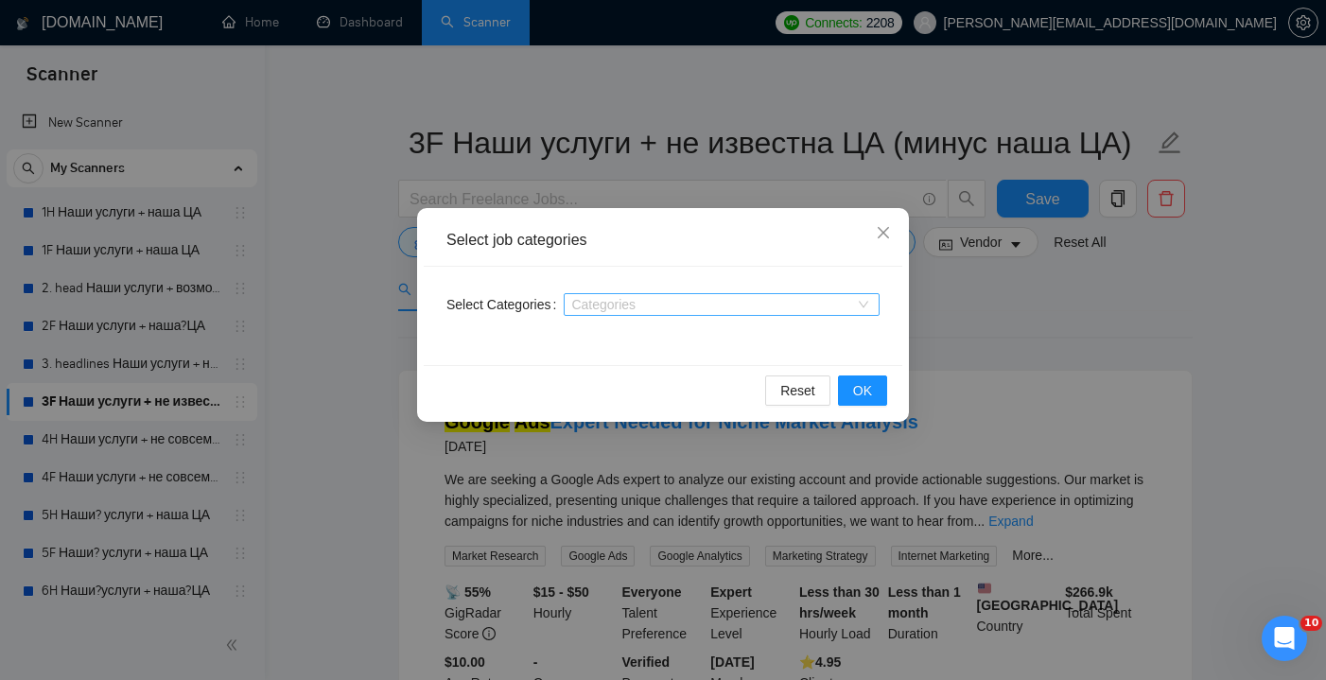
click at [753, 248] on div "Select job categories" at bounding box center [662, 240] width 433 height 21
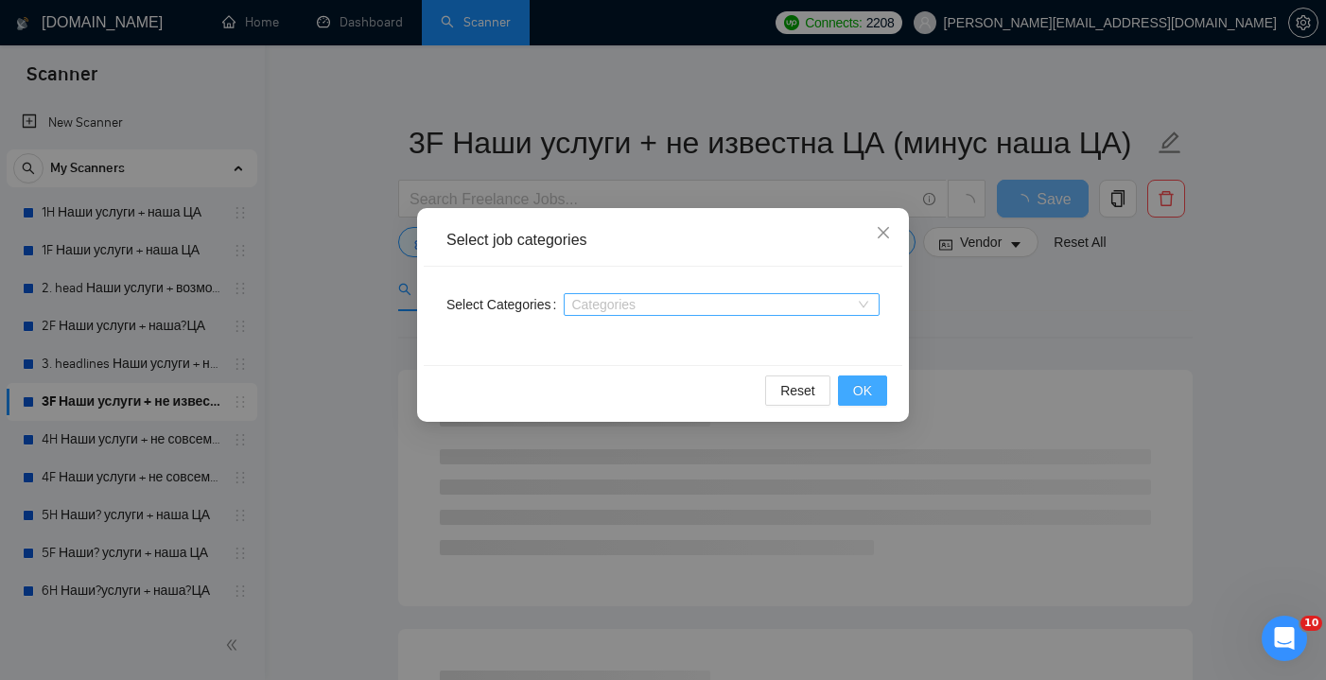
click at [873, 389] on button "OK" at bounding box center [862, 391] width 49 height 30
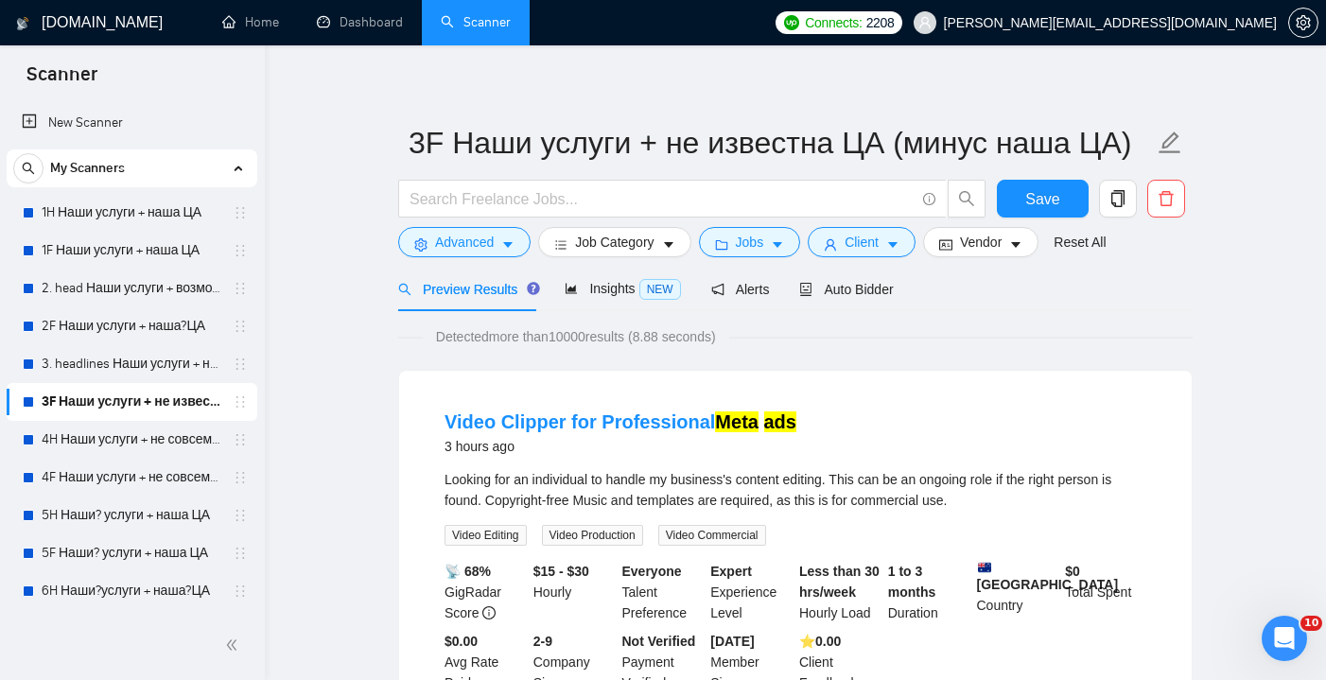
click at [1034, 205] on span "Save" at bounding box center [1042, 199] width 34 height 24
click at [131, 432] on link "4H Наши услуги + не совсем наша ЦА (минус наша ЦА)" at bounding box center [132, 440] width 180 height 38
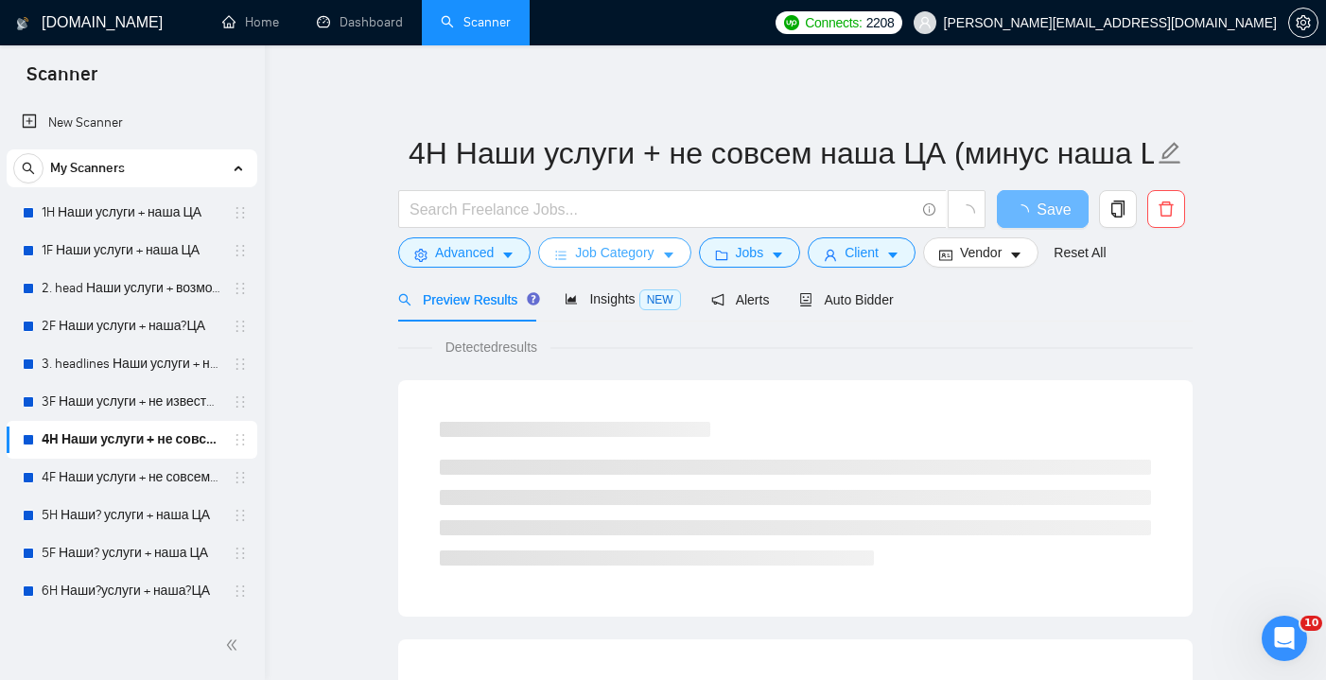
click at [654, 257] on span "Job Category" at bounding box center [614, 252] width 79 height 21
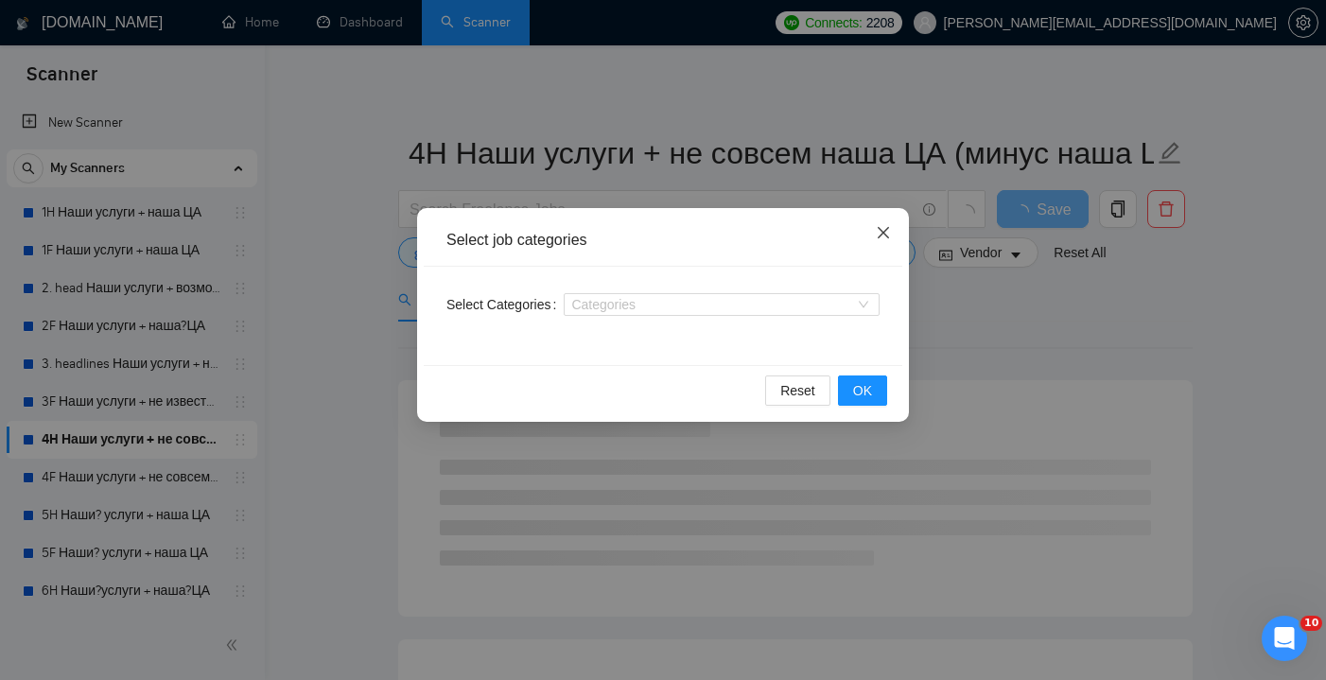
click at [868, 241] on span "Close" at bounding box center [883, 233] width 51 height 51
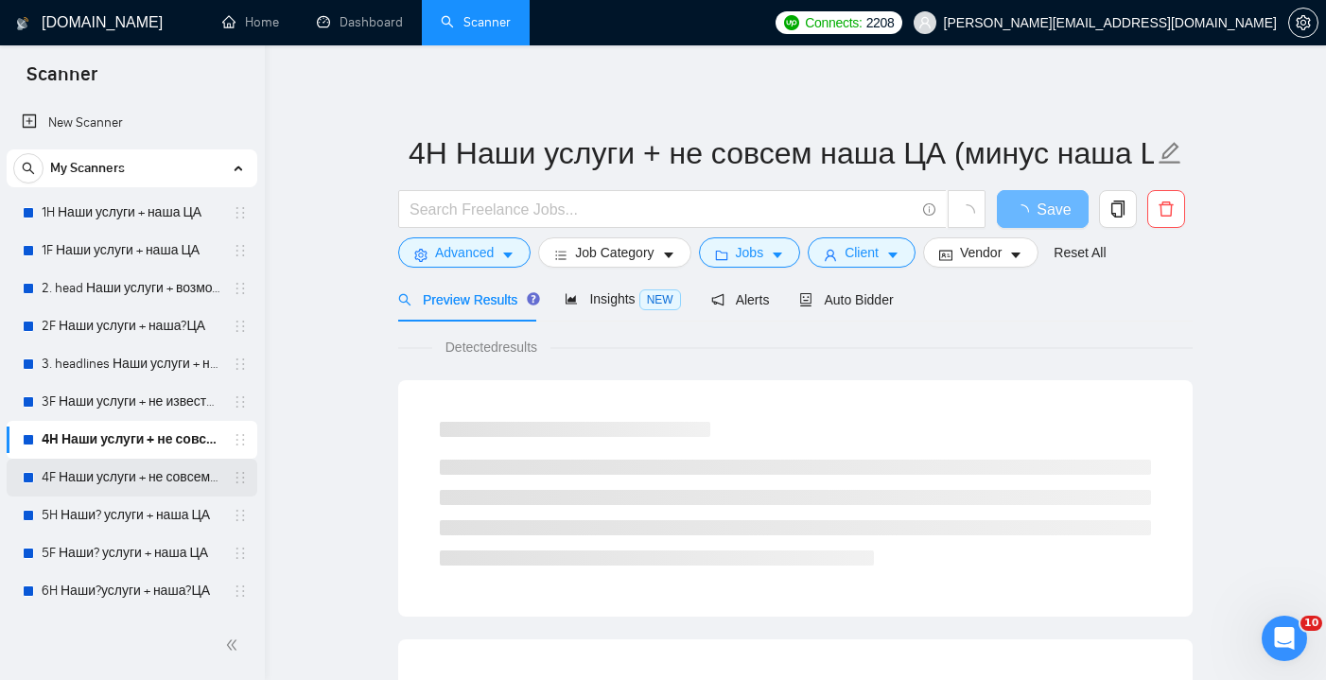
click at [171, 472] on link "4F Наши услуги + не совсем наша ЦА (минус наша ЦА)" at bounding box center [132, 478] width 180 height 38
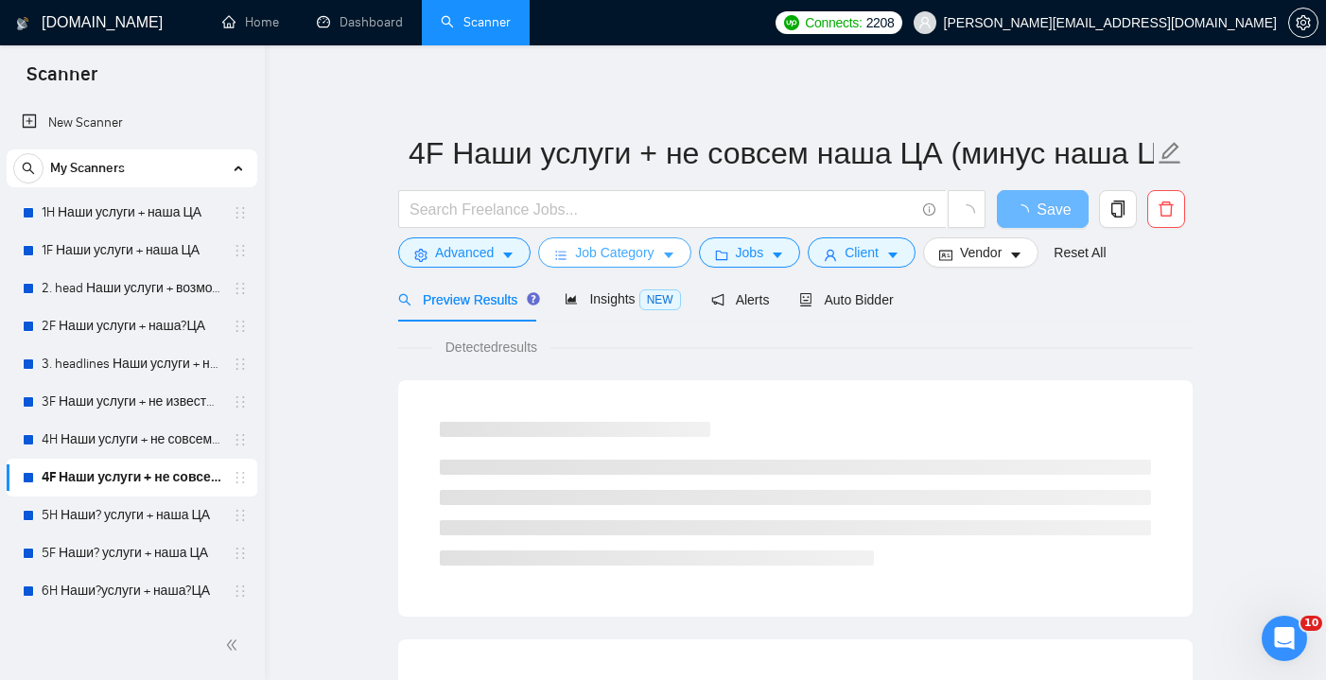
click at [673, 251] on icon "caret-down" at bounding box center [668, 255] width 13 height 13
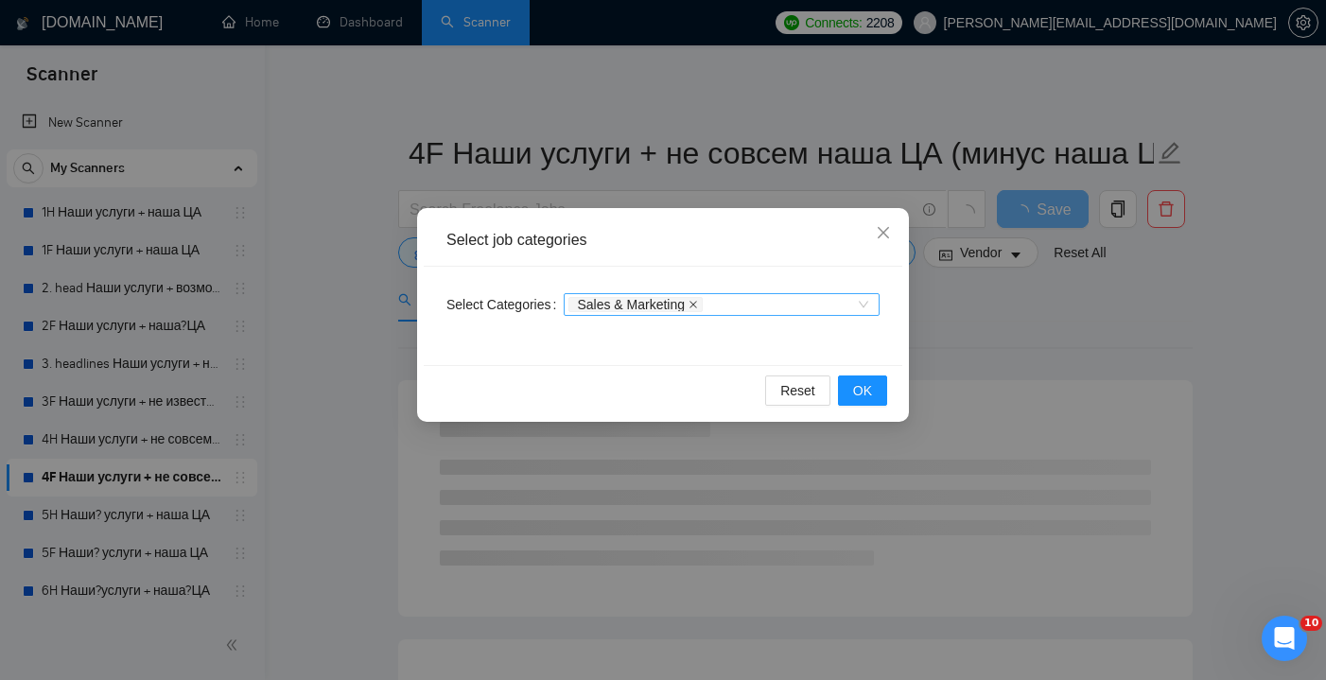
click at [698, 305] on icon "close" at bounding box center [693, 304] width 9 height 9
click at [850, 384] on button "OK" at bounding box center [862, 391] width 49 height 30
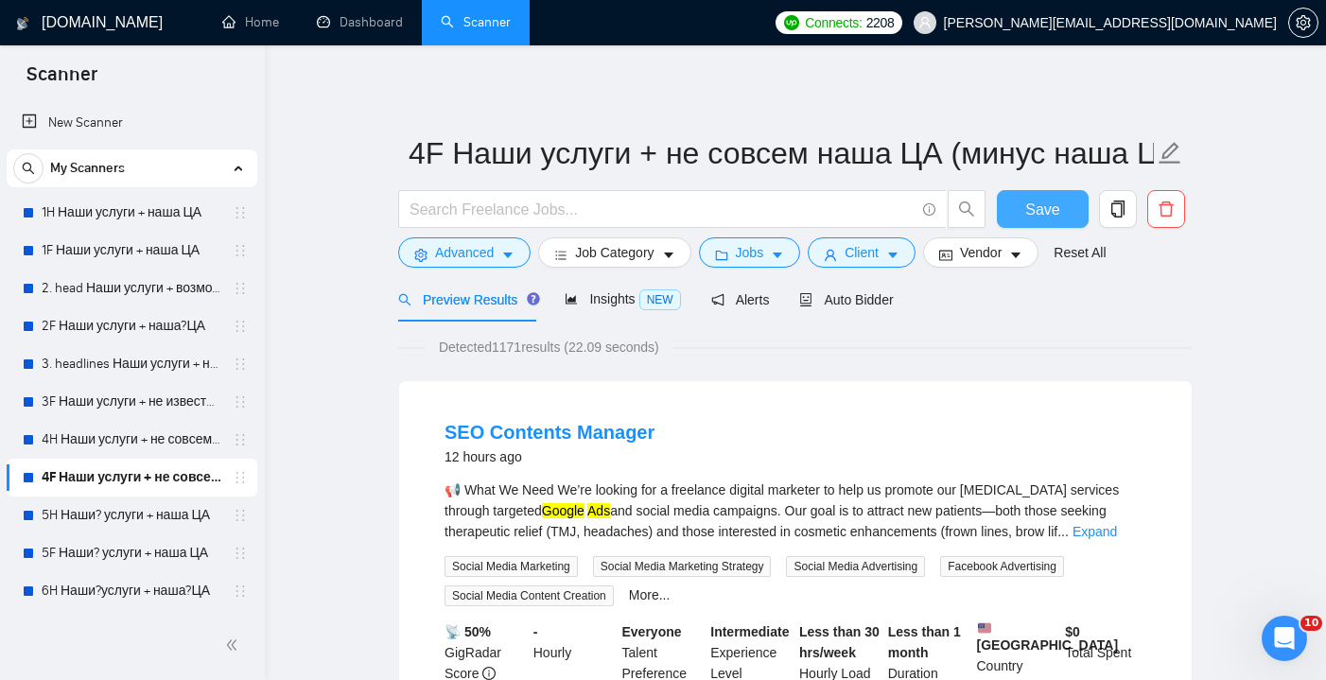
click at [1023, 209] on button "Save" at bounding box center [1043, 209] width 92 height 38
click at [151, 515] on link "5H Наши? услуги + наша ЦА" at bounding box center [132, 516] width 180 height 38
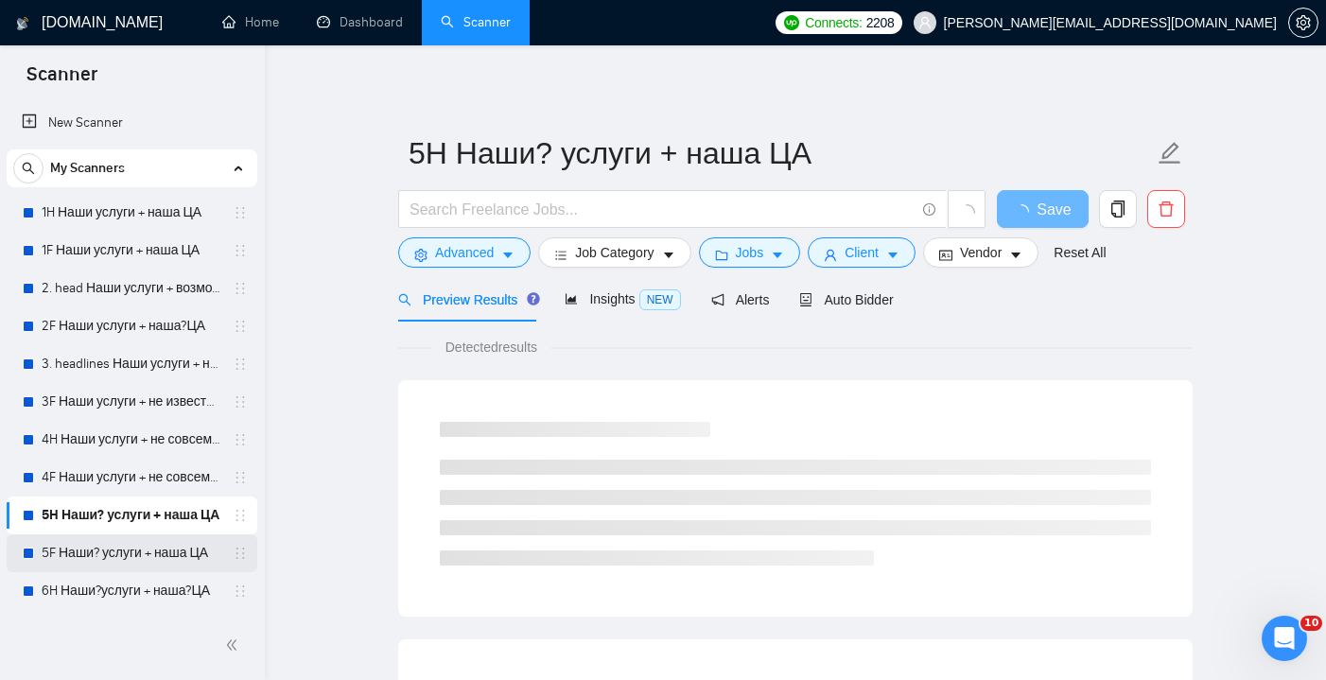
click at [113, 551] on link "5F Наши? услуги + наша ЦА" at bounding box center [132, 553] width 180 height 38
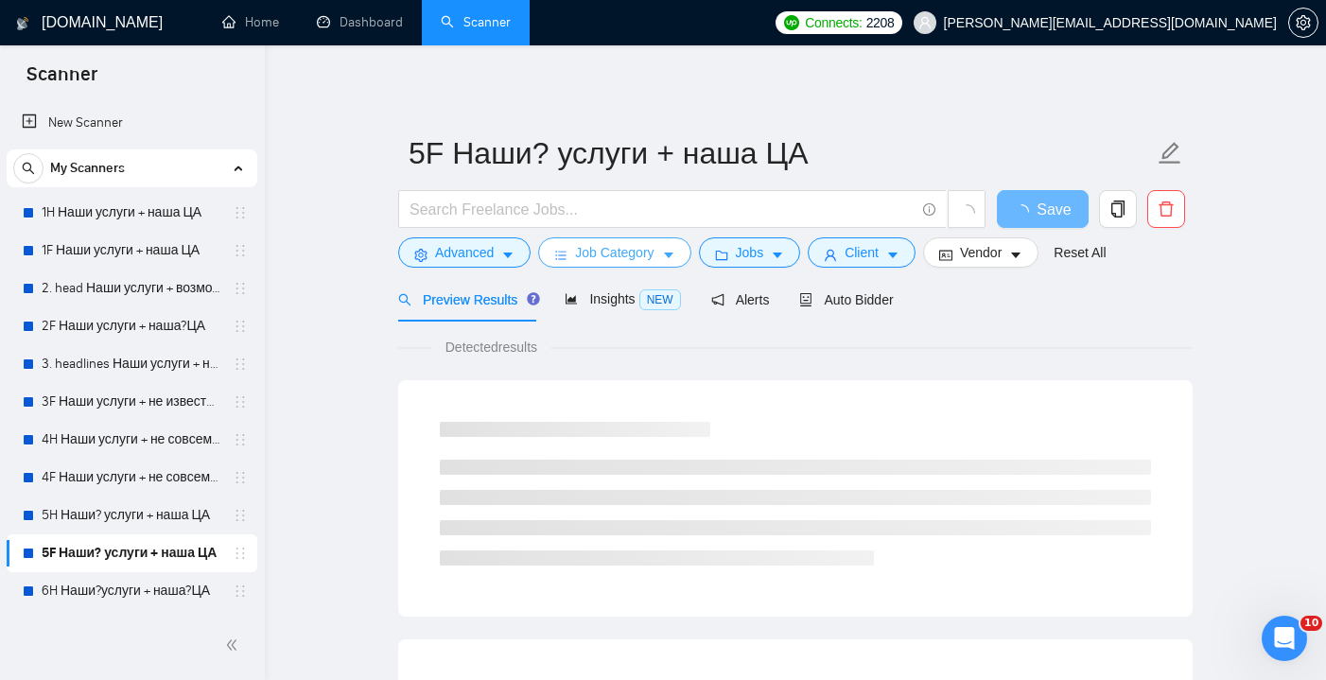
click at [676, 247] on button "Job Category" at bounding box center [614, 252] width 152 height 30
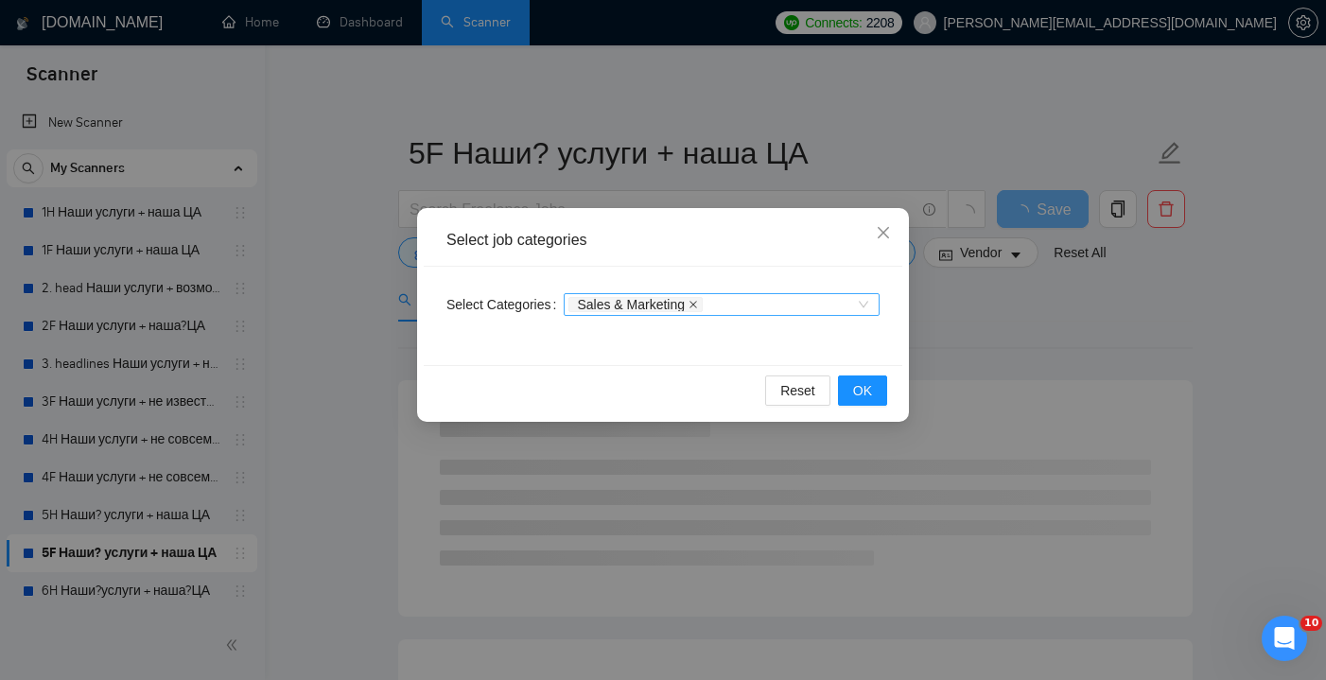
click at [698, 305] on icon "close" at bounding box center [693, 304] width 9 height 9
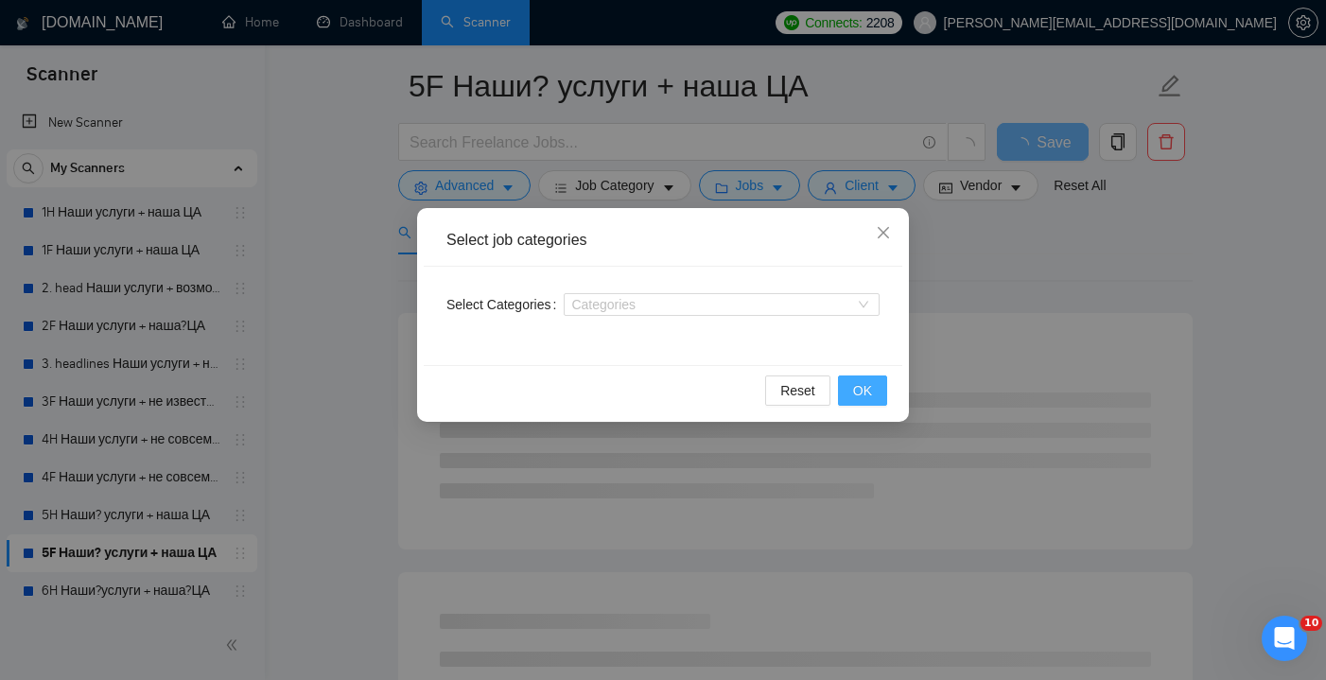
click at [860, 384] on span "OK" at bounding box center [862, 390] width 19 height 21
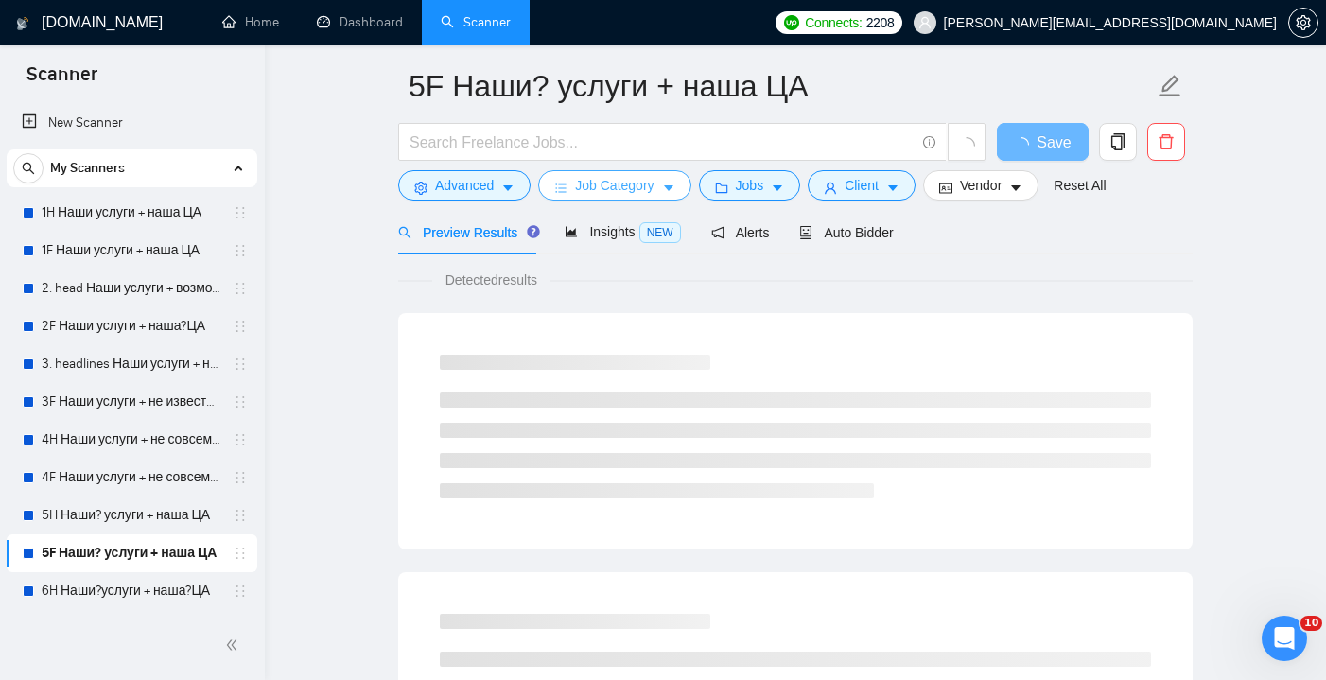
click at [638, 183] on span "Job Category" at bounding box center [614, 185] width 79 height 21
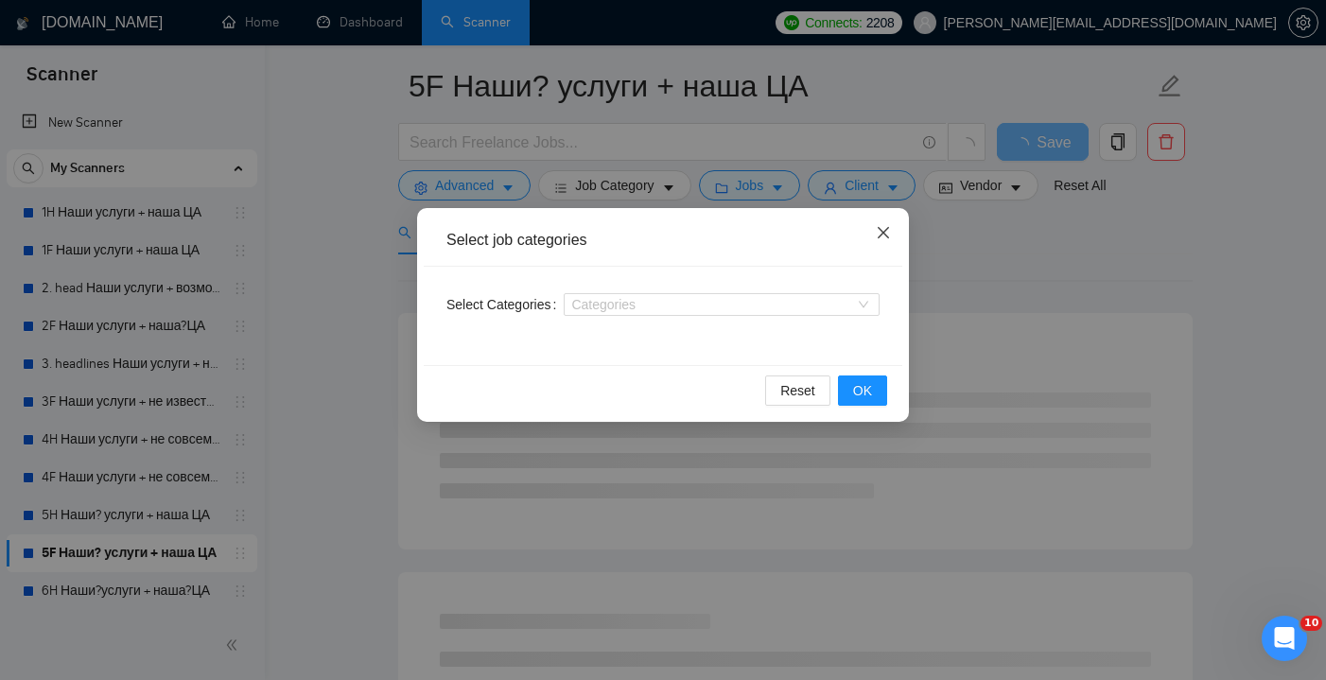
click at [882, 235] on icon "close" at bounding box center [883, 232] width 11 height 11
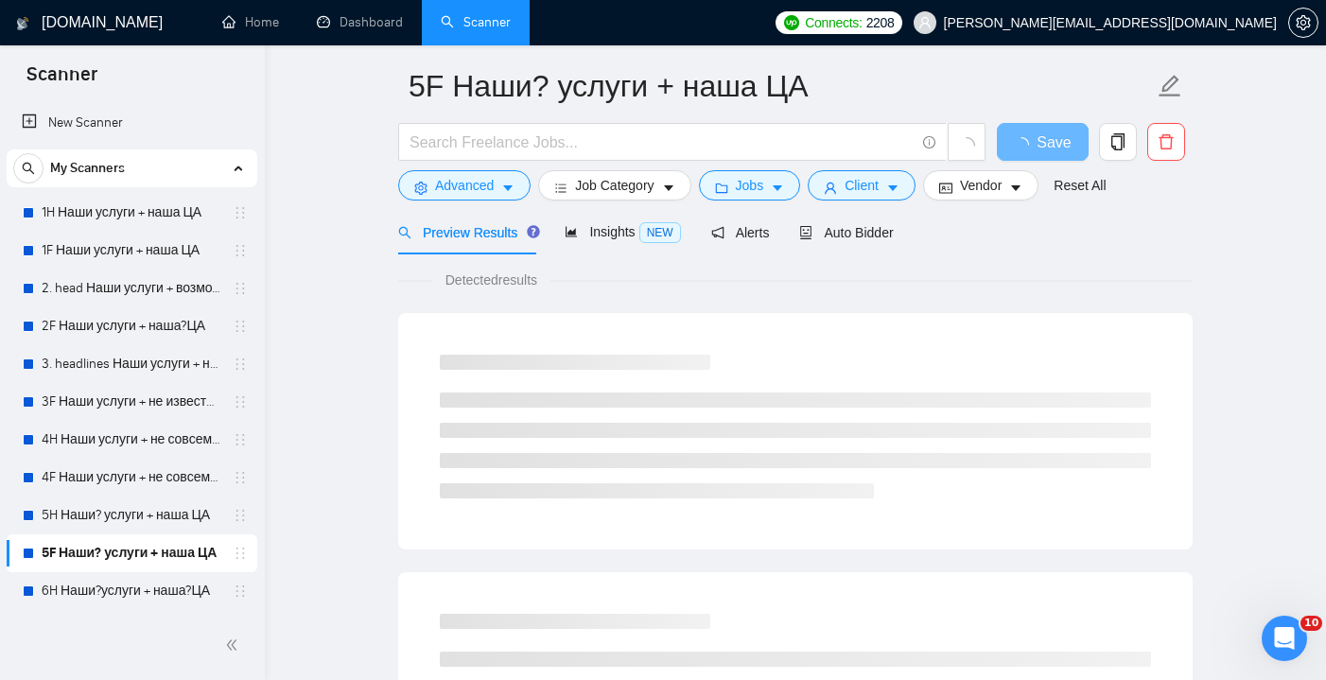
scroll to position [0, 0]
